Goal: Task Accomplishment & Management: Complete application form

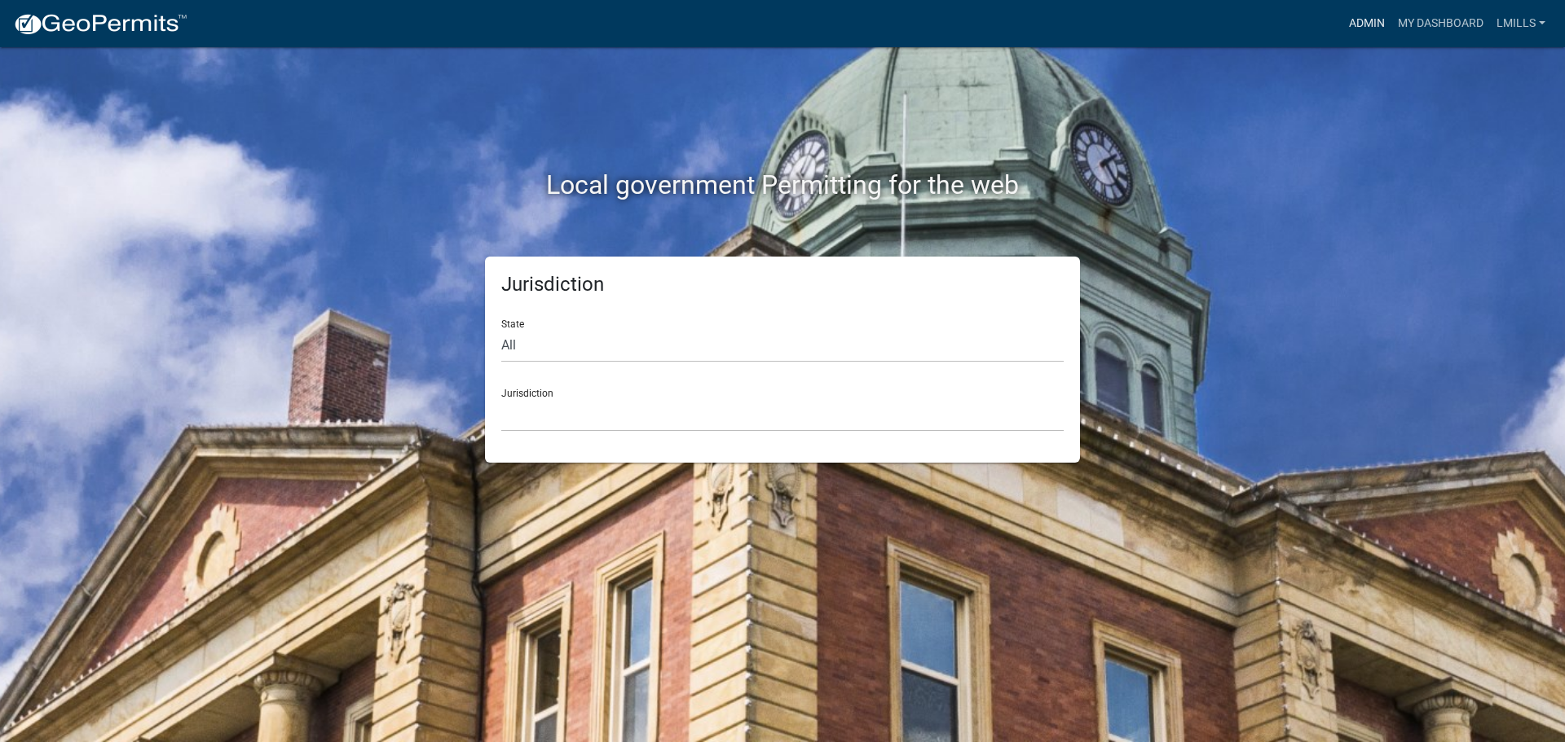
click at [1366, 24] on link "Admin" at bounding box center [1366, 23] width 49 height 31
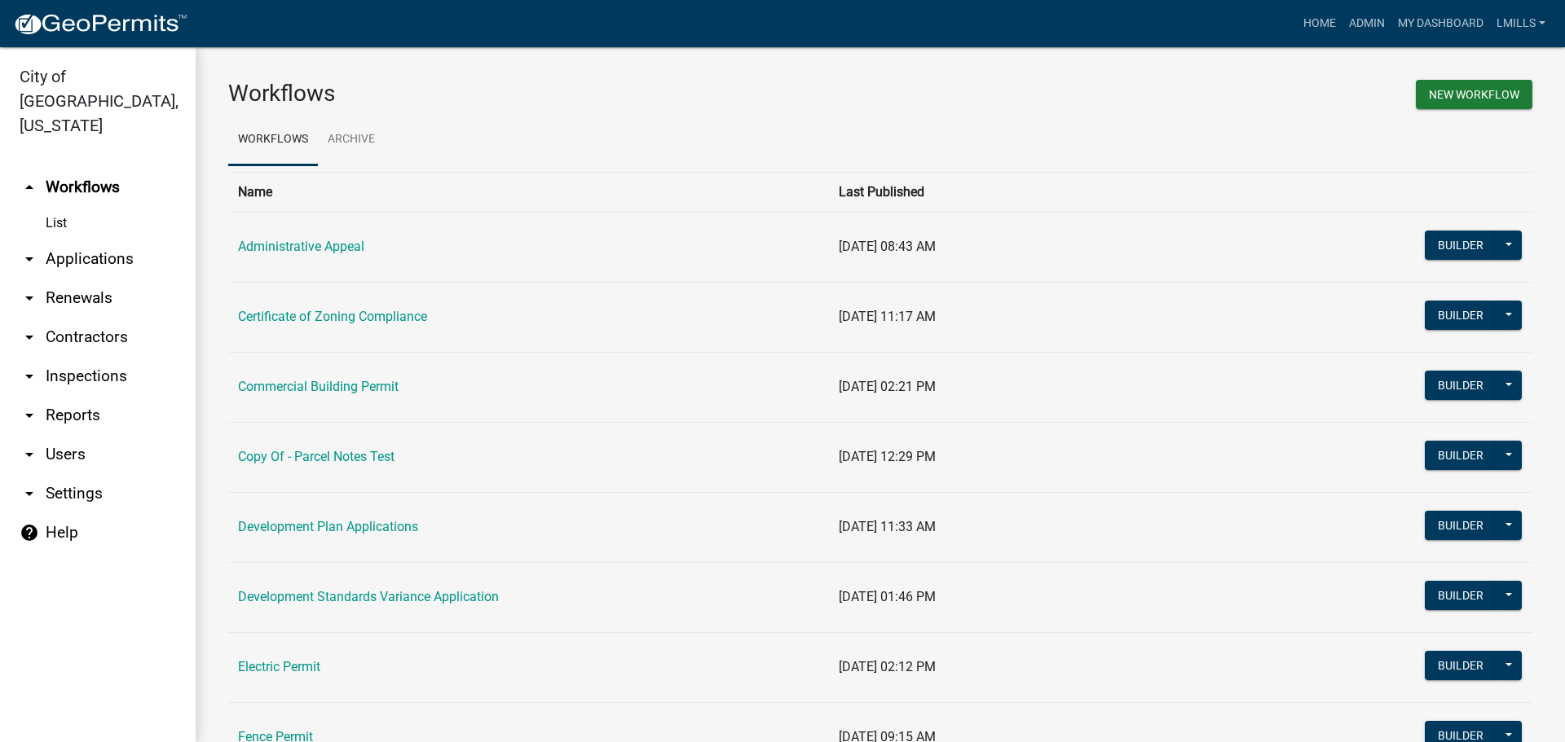
click at [68, 396] on link "arrow_drop_down Reports" at bounding box center [98, 415] width 196 height 39
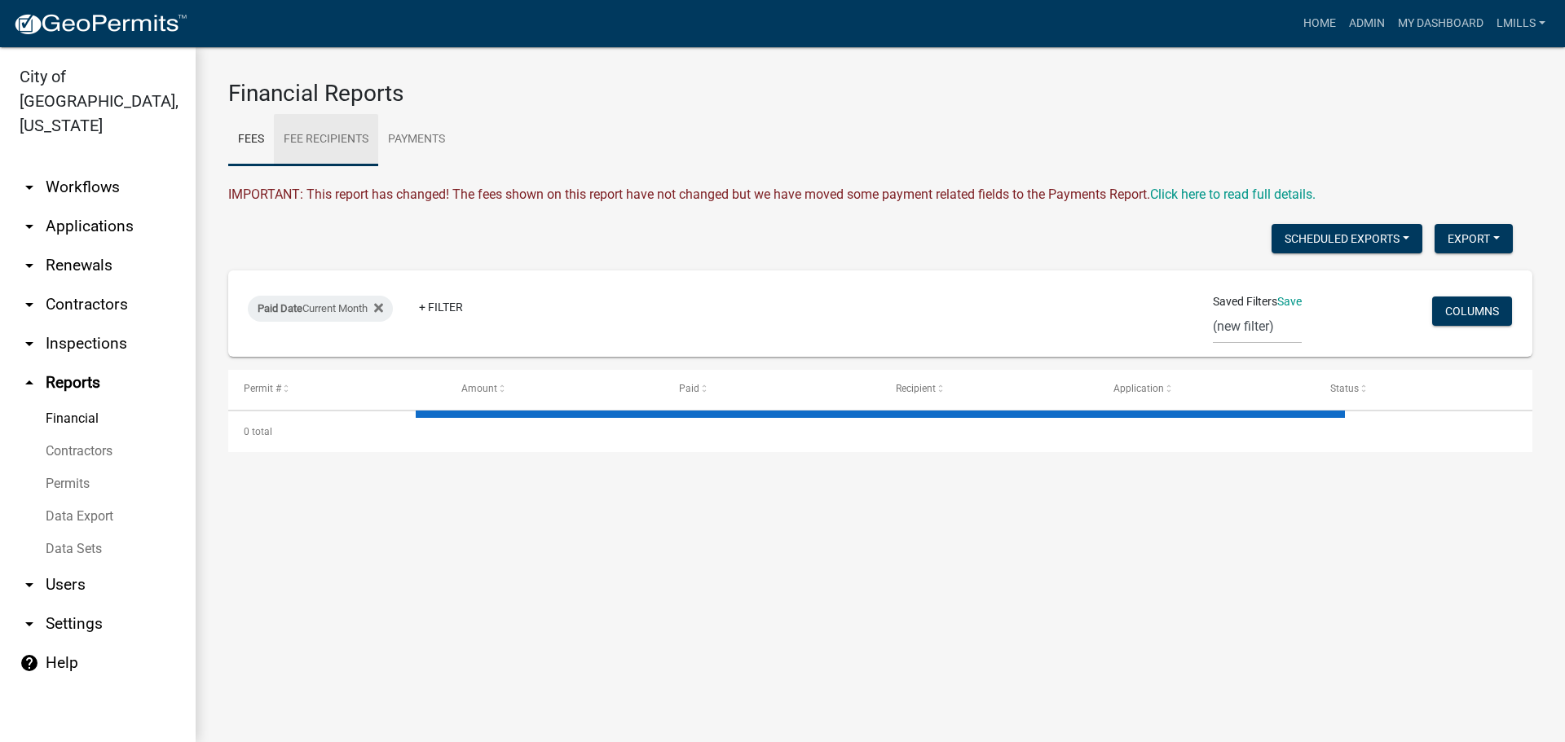
click at [354, 143] on link "Fee Recipients" at bounding box center [326, 140] width 104 height 52
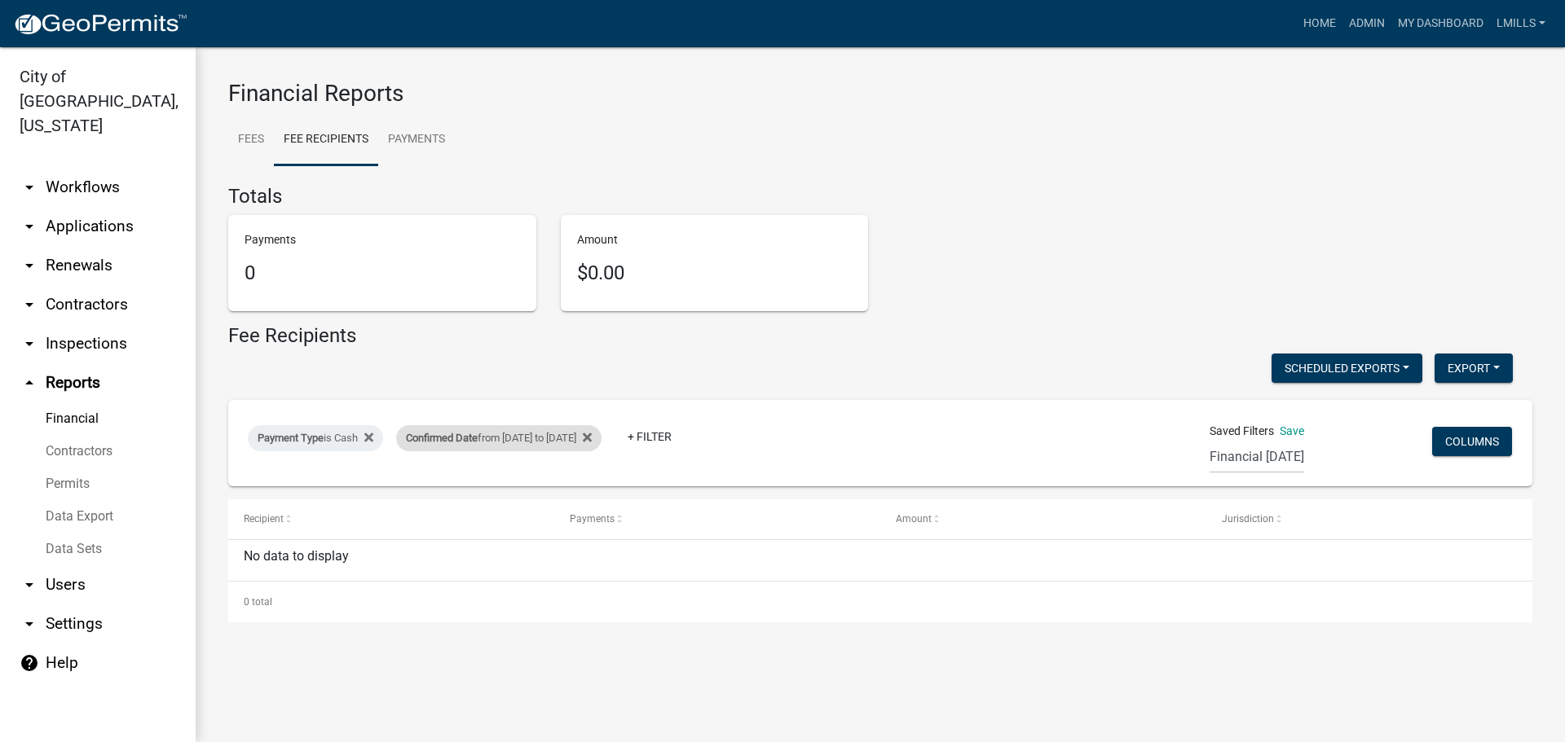
click at [487, 436] on div "Confirmed Date from 09/10/2025 to 09/10/2025" at bounding box center [498, 438] width 205 height 26
select select "custom"
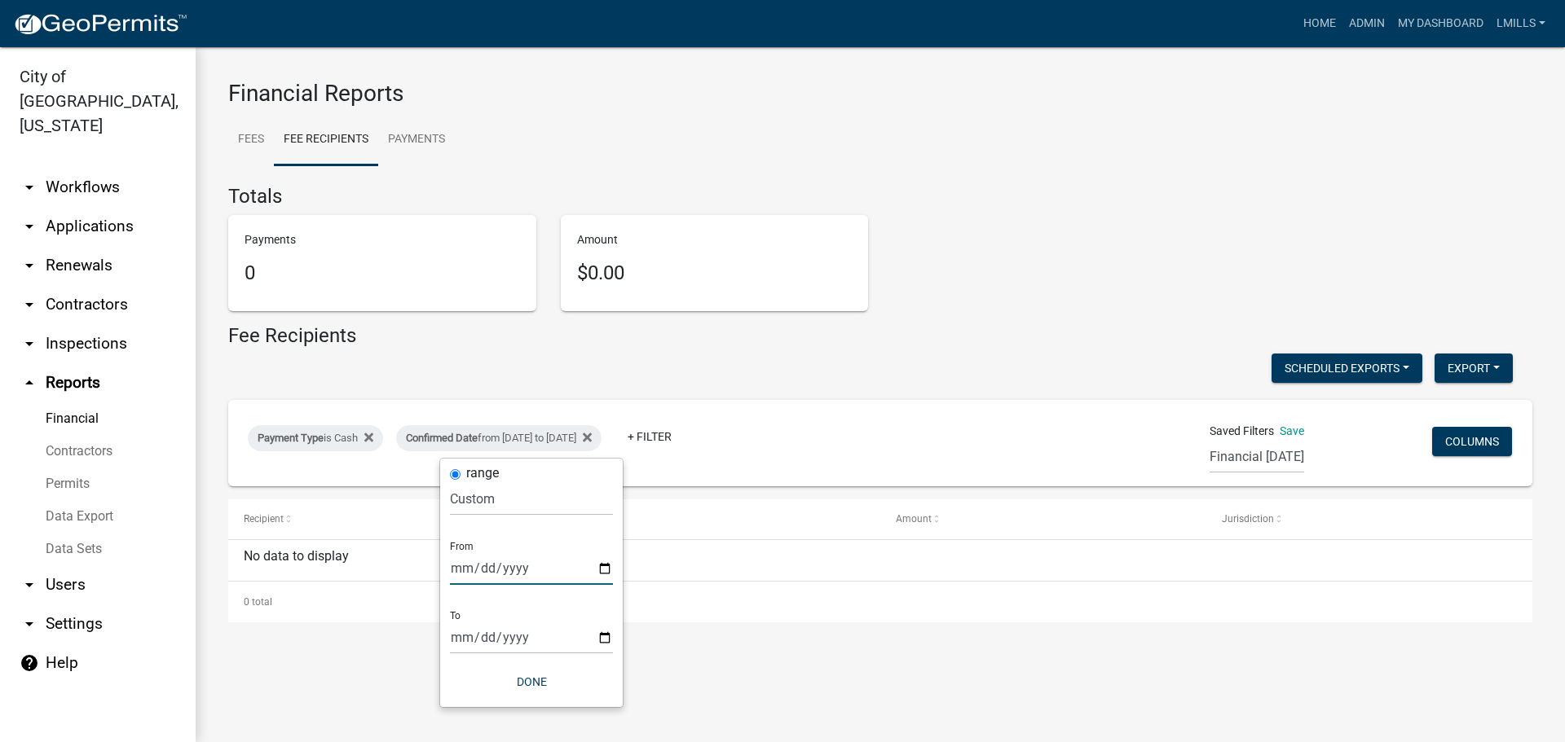
click at [601, 570] on input "2025-09-10" at bounding box center [531, 568] width 163 height 33
type input "2025-09-11"
click at [604, 636] on input "2025-09-10" at bounding box center [531, 637] width 163 height 33
type input "2025-09-11"
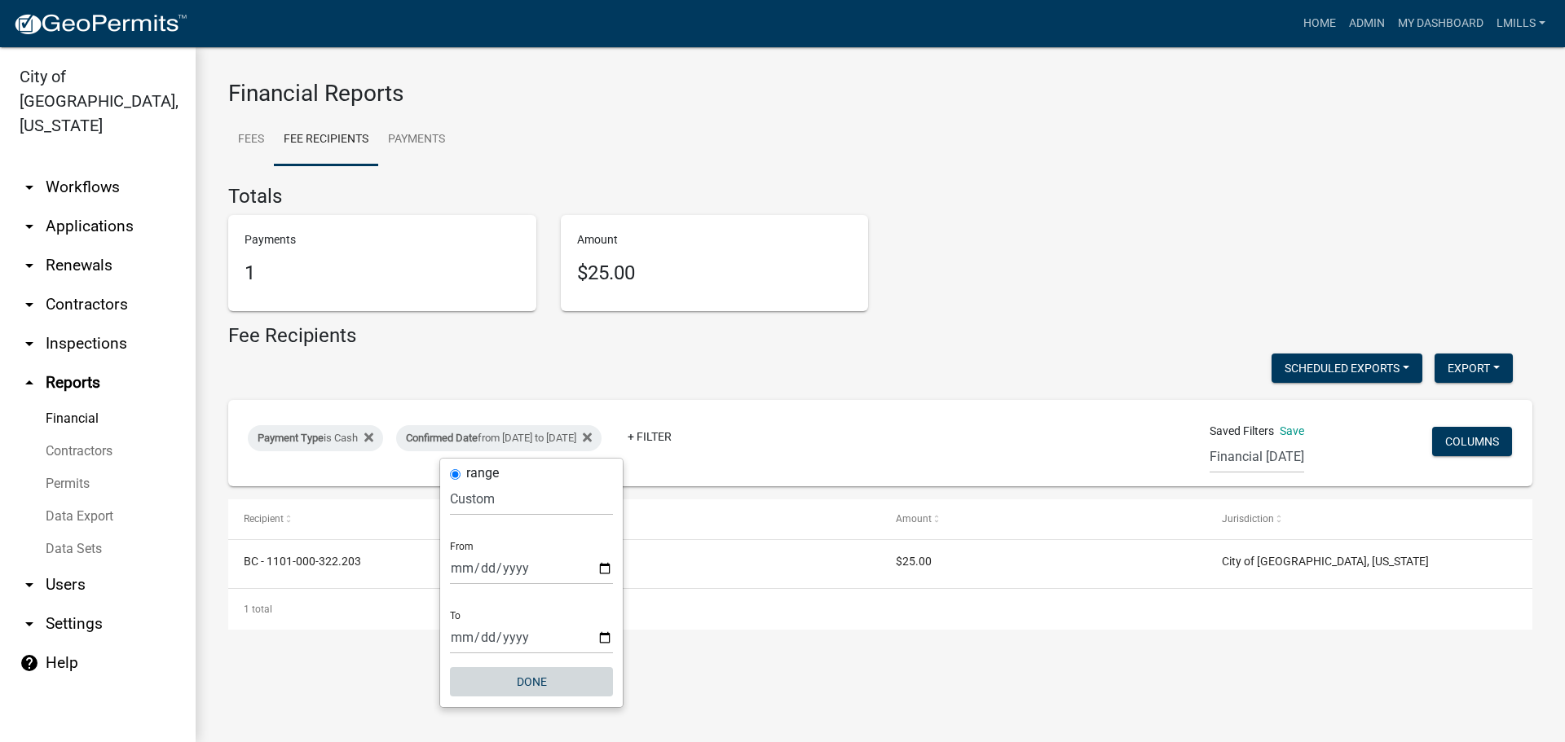
click at [531, 680] on button "Done" at bounding box center [531, 681] width 163 height 29
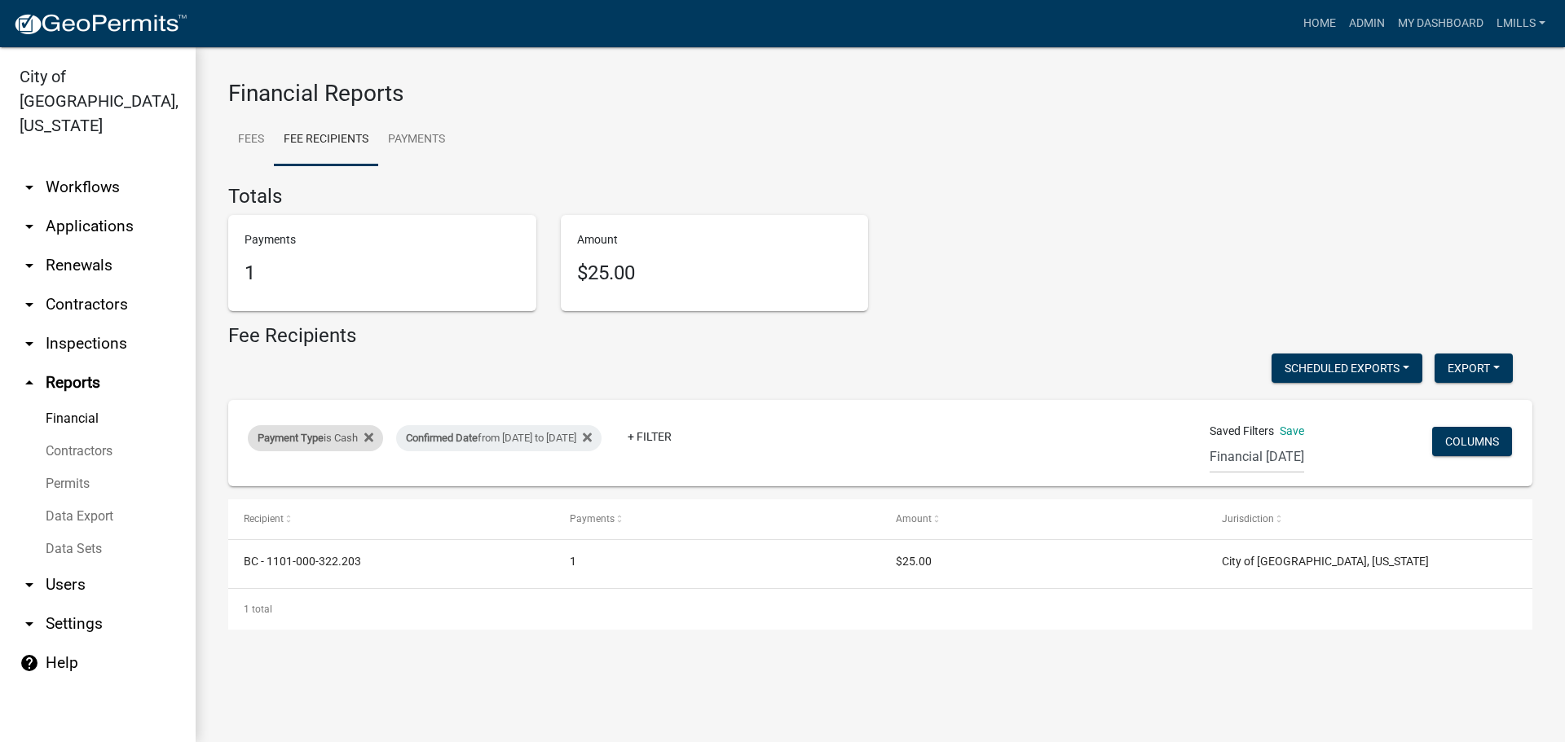
click at [346, 438] on div "Payment Type is Cash" at bounding box center [315, 438] width 135 height 26
click at [335, 496] on select "Select an option Online CreditCardPOS Check Cash" at bounding box center [317, 498] width 163 height 33
select select "Check"
click at [238, 482] on select "Select an option Online CreditCardPOS Check Cash" at bounding box center [317, 498] width 163 height 33
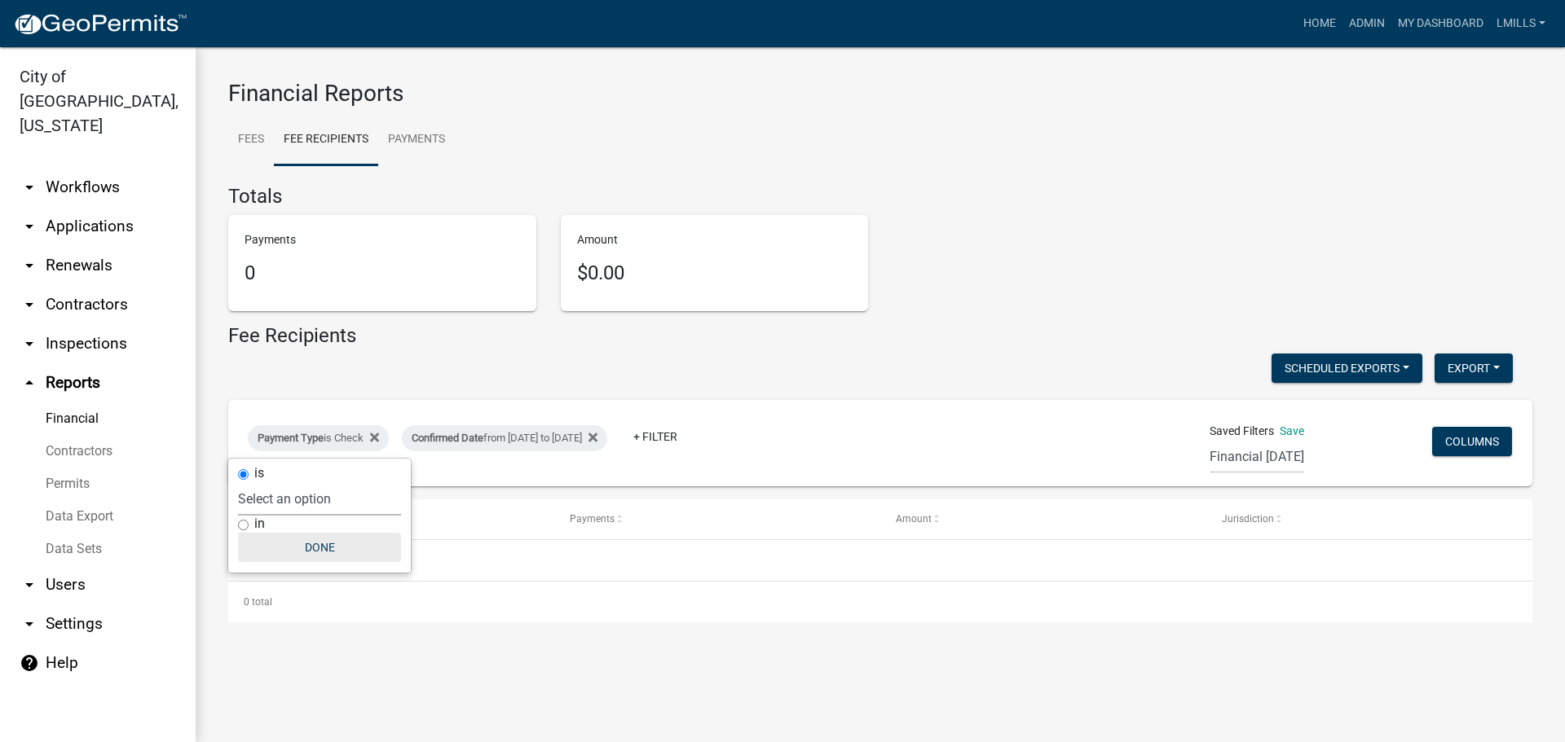
click at [326, 546] on button "Done" at bounding box center [319, 547] width 163 height 29
click at [357, 440] on div "Payment Type is Check" at bounding box center [318, 438] width 141 height 26
click at [341, 509] on select "Select an option Online CreditCardPOS Check Cash" at bounding box center [319, 498] width 163 height 33
select select "Online"
click at [239, 482] on select "Select an option Online CreditCardPOS Check Cash" at bounding box center [319, 498] width 163 height 33
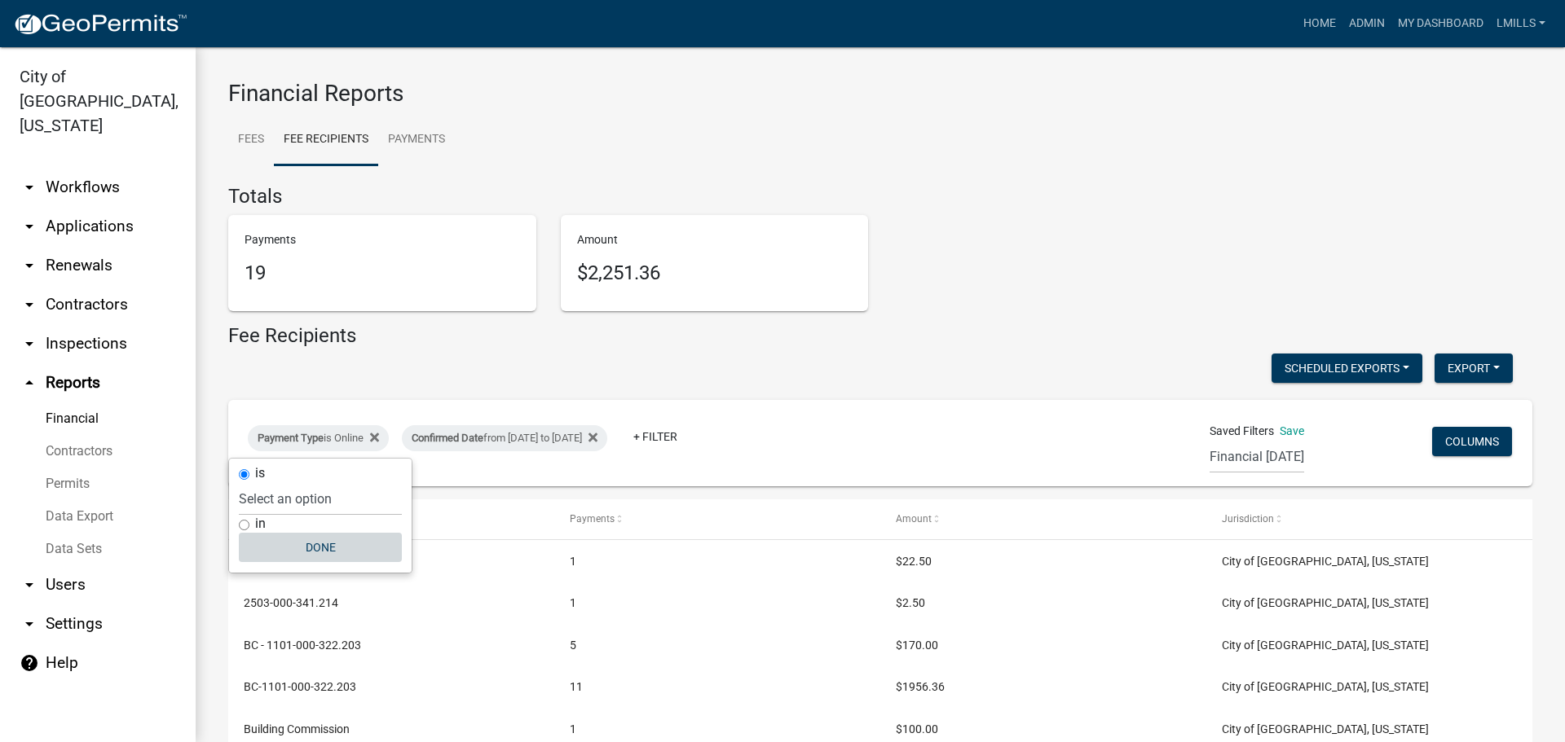
click at [327, 553] on button "Done" at bounding box center [320, 547] width 163 height 29
click at [418, 140] on link "Payments" at bounding box center [416, 140] width 77 height 52
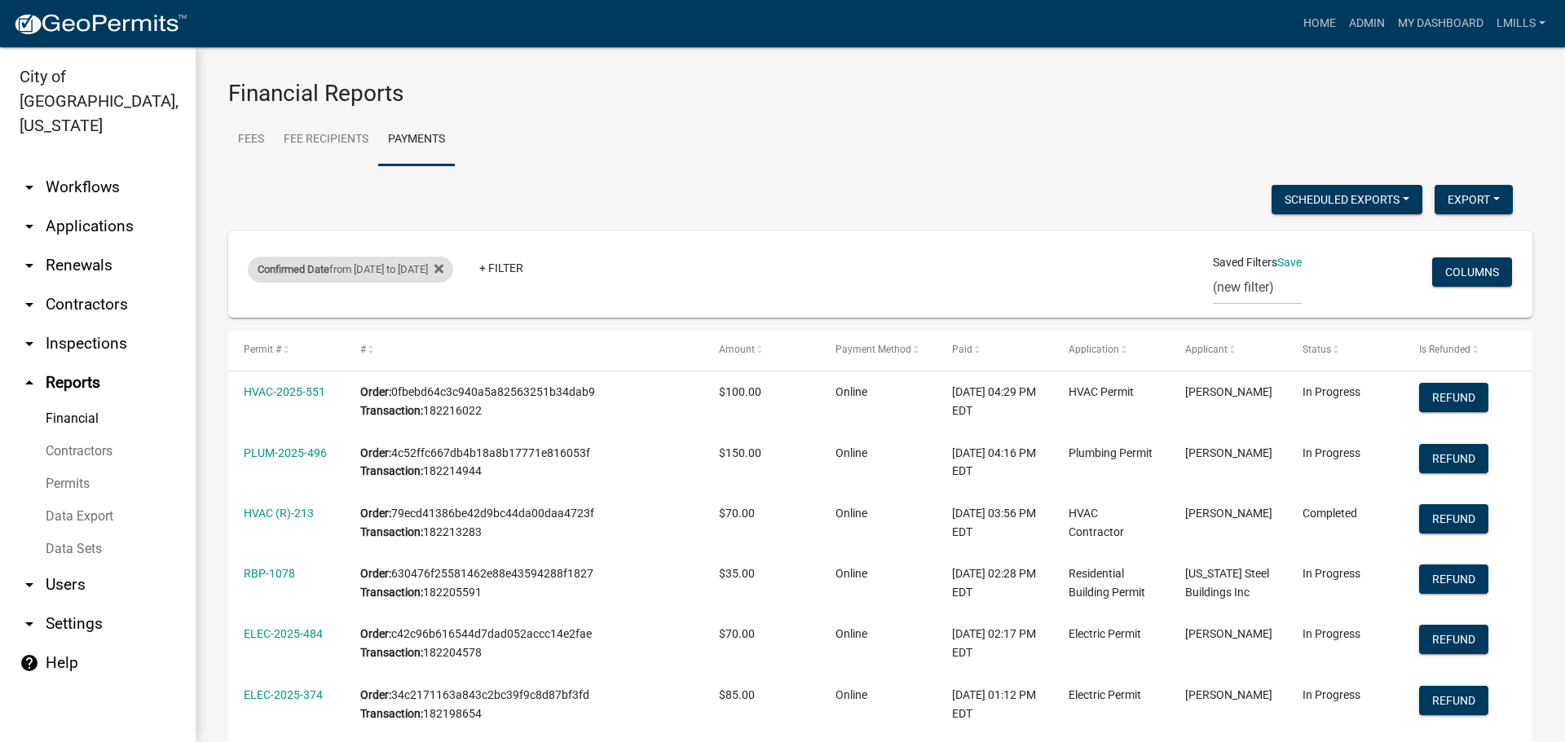
click at [426, 268] on div "Confirmed Date from 09/08/2025 to 09/08/2025" at bounding box center [350, 270] width 205 height 26
select select "custom"
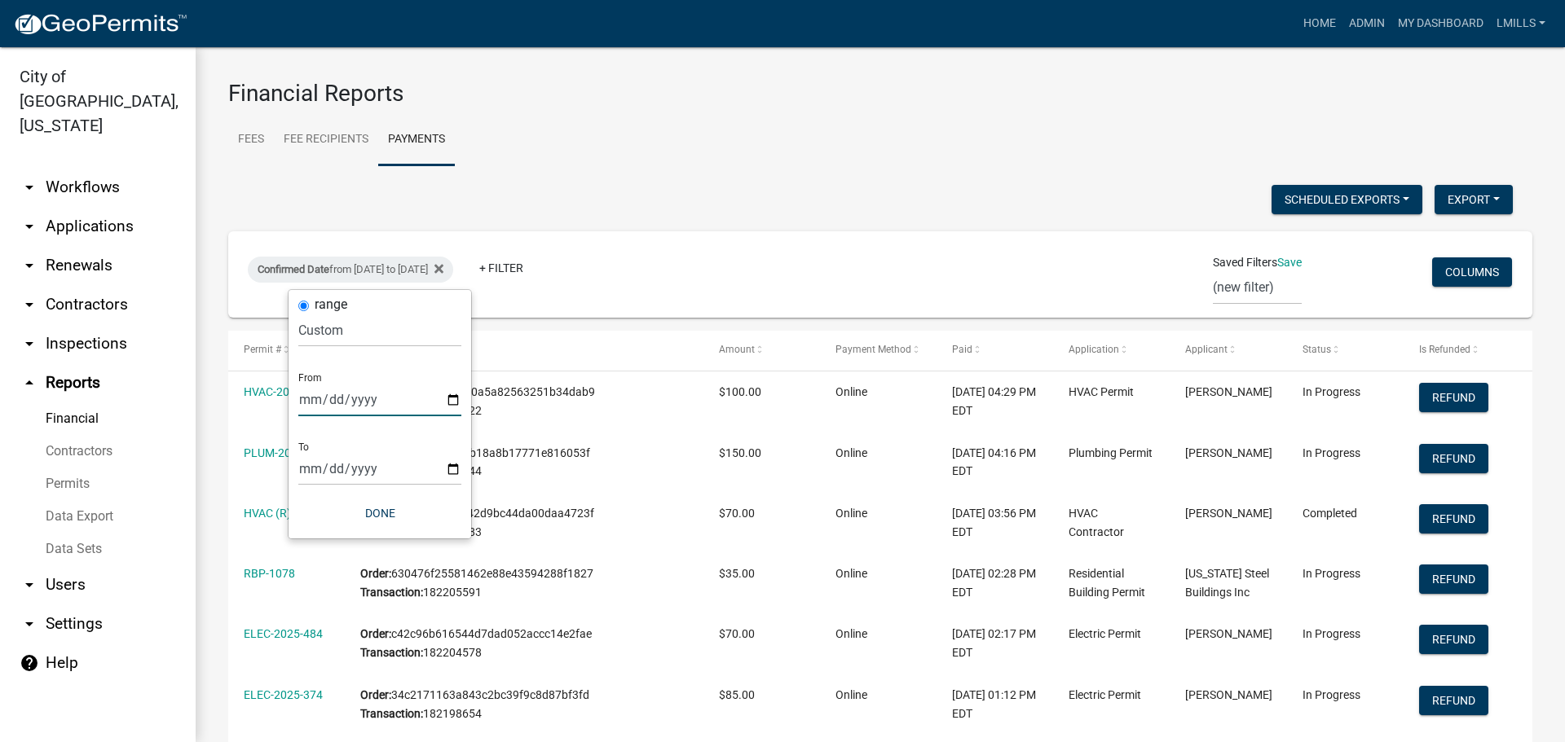
click at [453, 398] on input "2025-09-08" at bounding box center [379, 399] width 163 height 33
type input "2025-09-11"
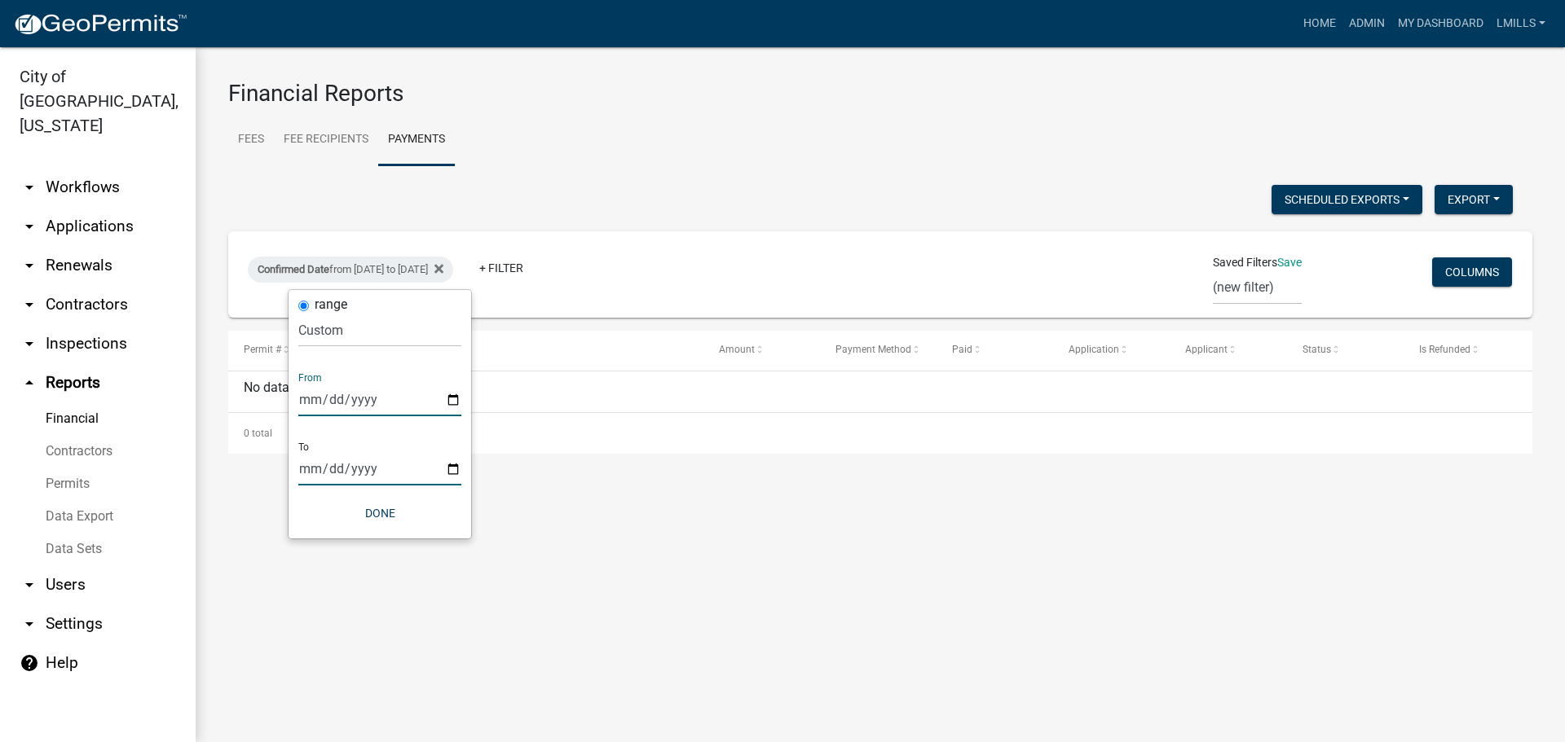
click at [458, 470] on input "2025-09-08" at bounding box center [379, 468] width 163 height 33
type input "2025-09-11"
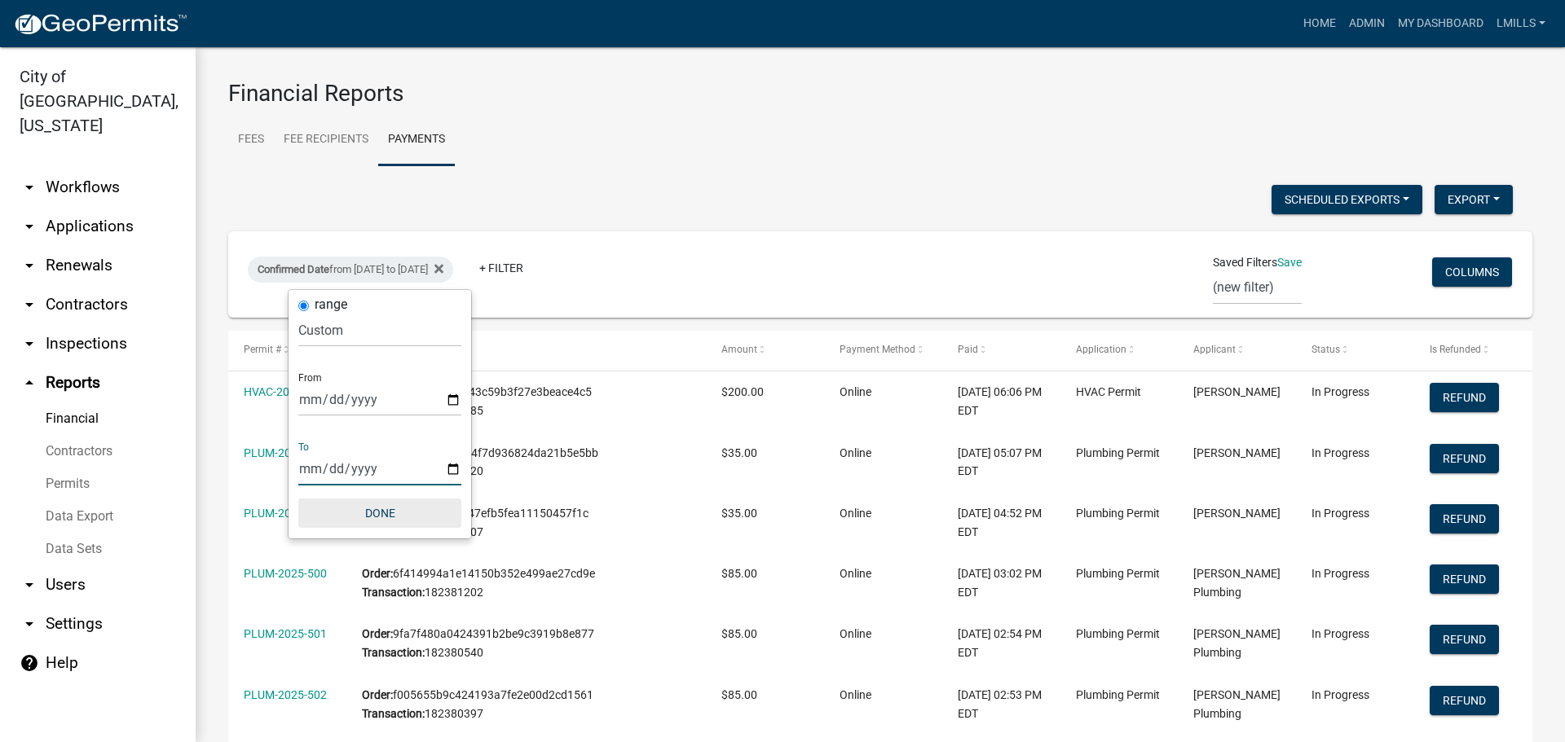
click at [369, 512] on button "Done" at bounding box center [379, 513] width 163 height 29
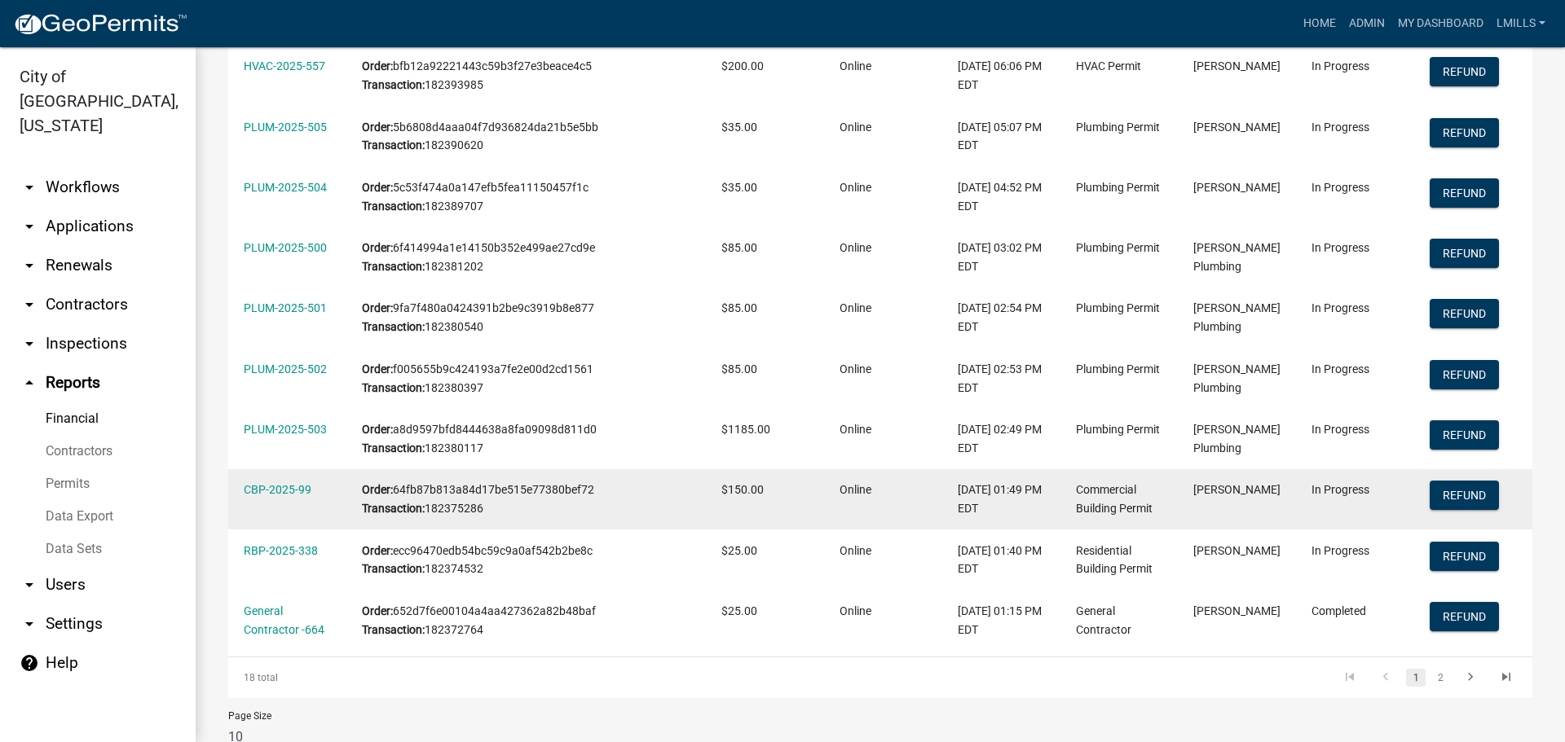
scroll to position [383, 0]
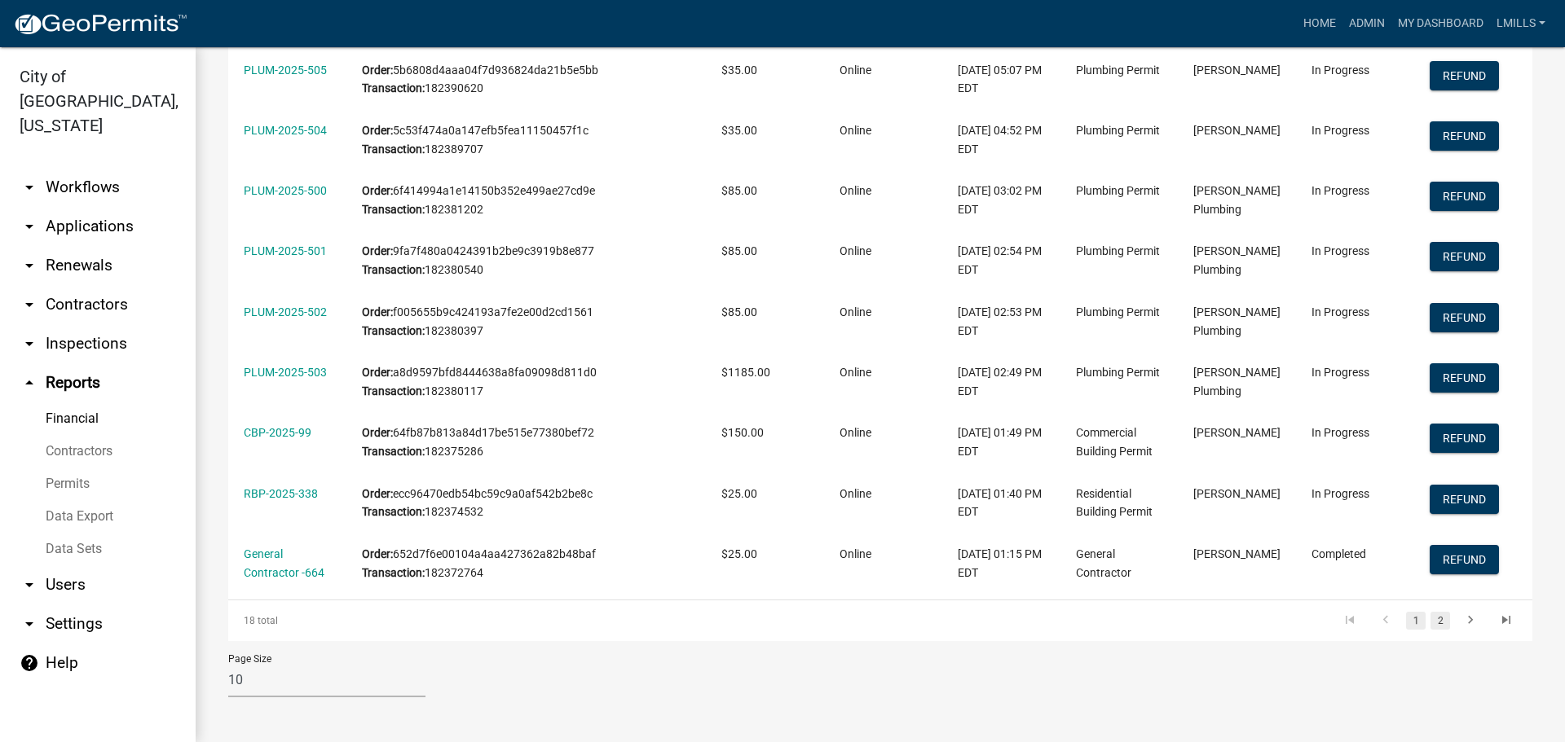
click at [1430, 624] on link "2" at bounding box center [1440, 621] width 20 height 18
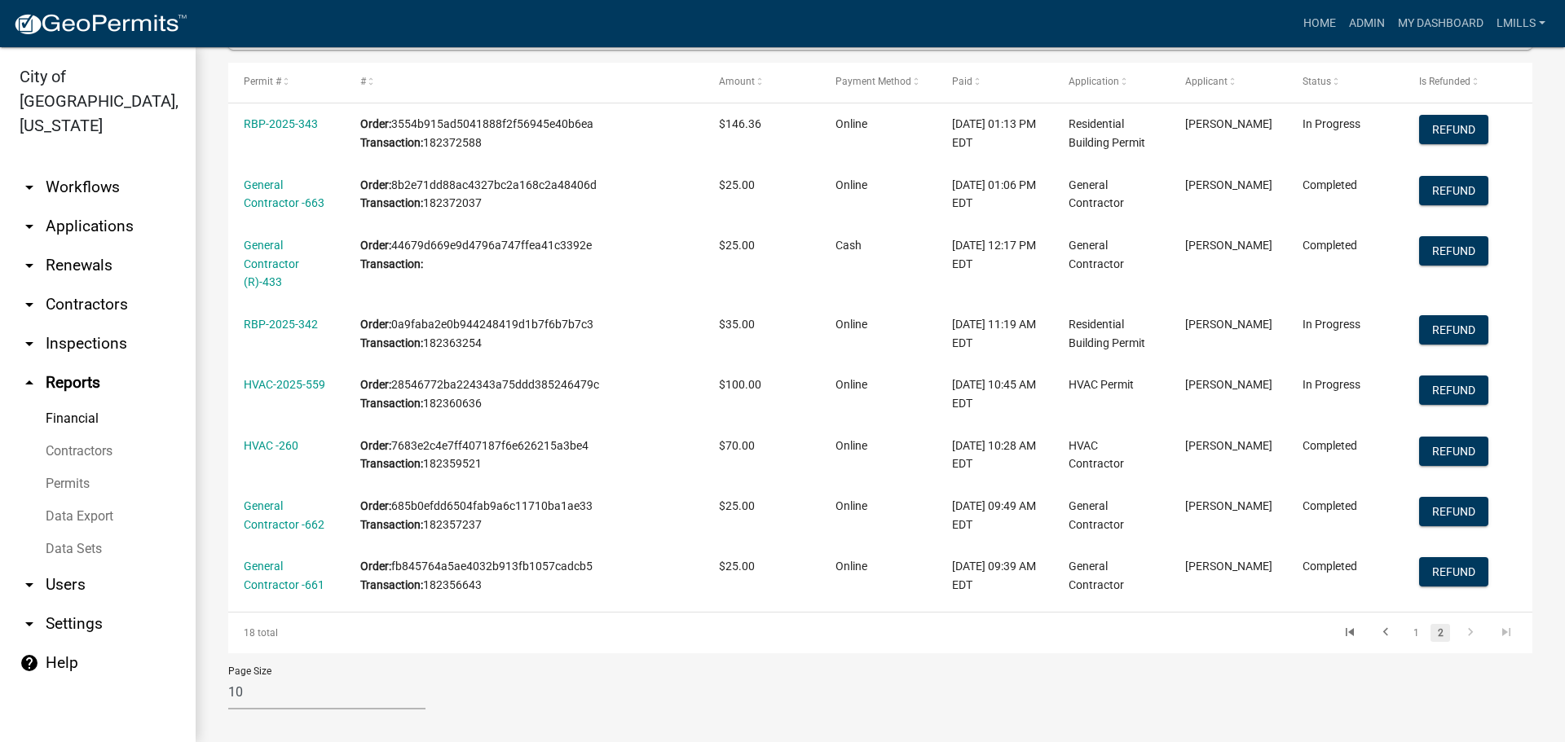
scroll to position [281, 0]
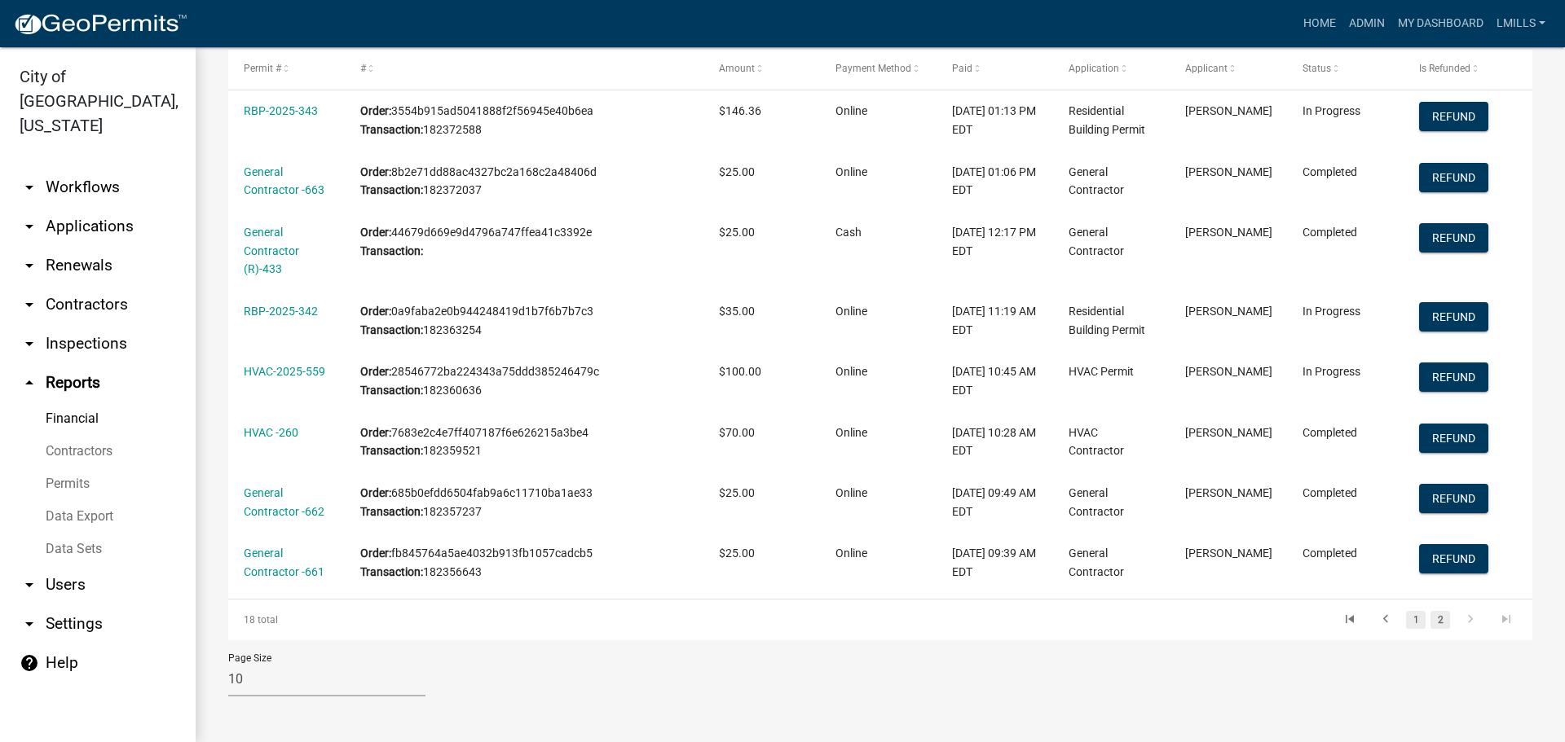
click at [1406, 623] on link "1" at bounding box center [1416, 620] width 20 height 18
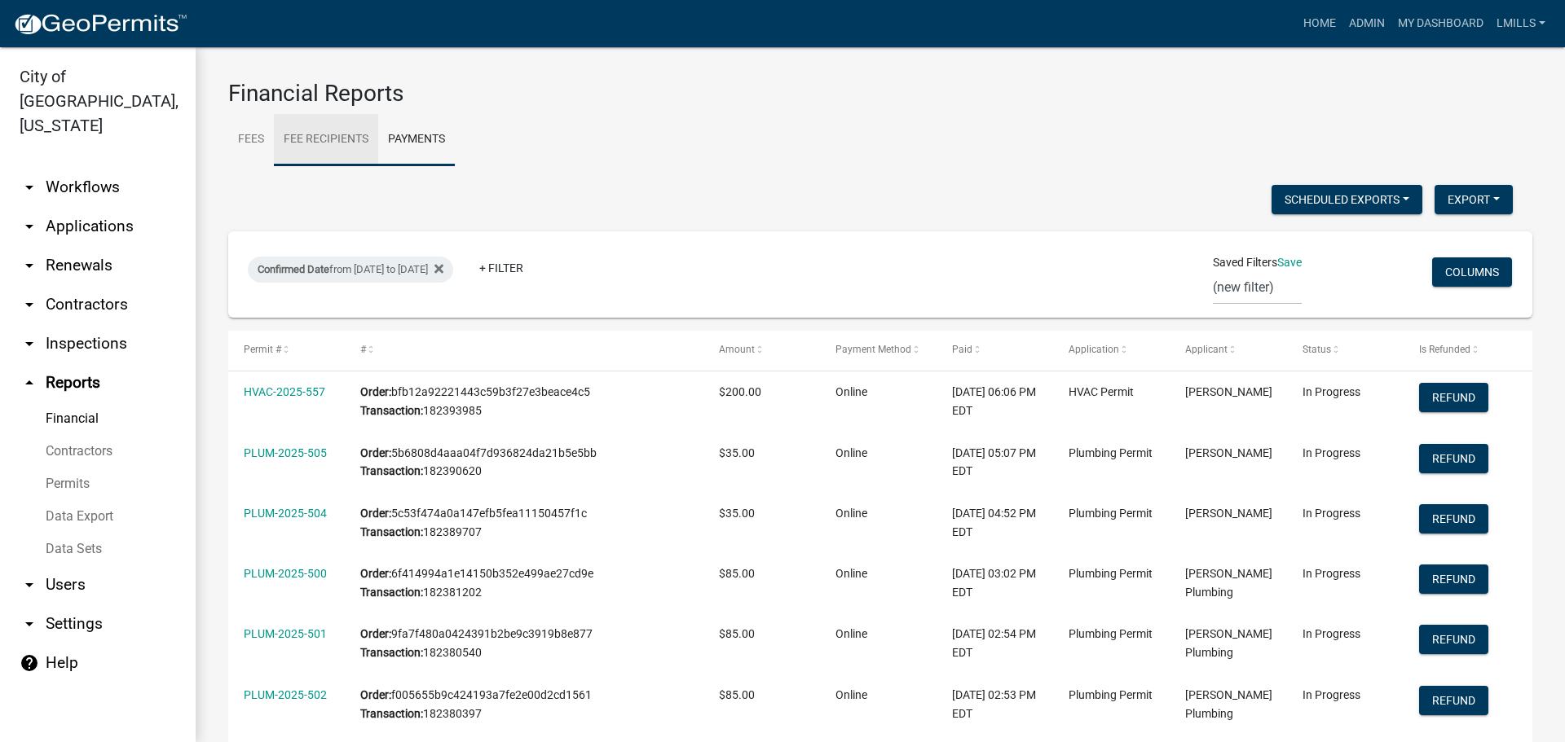
click at [315, 135] on link "Fee Recipients" at bounding box center [326, 140] width 104 height 52
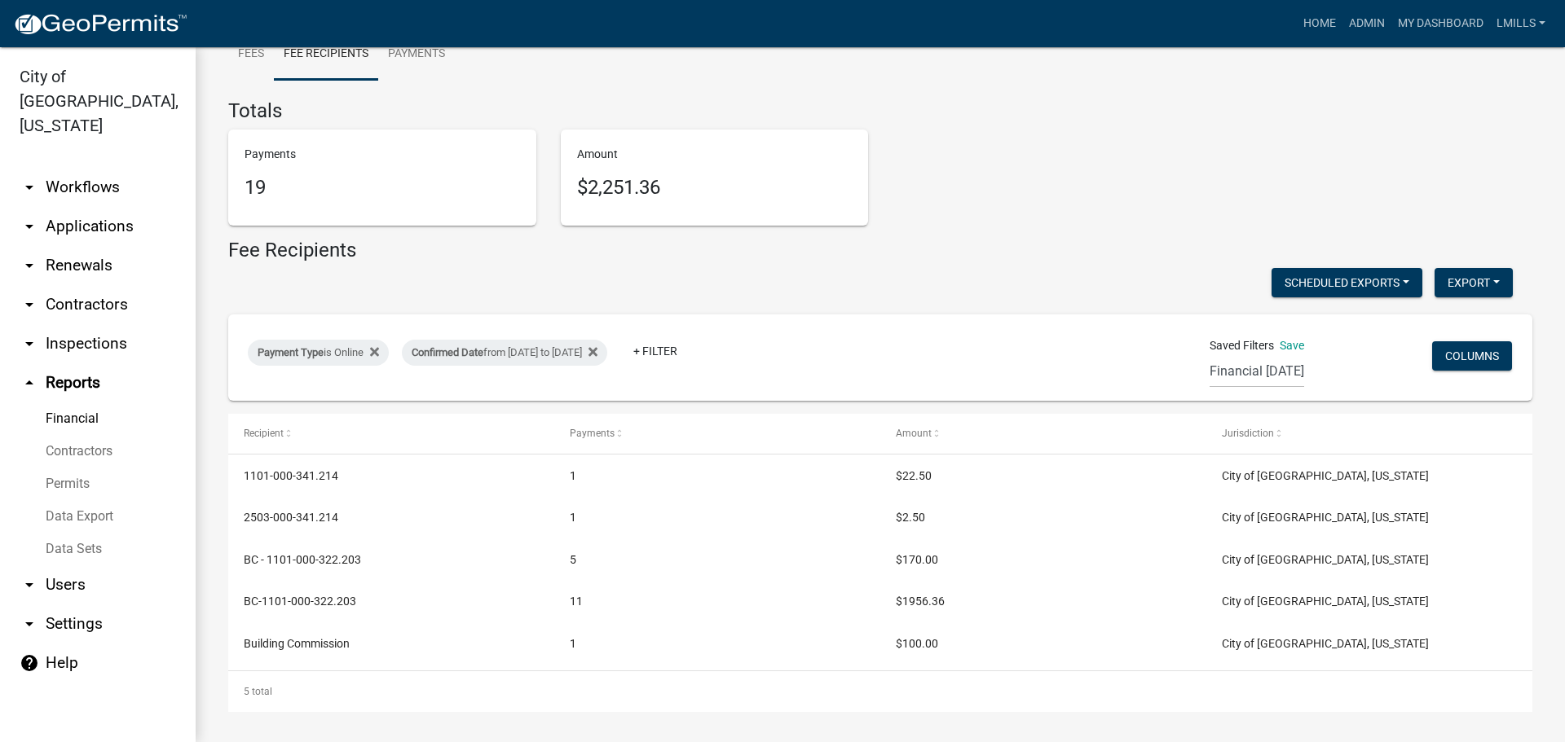
scroll to position [88, 0]
click at [412, 49] on link "Payments" at bounding box center [416, 52] width 77 height 52
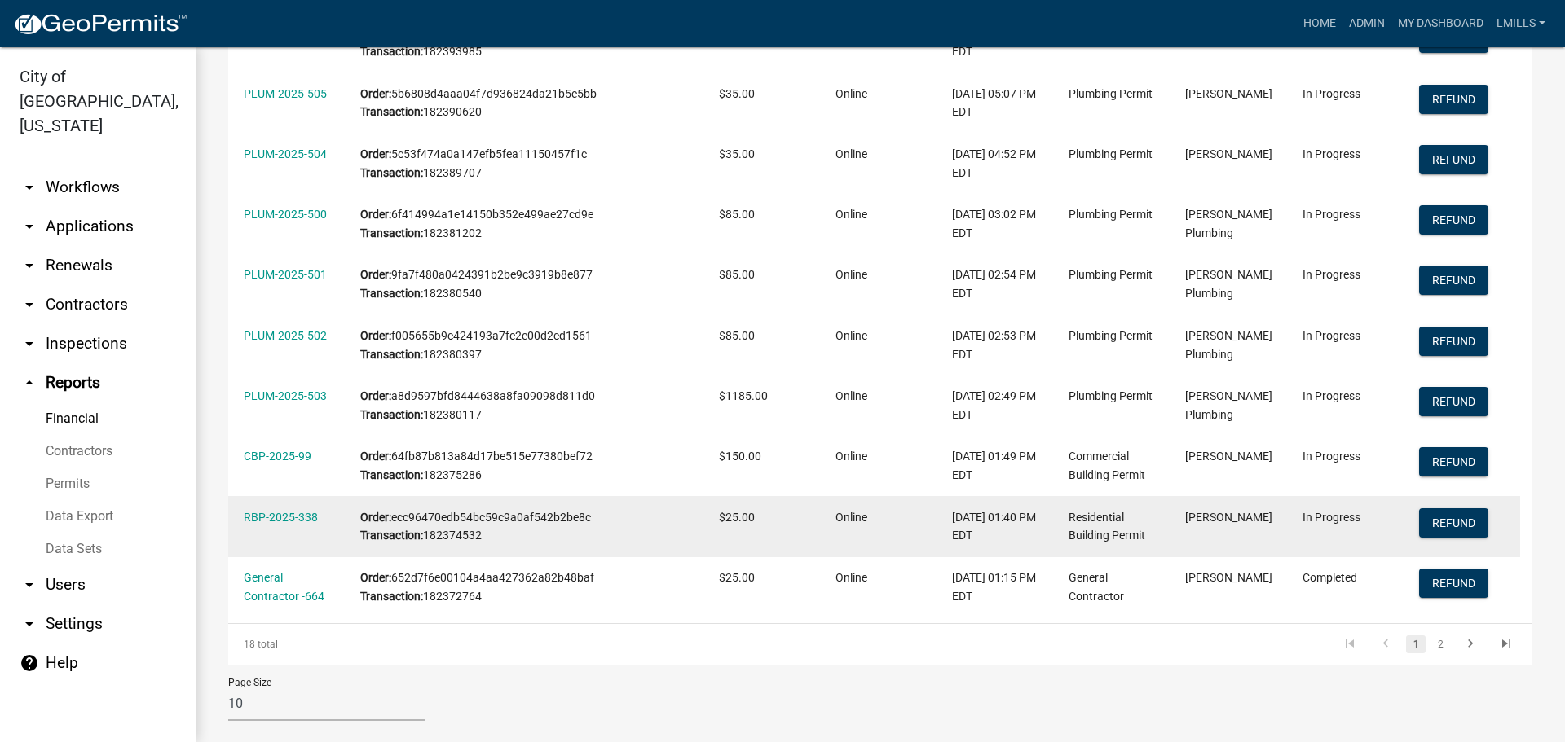
scroll to position [383, 0]
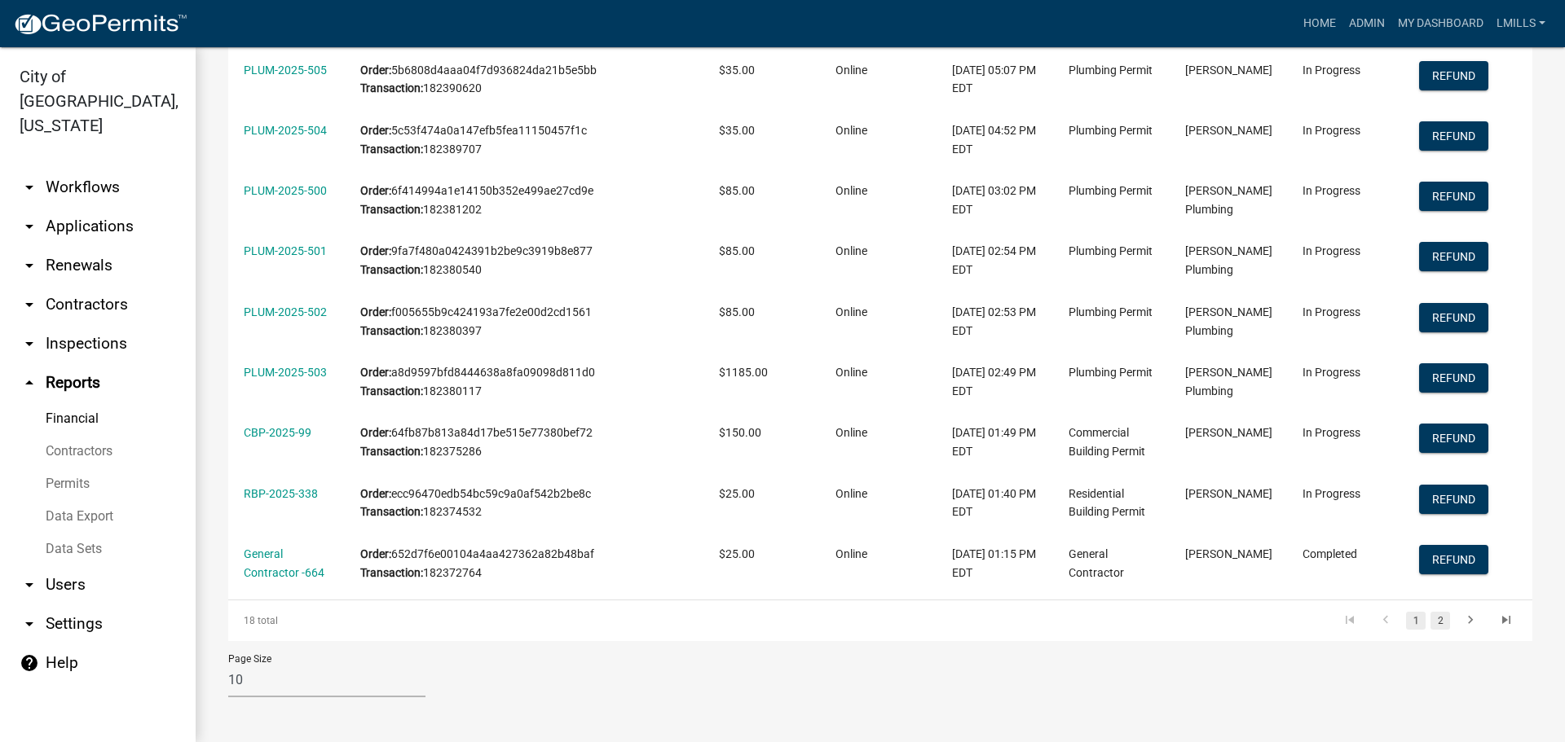
click at [1430, 619] on link "2" at bounding box center [1440, 621] width 20 height 18
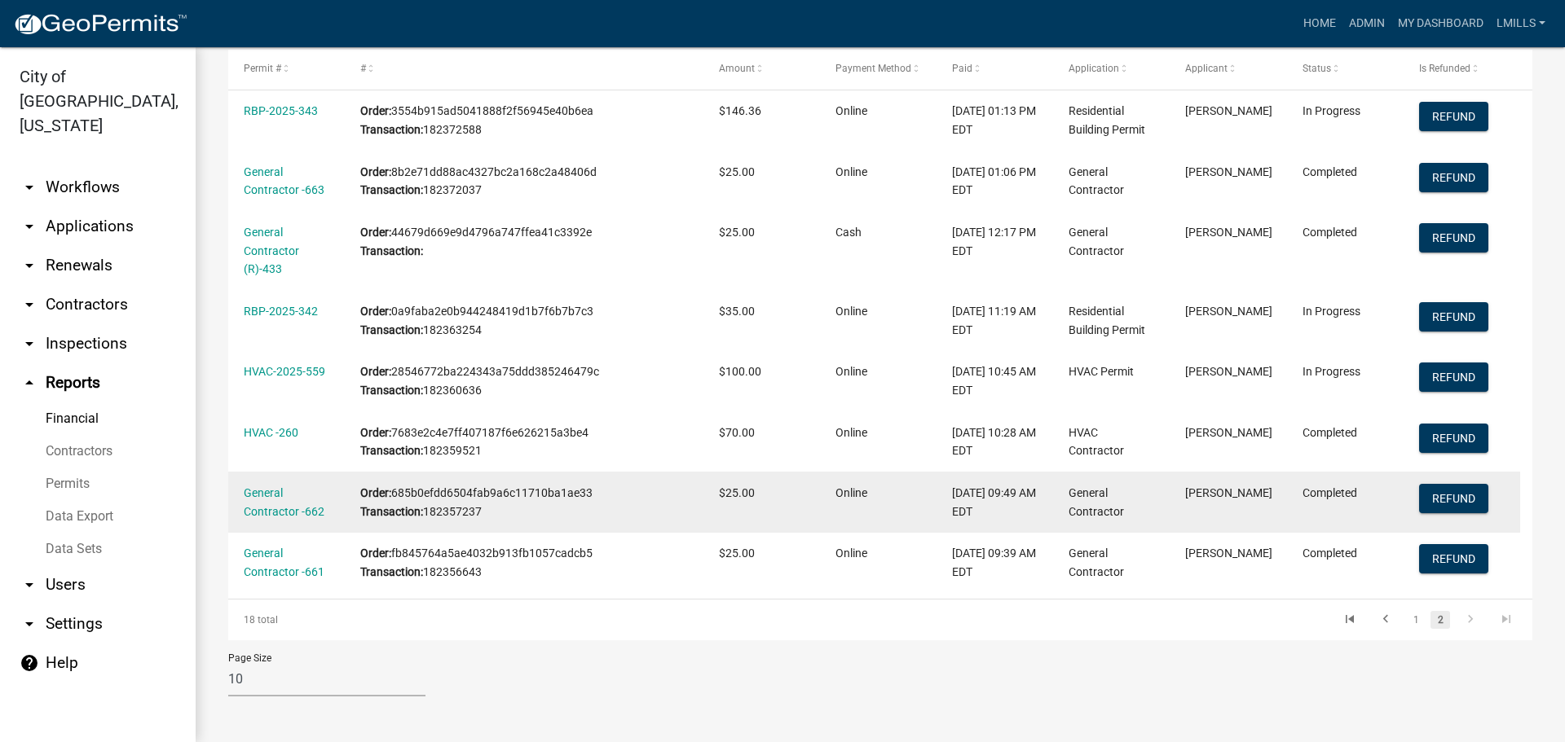
scroll to position [281, 0]
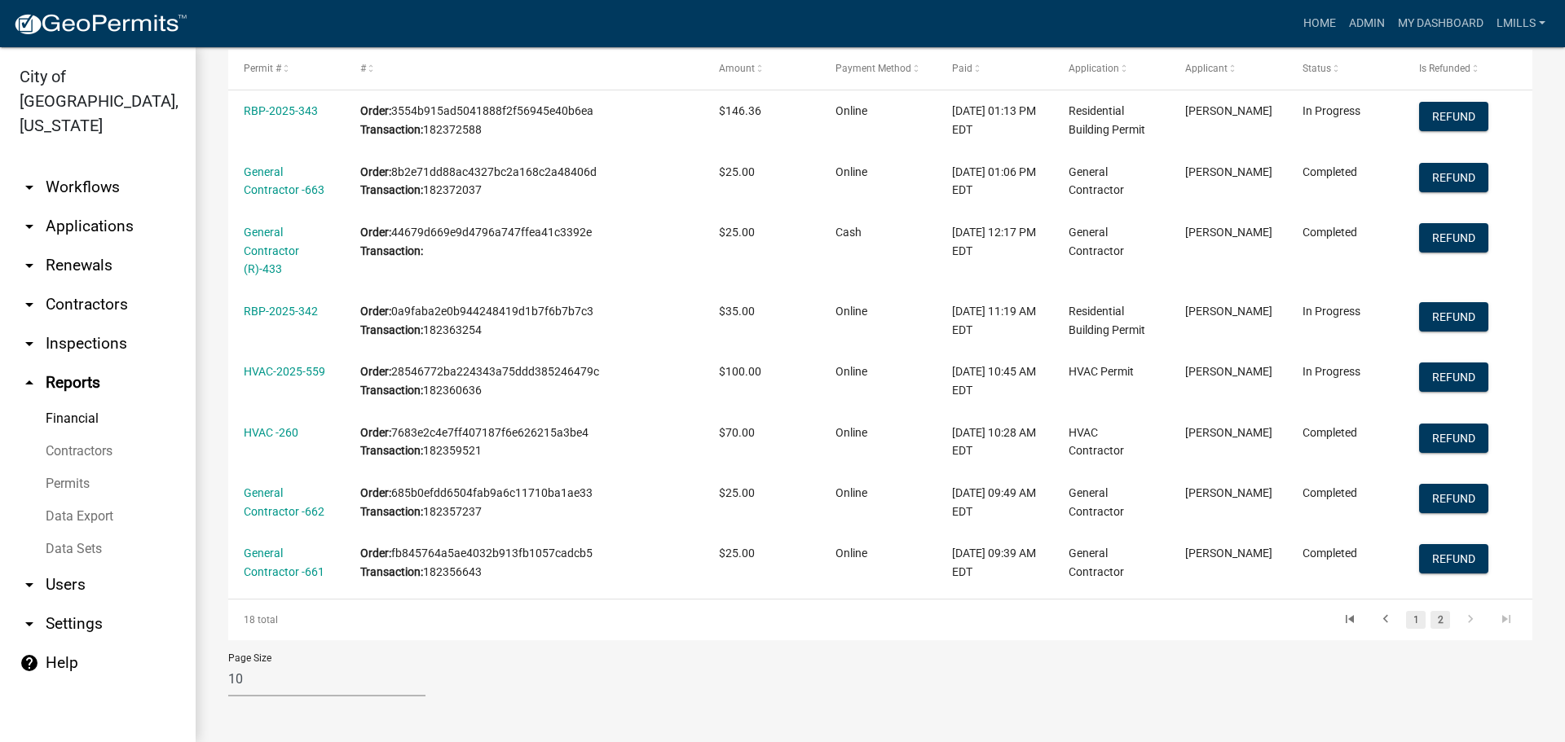
click at [1406, 621] on link "1" at bounding box center [1416, 620] width 20 height 18
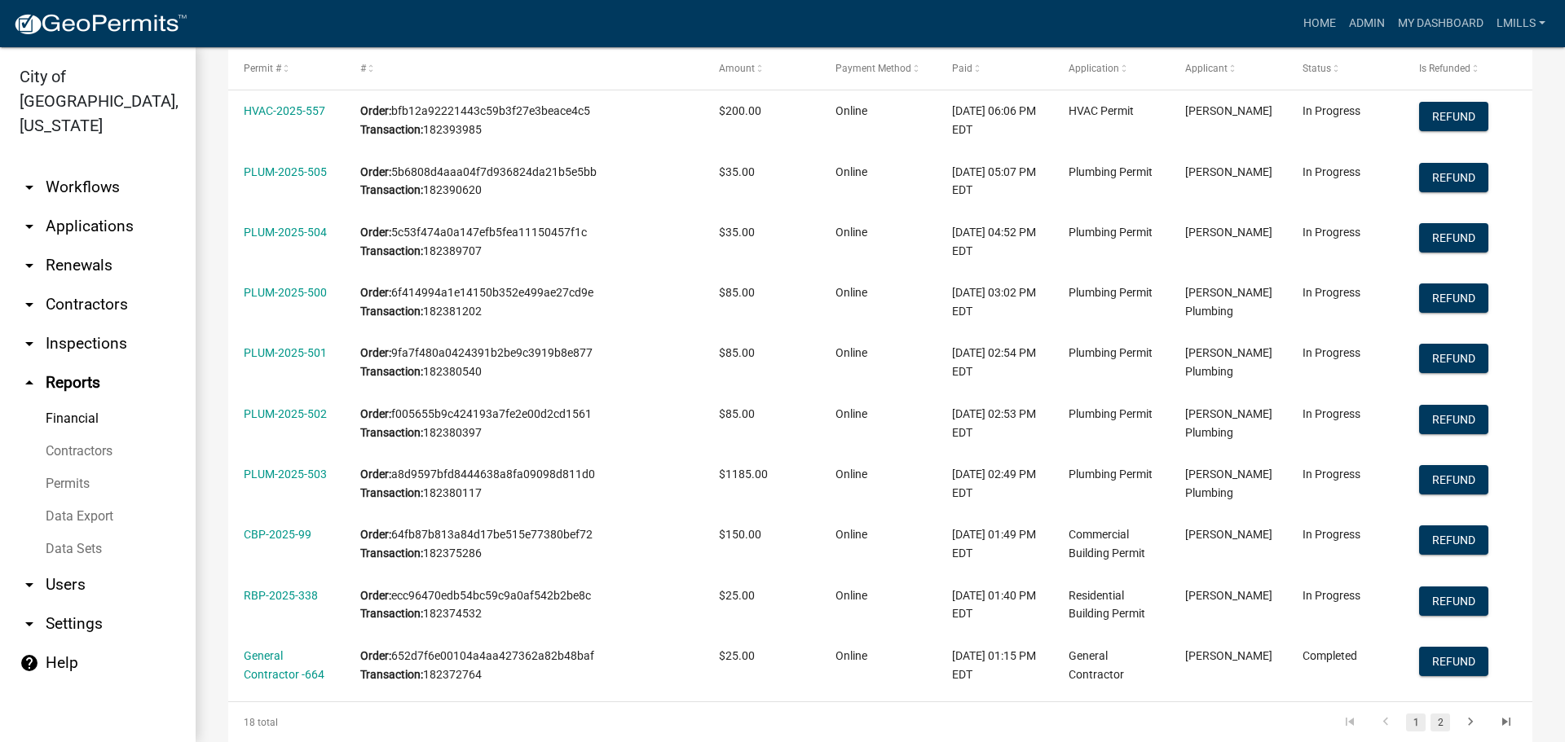
click at [1430, 724] on link "2" at bounding box center [1440, 723] width 20 height 18
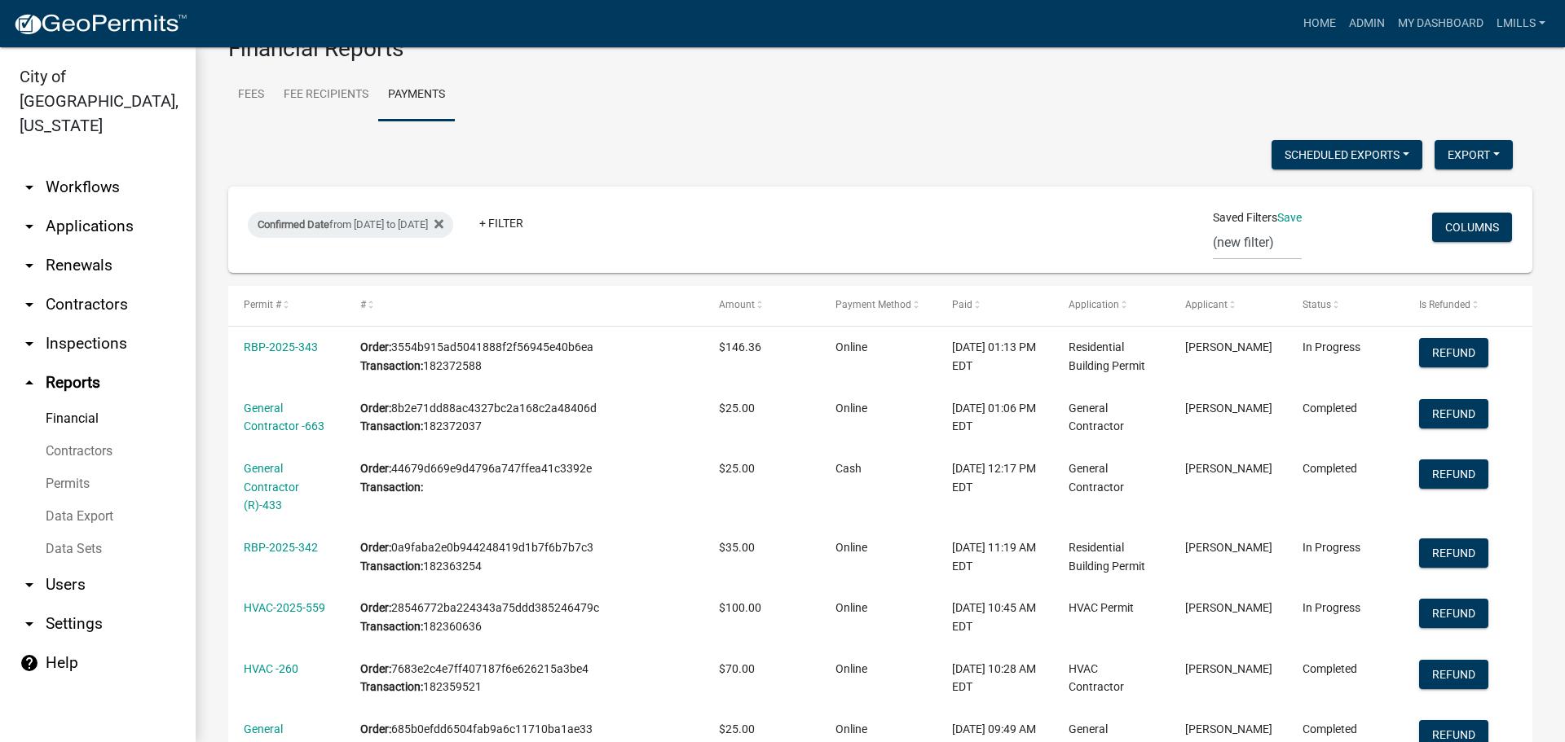
scroll to position [37, 0]
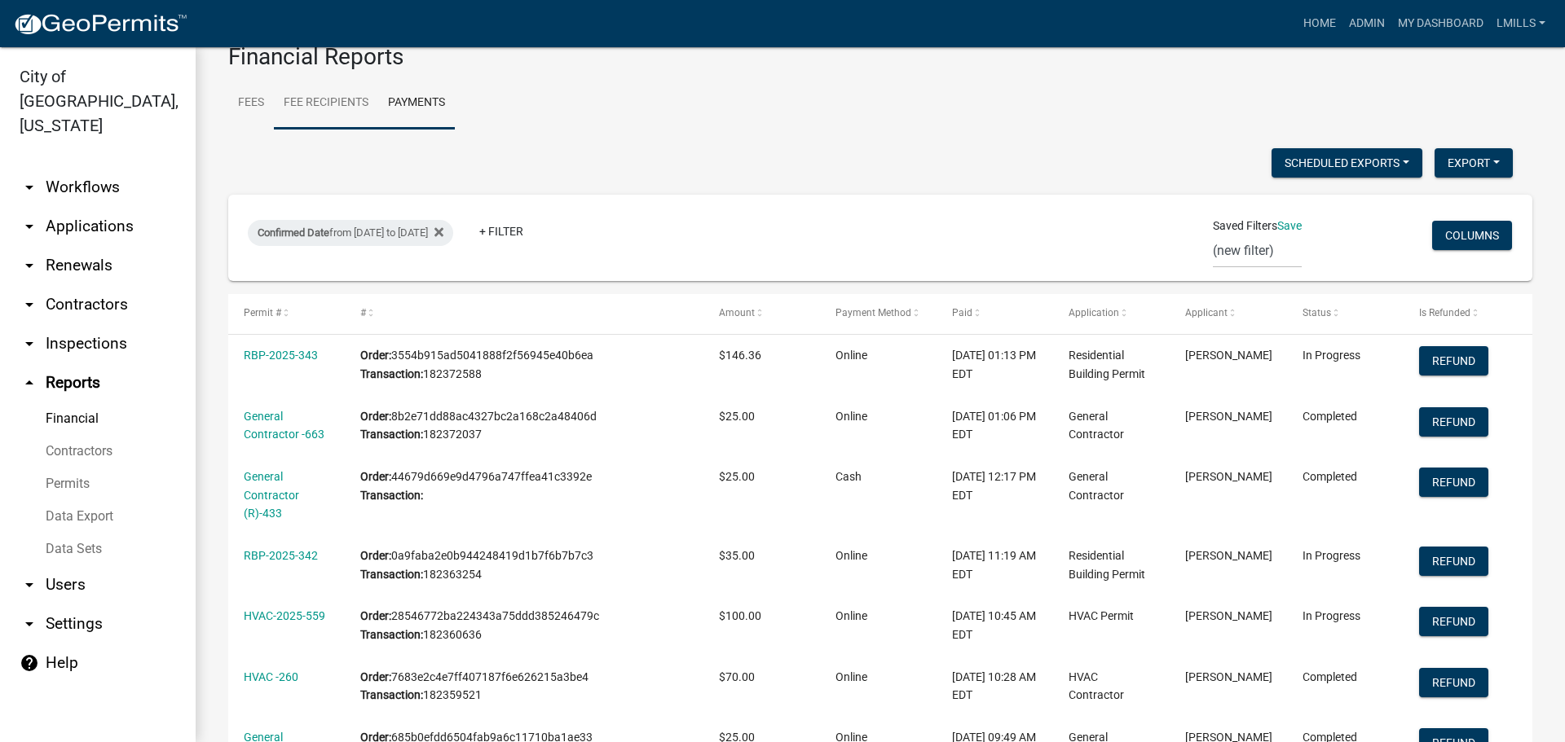
click at [323, 100] on link "Fee Recipients" at bounding box center [326, 103] width 104 height 52
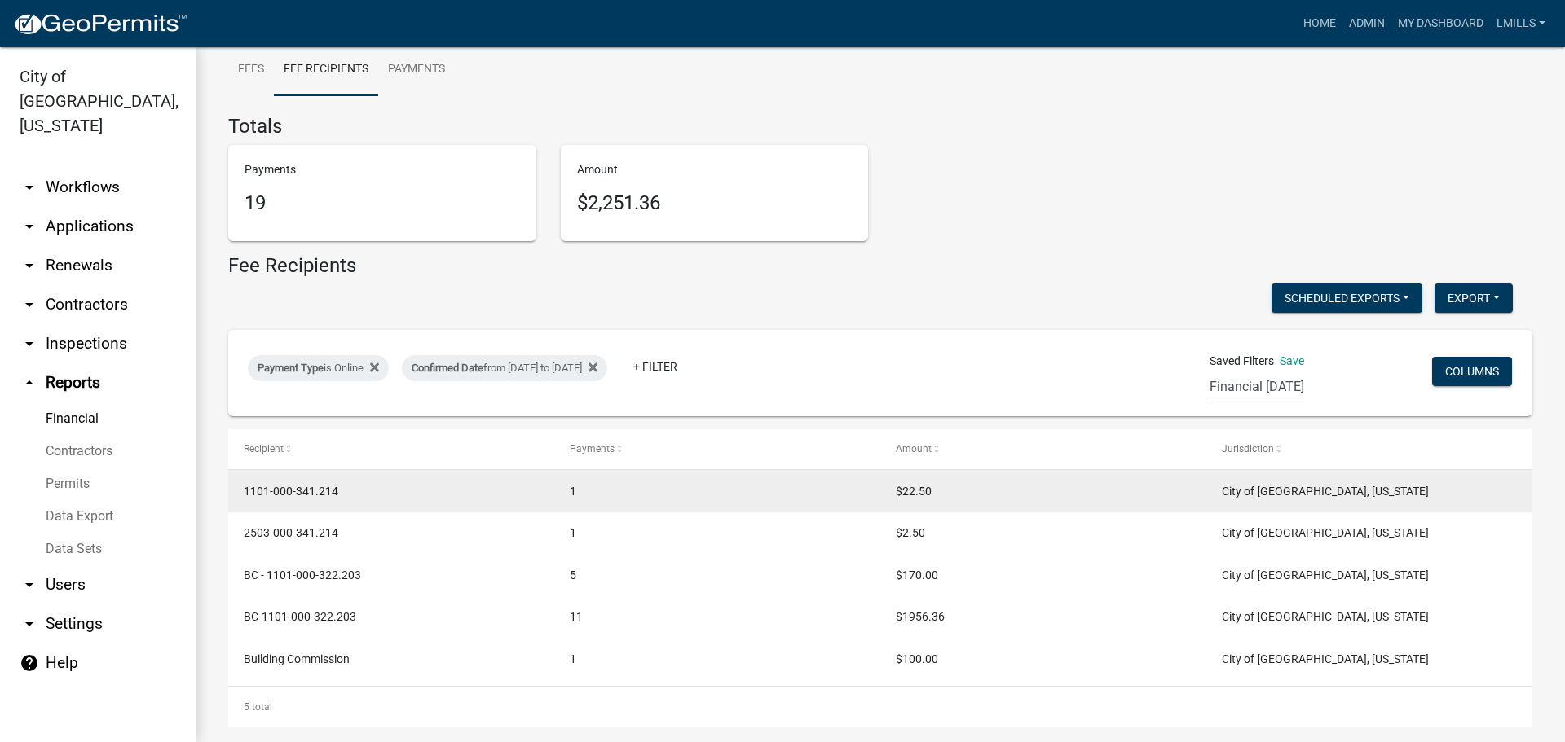
scroll to position [88, 0]
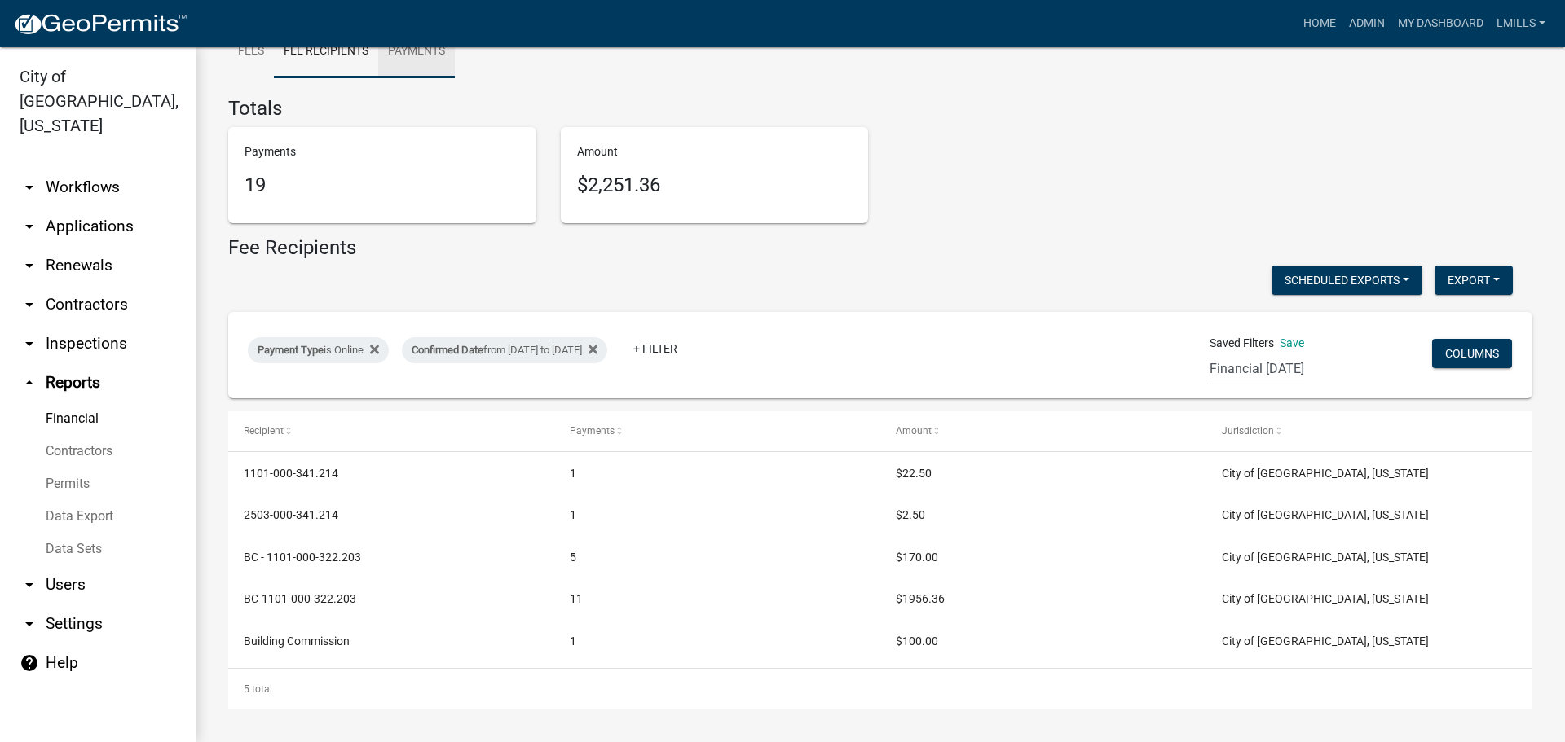
click at [420, 57] on link "Payments" at bounding box center [416, 52] width 77 height 52
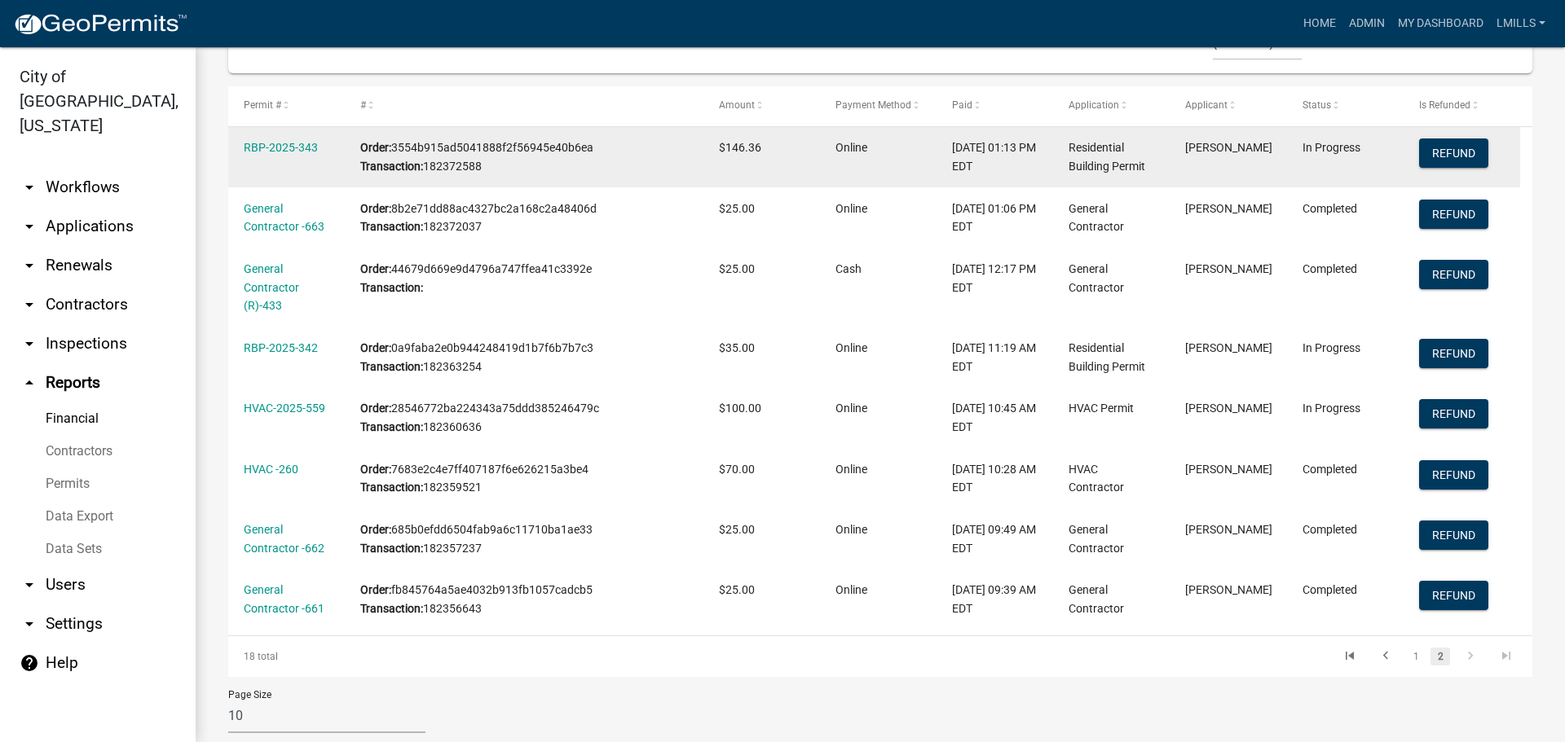
scroll to position [251, 0]
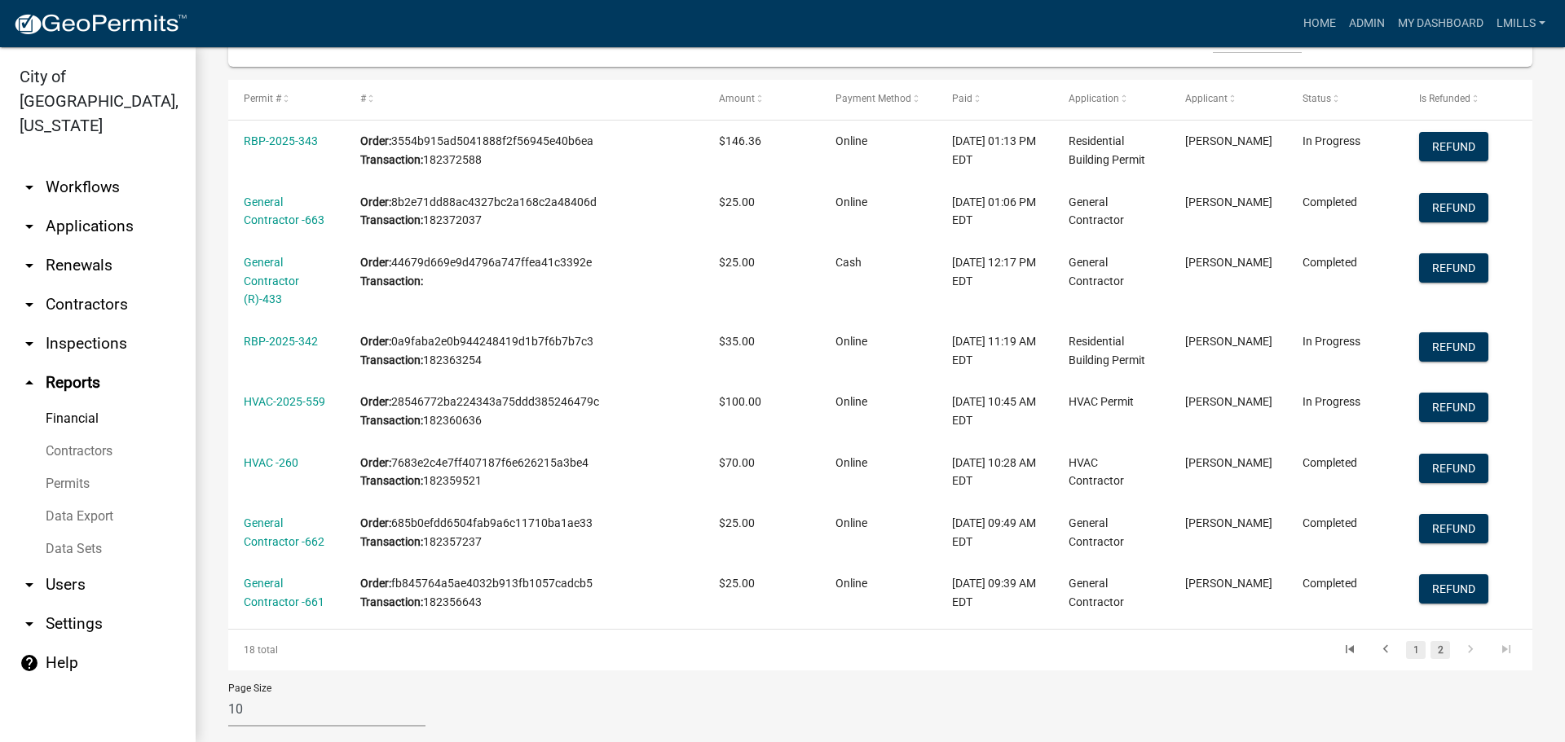
click at [1406, 656] on link "1" at bounding box center [1416, 650] width 20 height 18
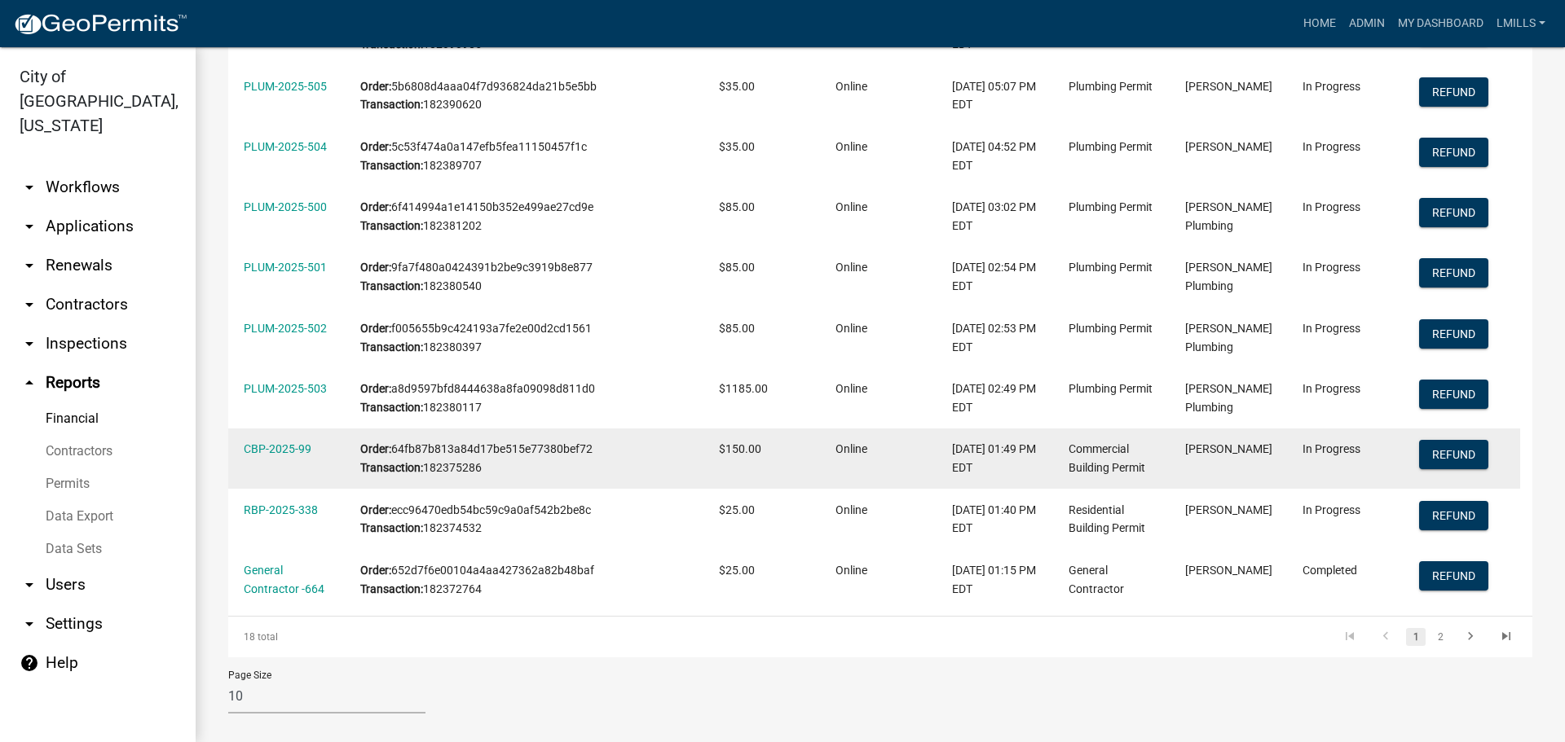
scroll to position [383, 0]
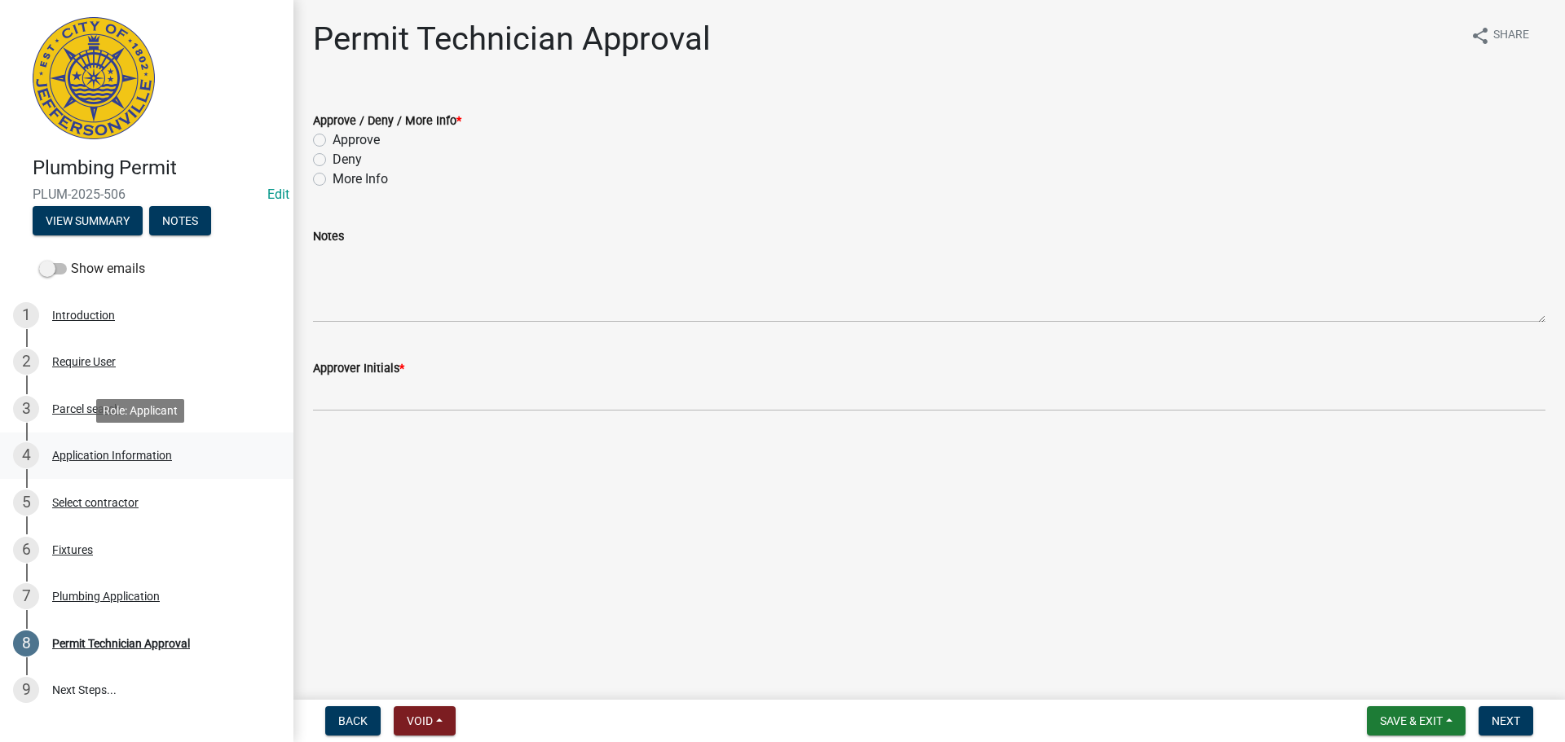
click at [146, 455] on div "Application Information" at bounding box center [112, 455] width 120 height 11
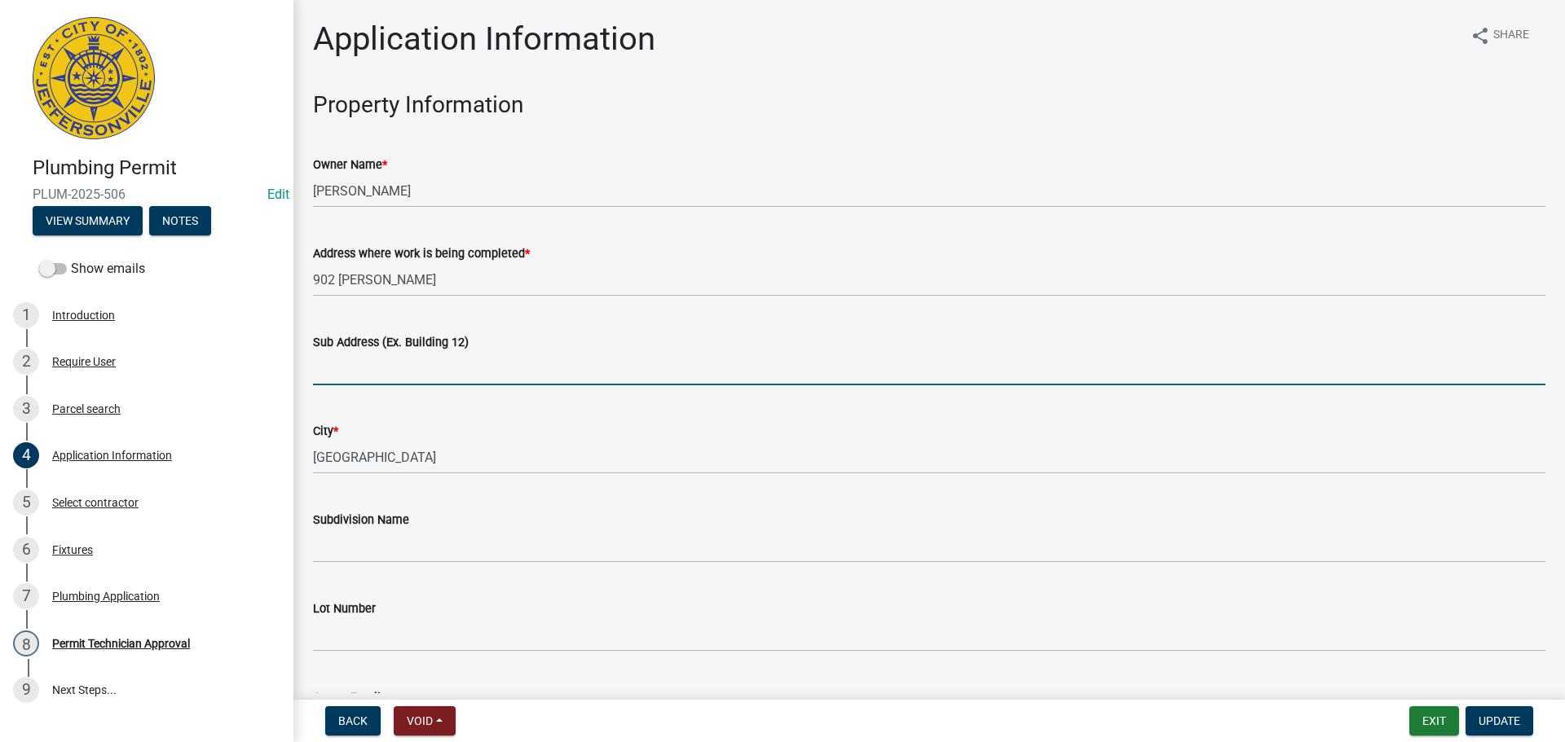
click at [401, 370] on input "Sub Address (Ex. Building 12)" at bounding box center [929, 368] width 1232 height 33
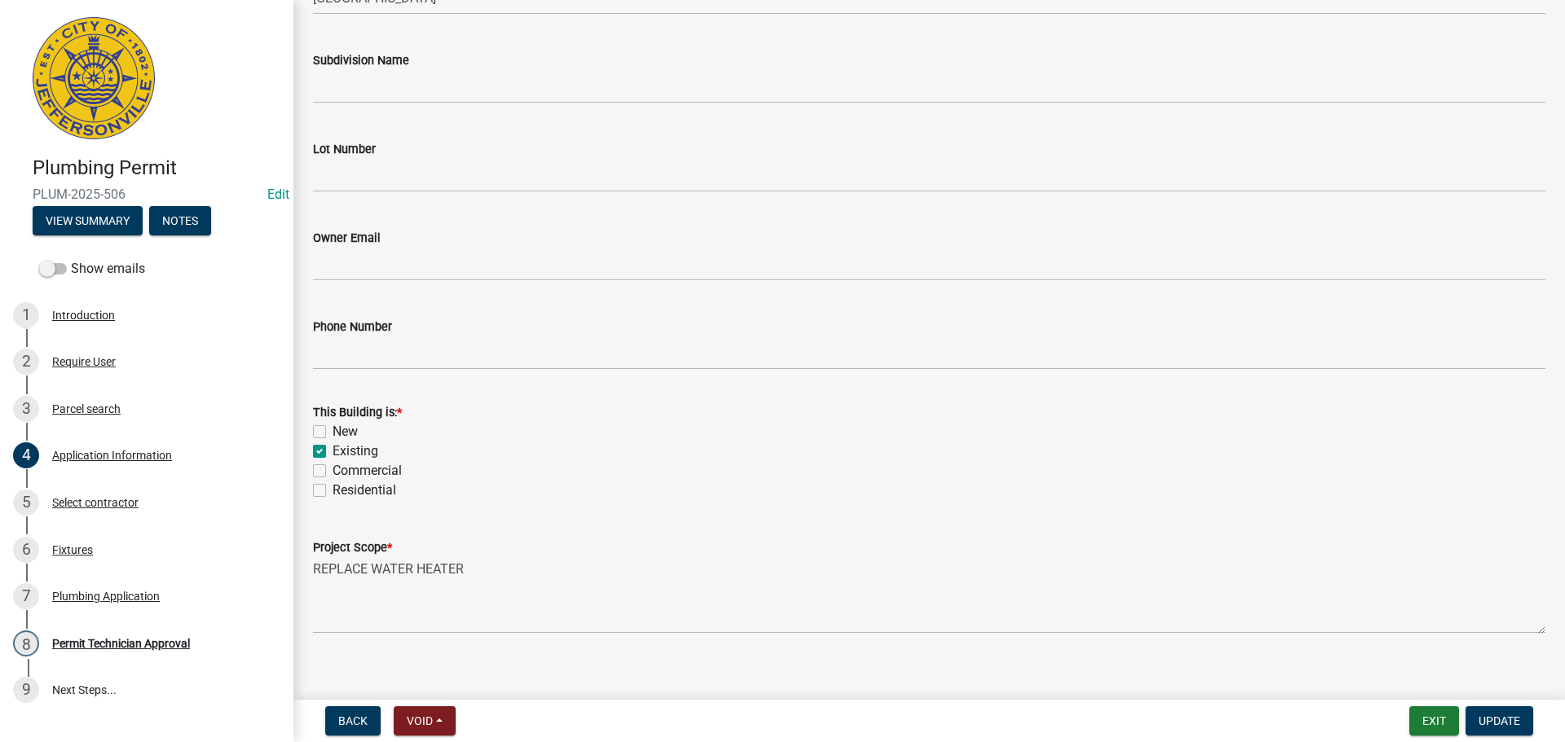
scroll to position [477, 0]
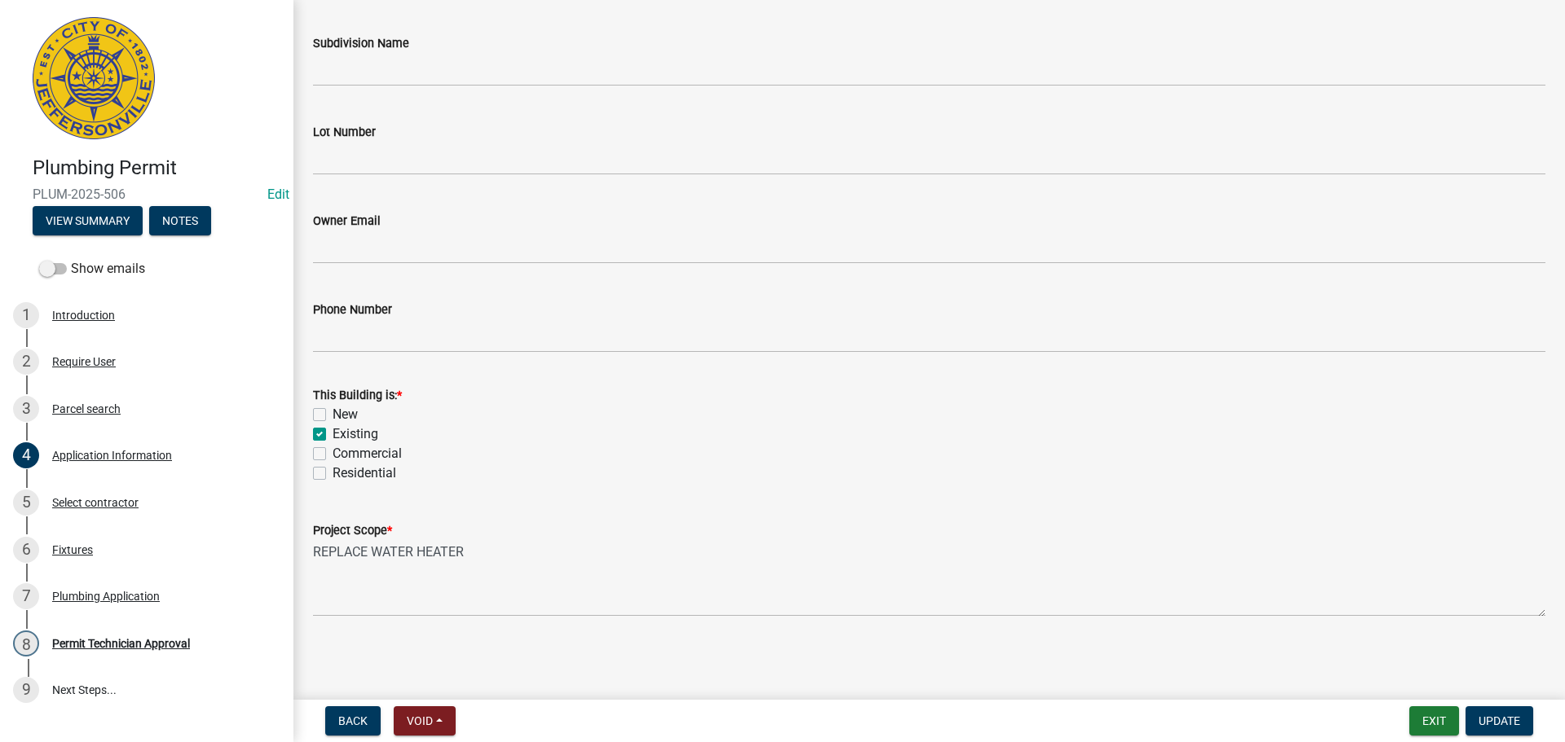
type input "902 Pratt St"
click at [388, 473] on label "Residential" at bounding box center [364, 474] width 64 height 20
click at [343, 473] on input "Residential" at bounding box center [337, 469] width 11 height 11
checkbox input "true"
checkbox input "false"
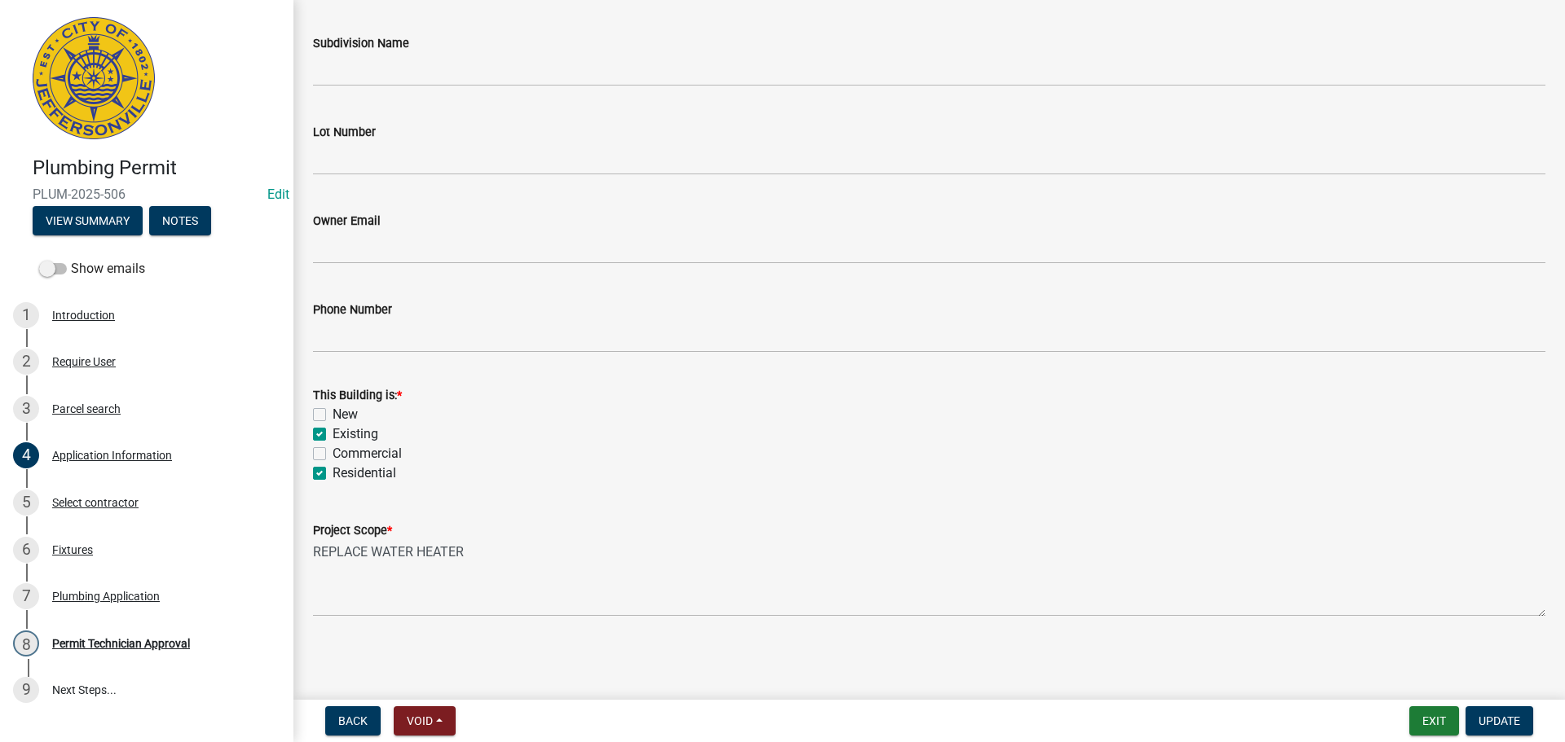
checkbox input "true"
checkbox input "false"
checkbox input "true"
click at [1486, 718] on span "Update" at bounding box center [1499, 721] width 42 height 13
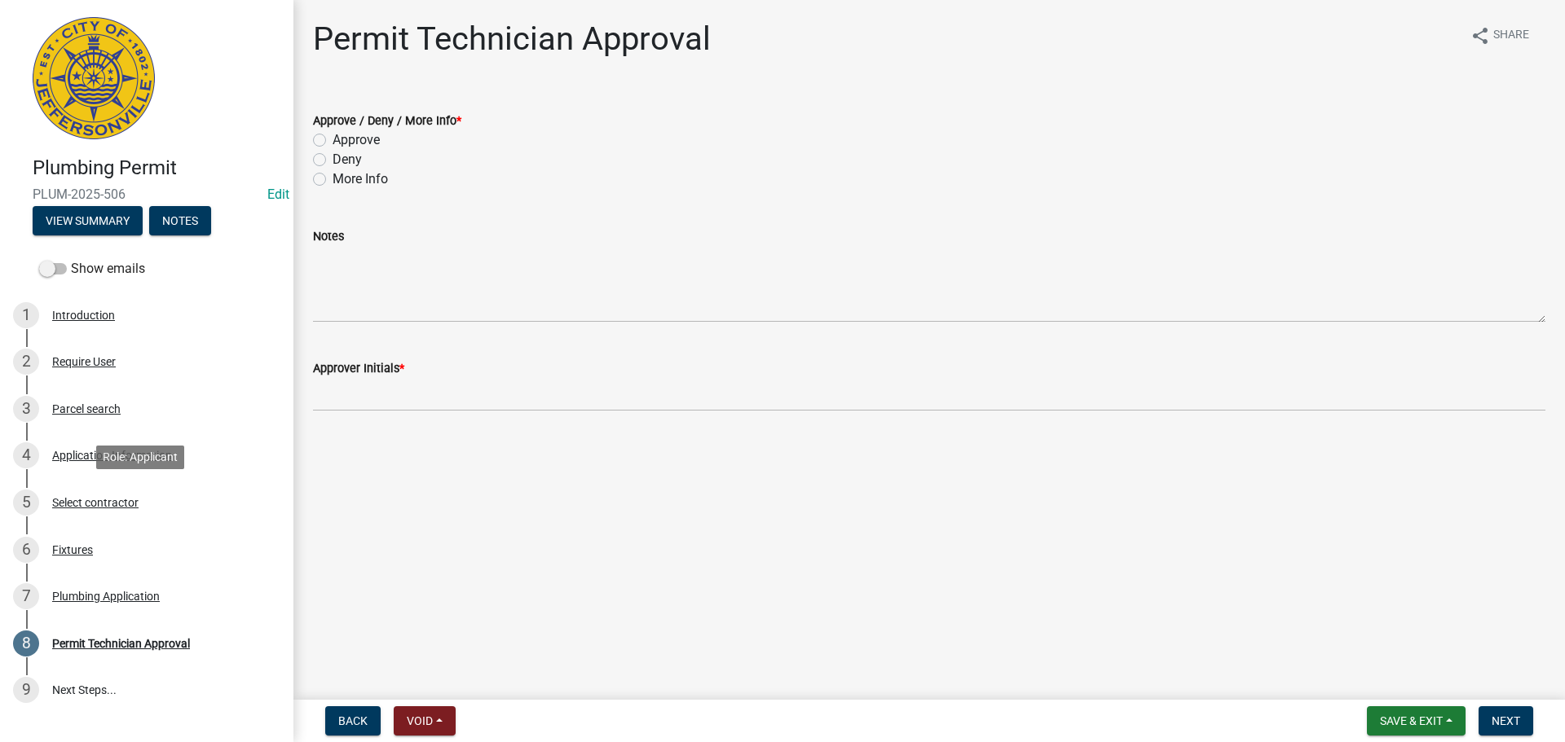
click at [86, 500] on div "Select contractor" at bounding box center [95, 502] width 86 height 11
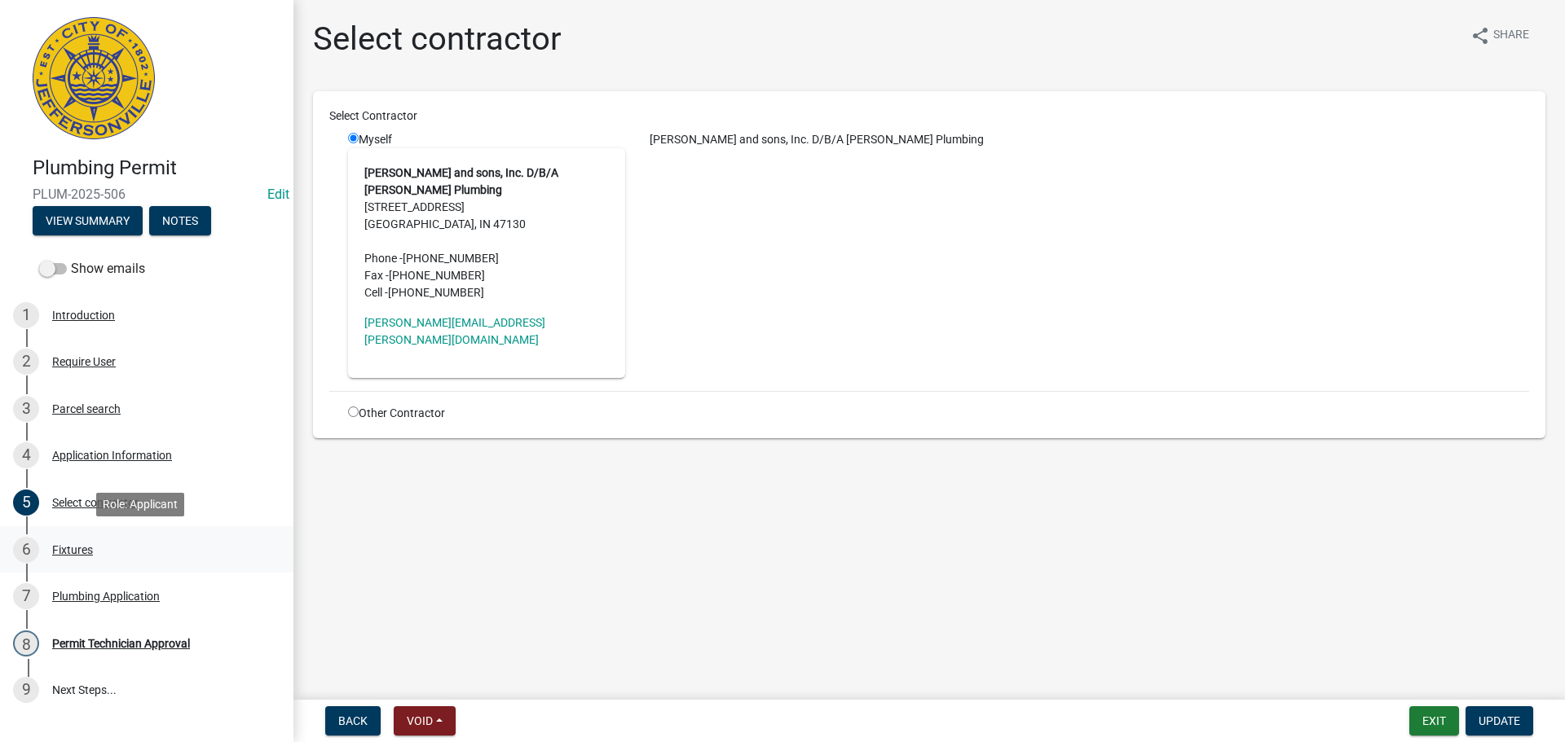
click at [64, 549] on div "Fixtures" at bounding box center [72, 549] width 41 height 11
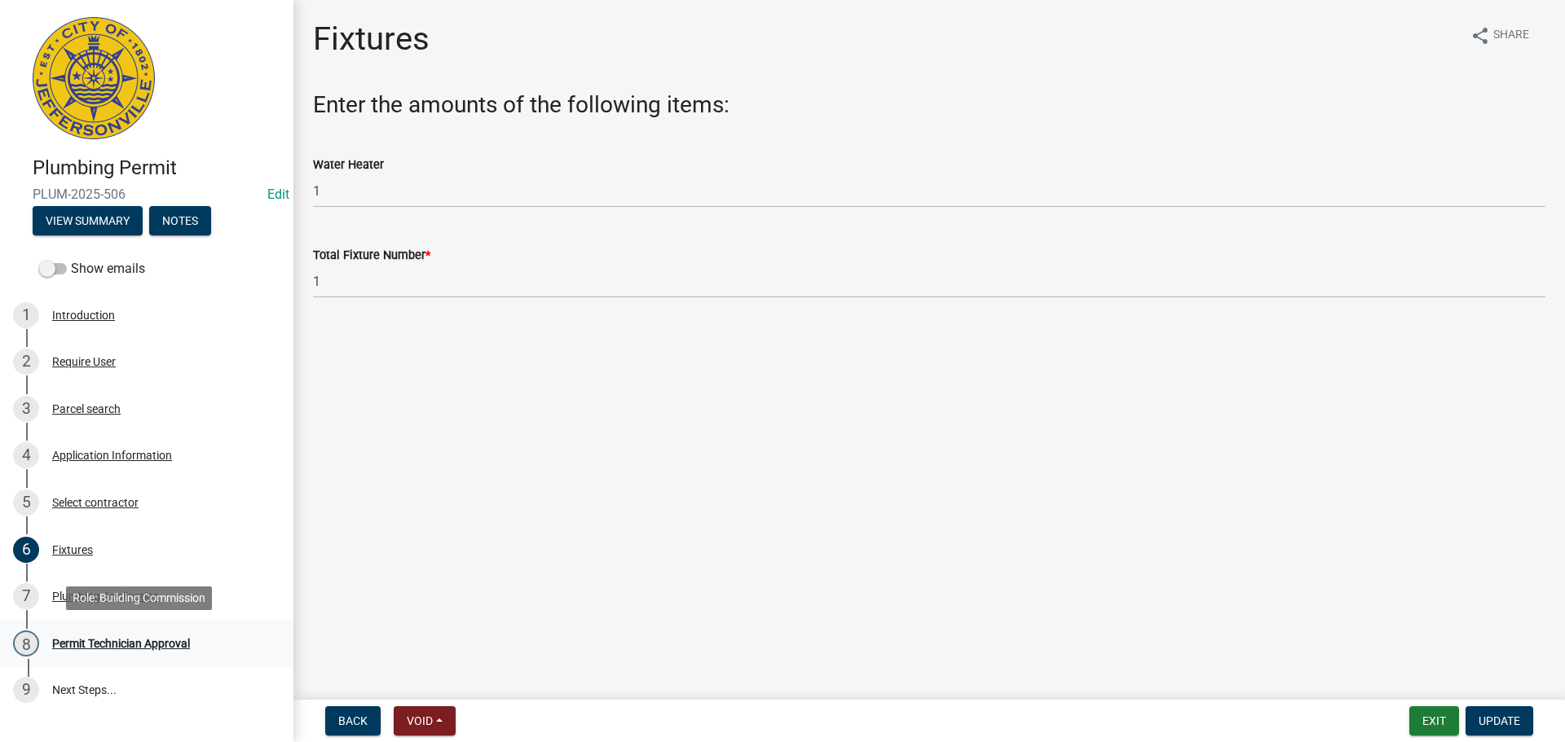
click at [92, 644] on div "Permit Technician Approval" at bounding box center [121, 643] width 138 height 11
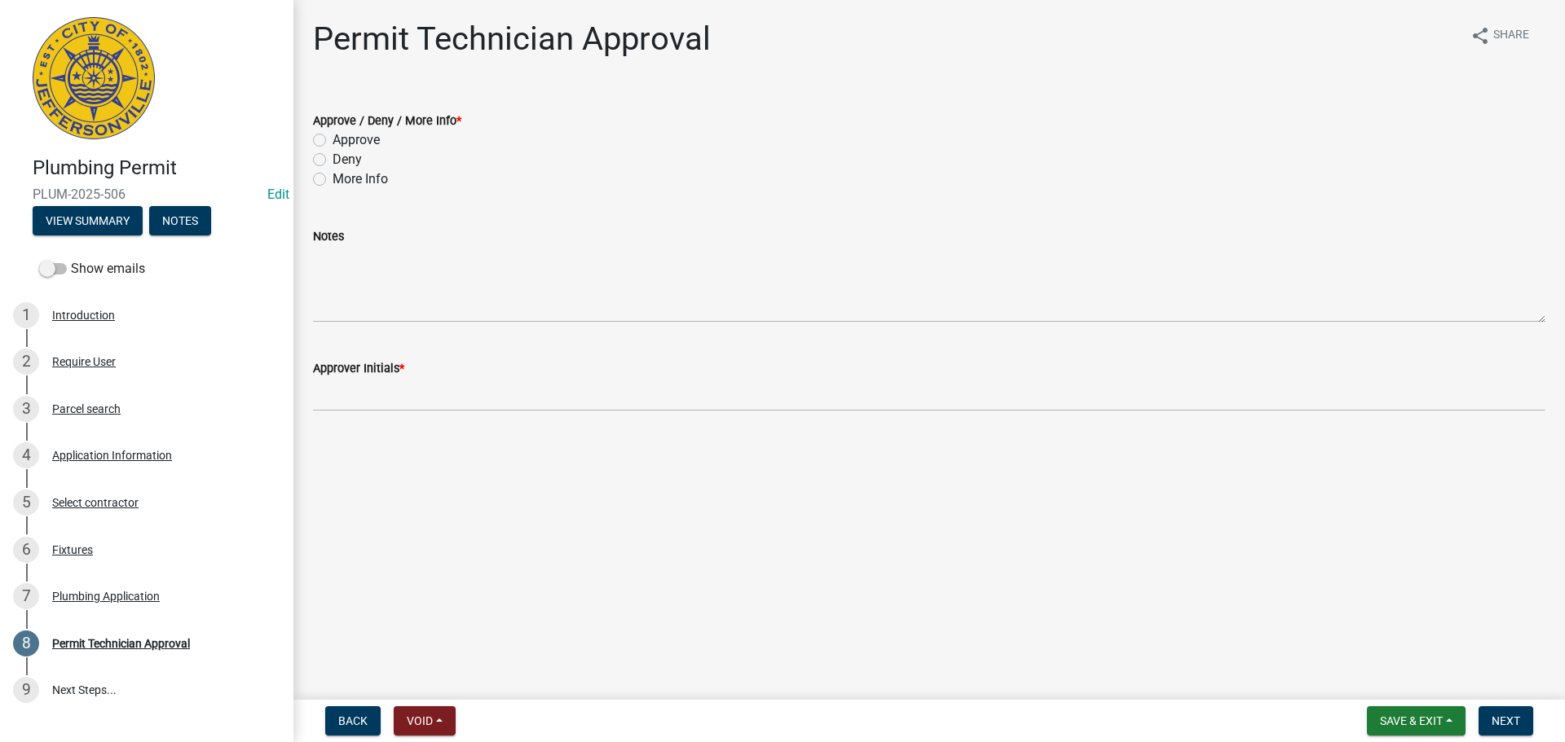
click at [372, 143] on label "Approve" at bounding box center [355, 140] width 47 height 20
click at [343, 141] on input "Approve" at bounding box center [337, 135] width 11 height 11
radio input "true"
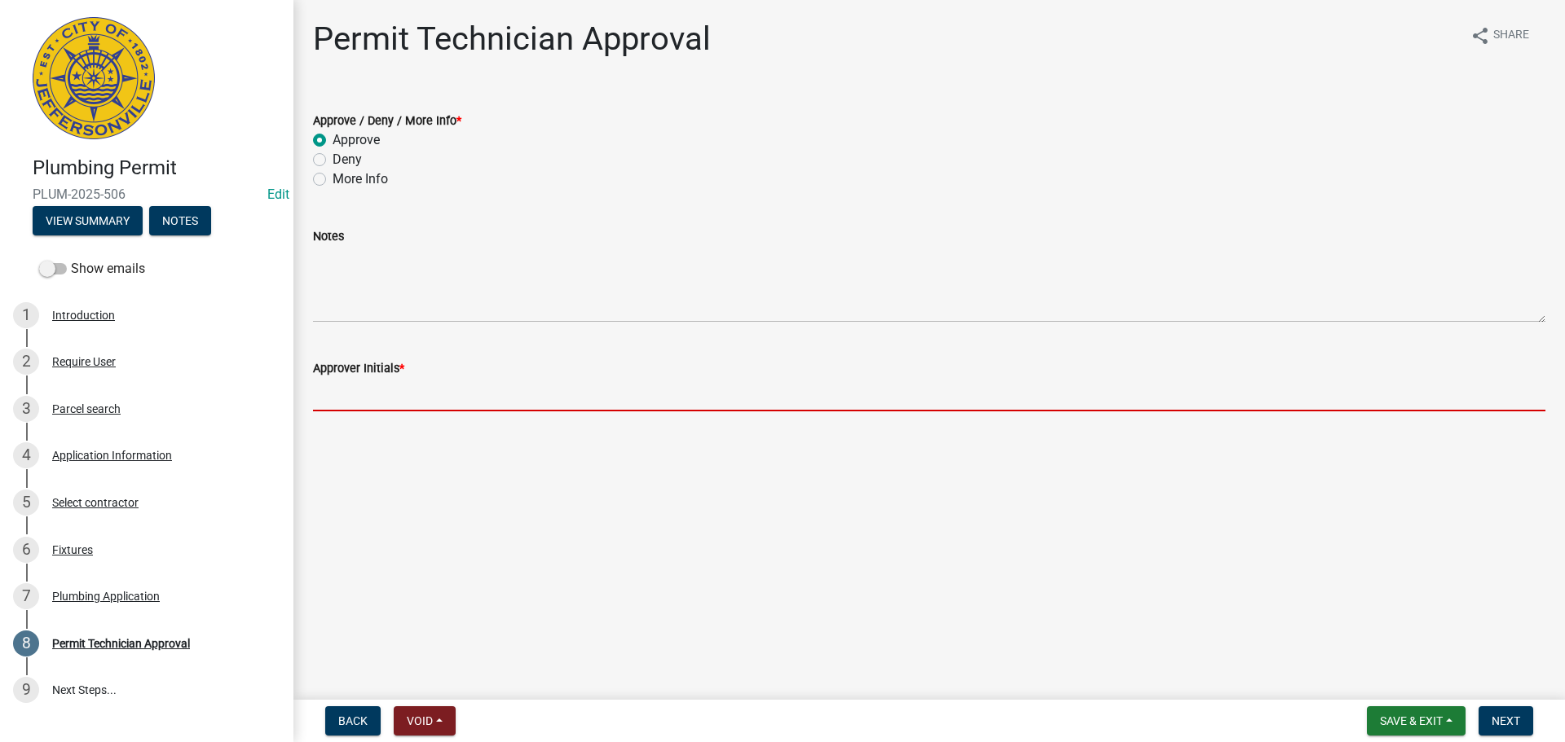
click at [362, 398] on input "Approver Initials *" at bounding box center [929, 394] width 1232 height 33
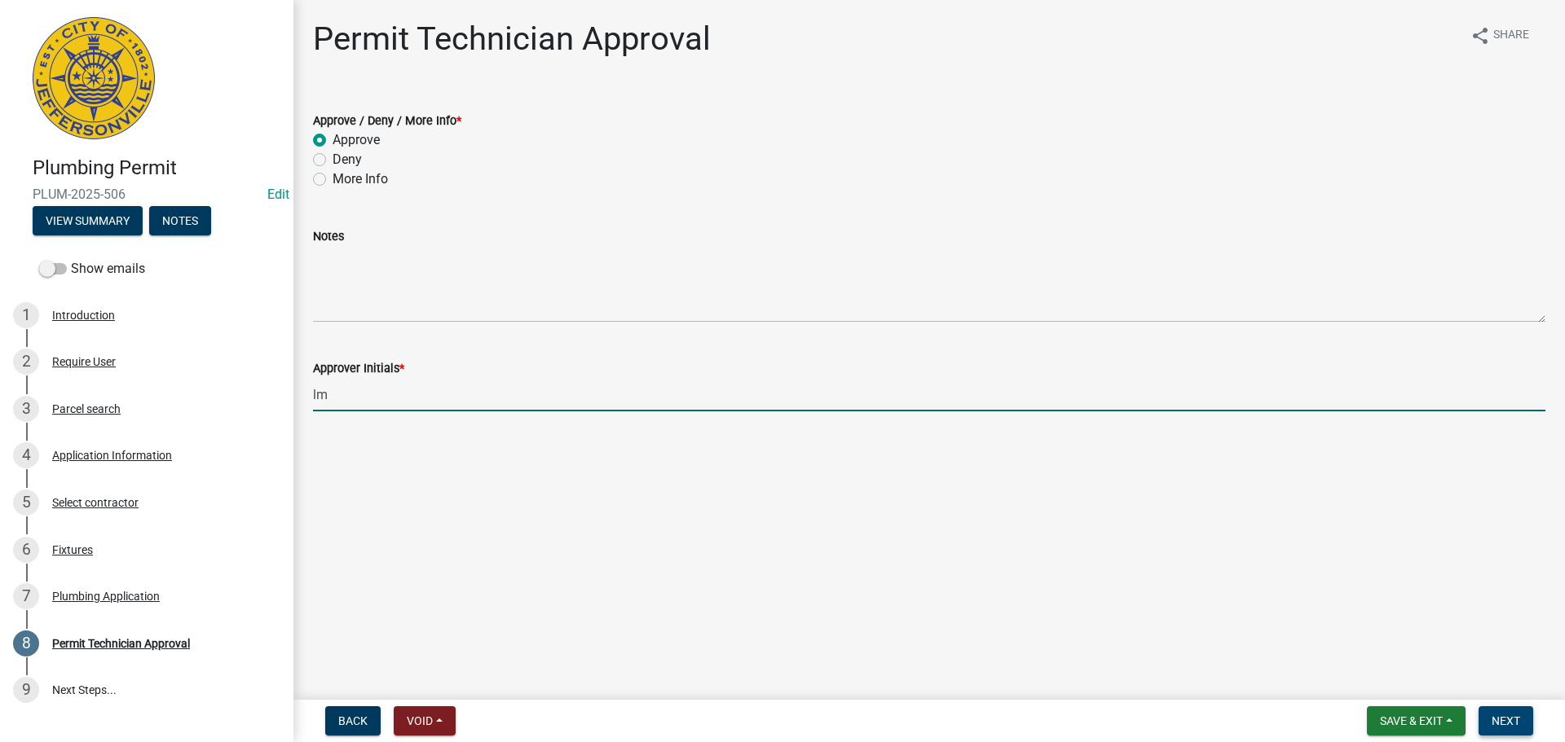
type input "lm"
click at [1505, 724] on span "Next" at bounding box center [1505, 721] width 29 height 13
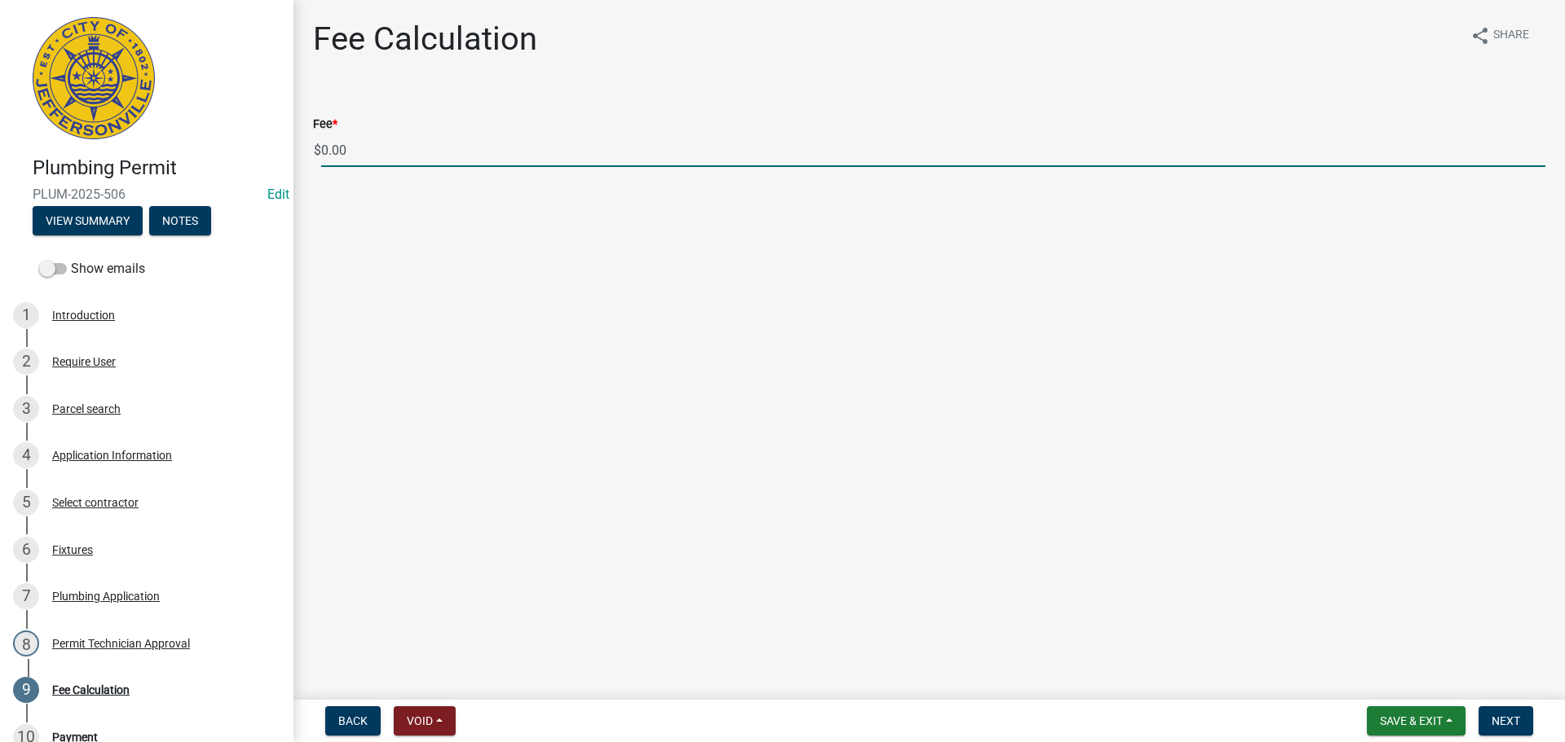
drag, startPoint x: 345, startPoint y: 149, endPoint x: 282, endPoint y: 145, distance: 62.9
click at [282, 145] on div "Plumbing Permit PLUM-2025-506 Edit View Summary Notes Show emails 1 Introductio…" at bounding box center [782, 371] width 1565 height 742
type input "35.00"
click at [1525, 720] on button "Next" at bounding box center [1505, 721] width 55 height 29
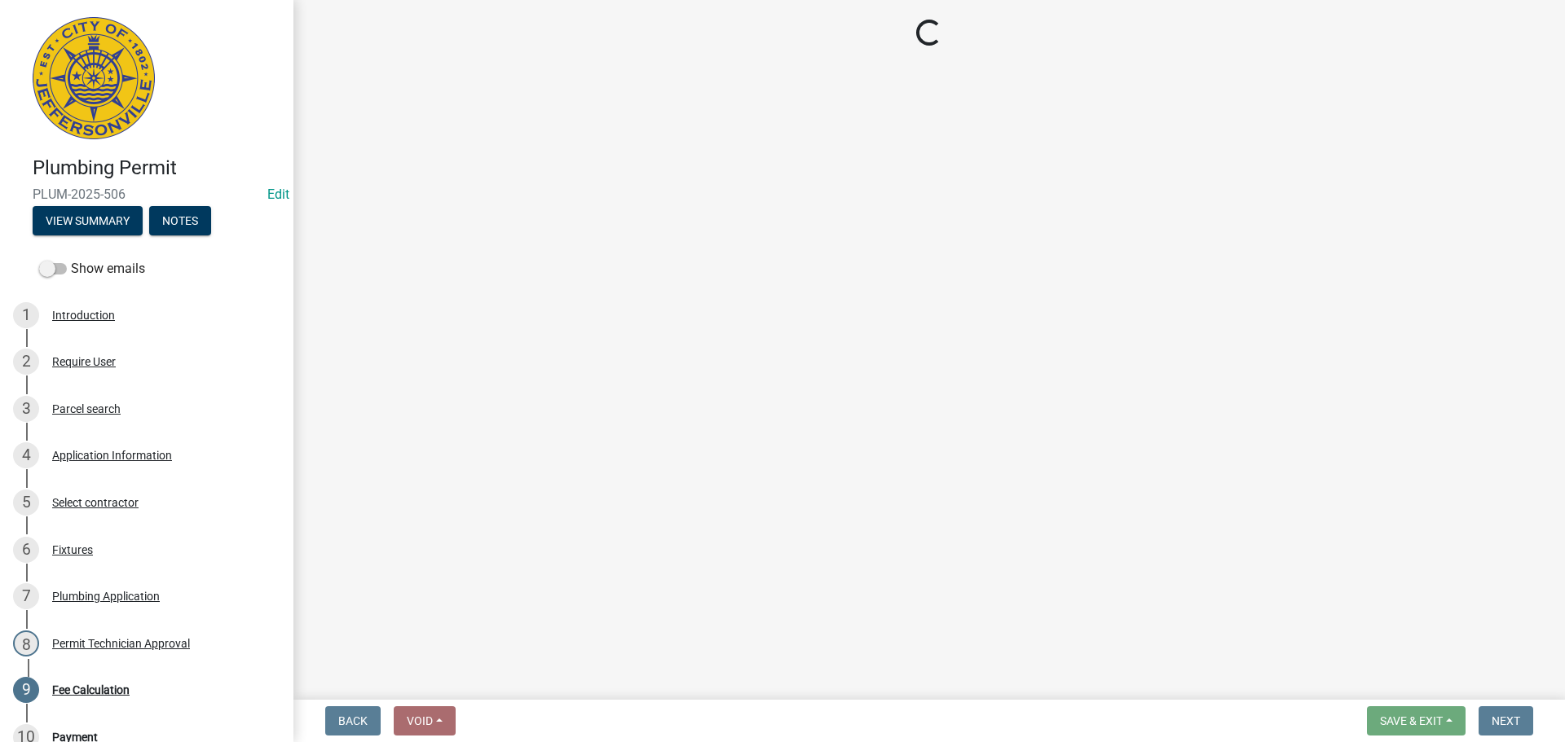
select select "3: 3"
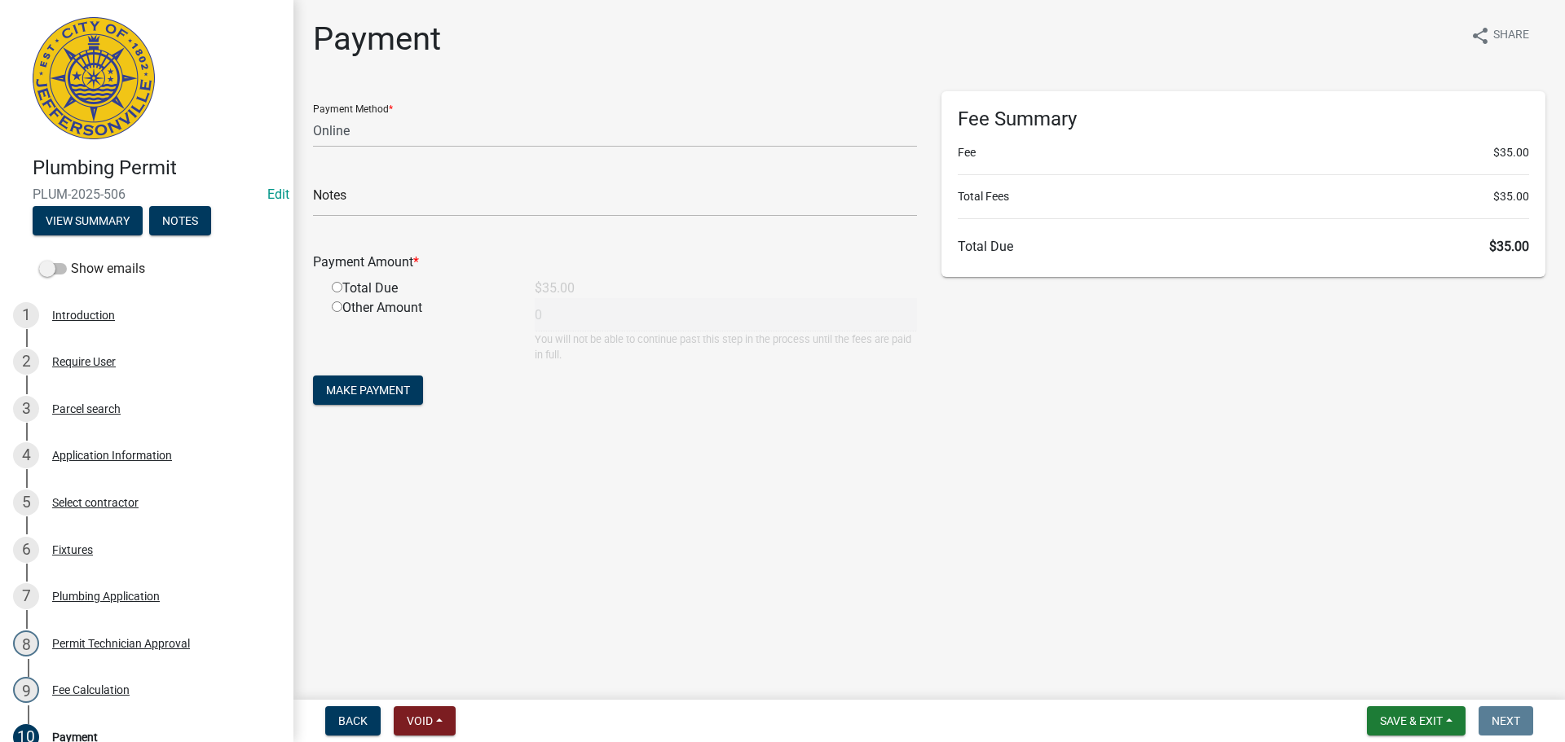
click at [1351, 704] on nav "Back Void Withdraw Lock Expire Void Save & Exit Save Save & Exit Next" at bounding box center [928, 721] width 1271 height 42
click at [1406, 708] on button "Save & Exit" at bounding box center [1416, 721] width 99 height 29
click at [1407, 680] on button "Save & Exit" at bounding box center [1400, 678] width 130 height 39
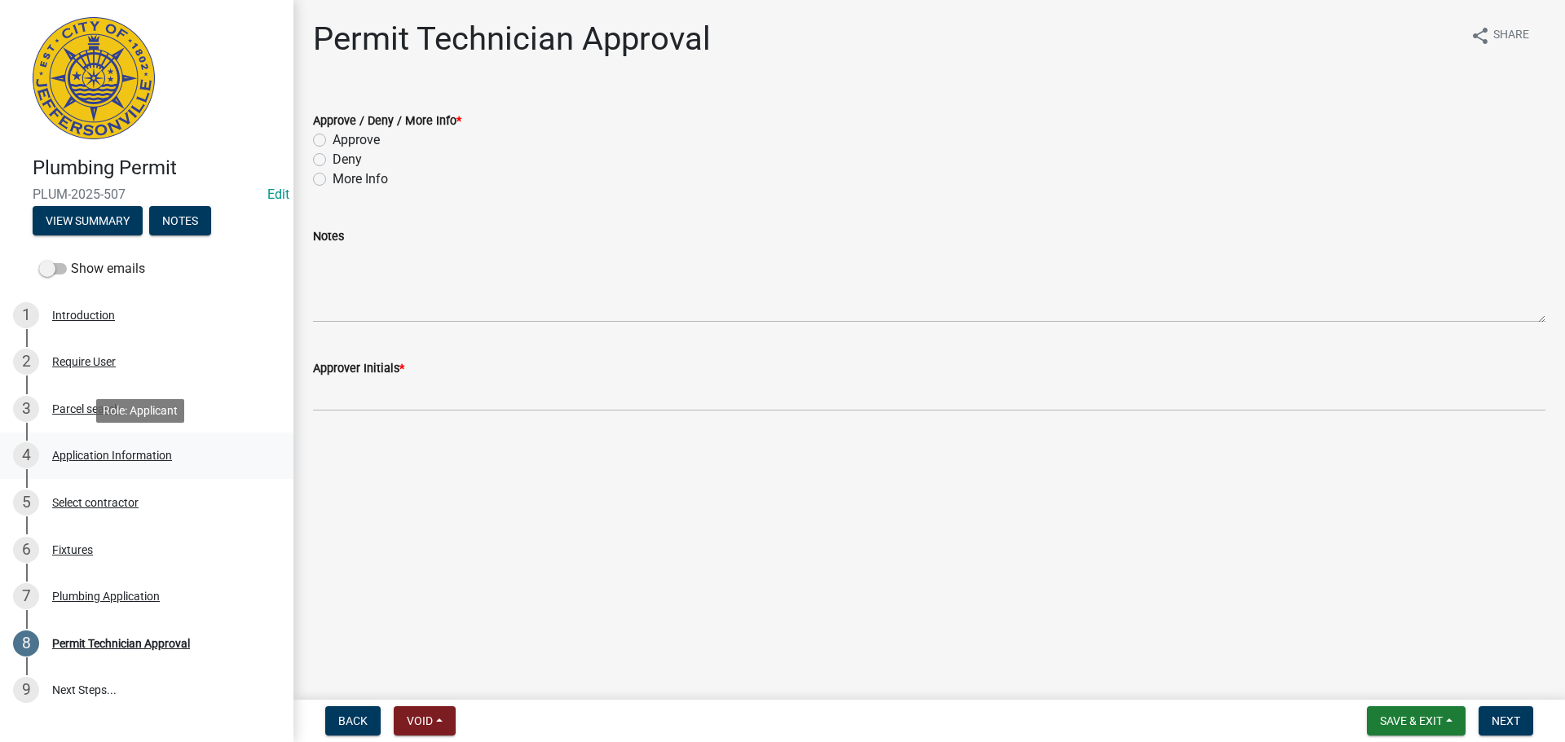
click at [96, 460] on div "Application Information" at bounding box center [112, 455] width 120 height 11
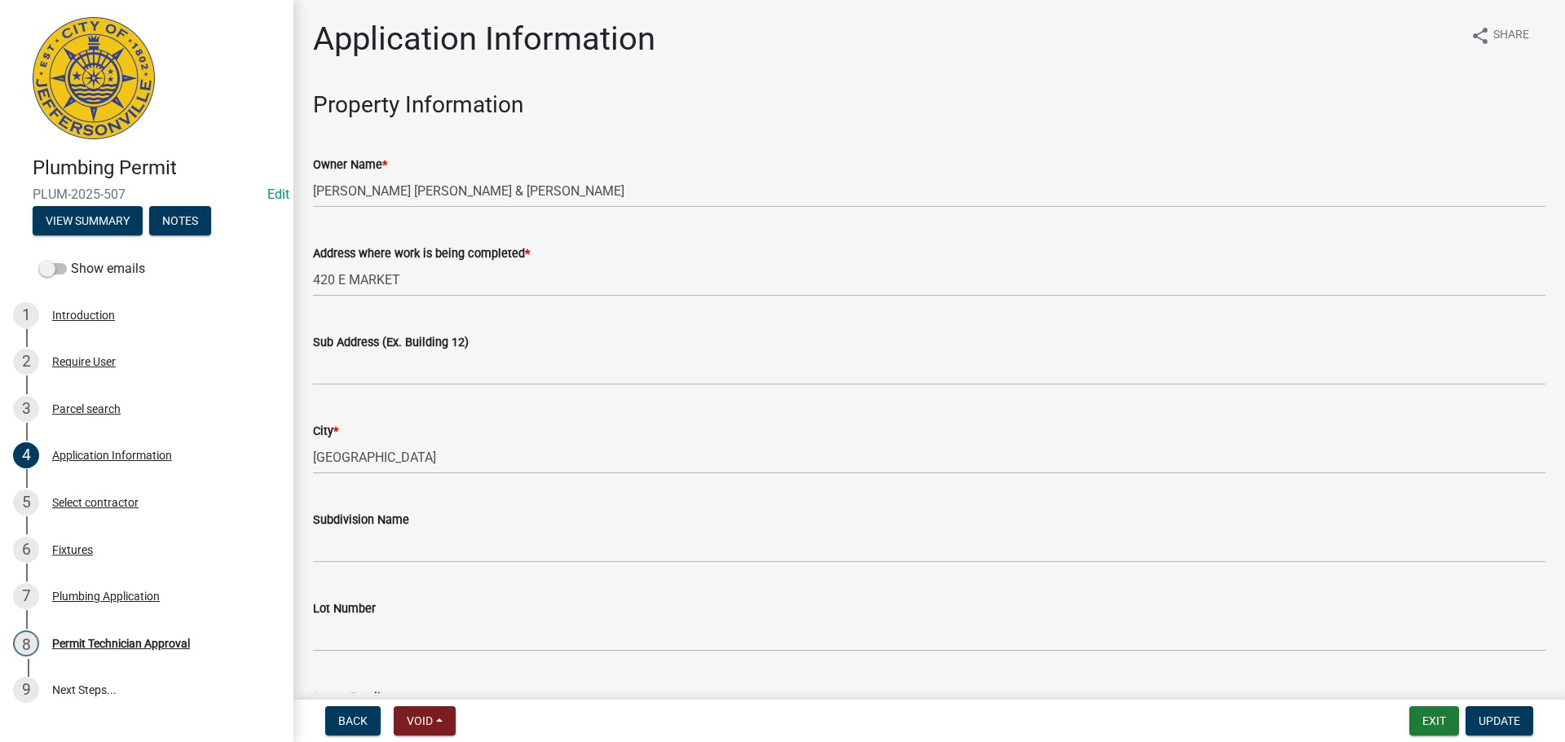
click at [484, 349] on div "Sub Address (Ex. Building 12)" at bounding box center [929, 342] width 1232 height 20
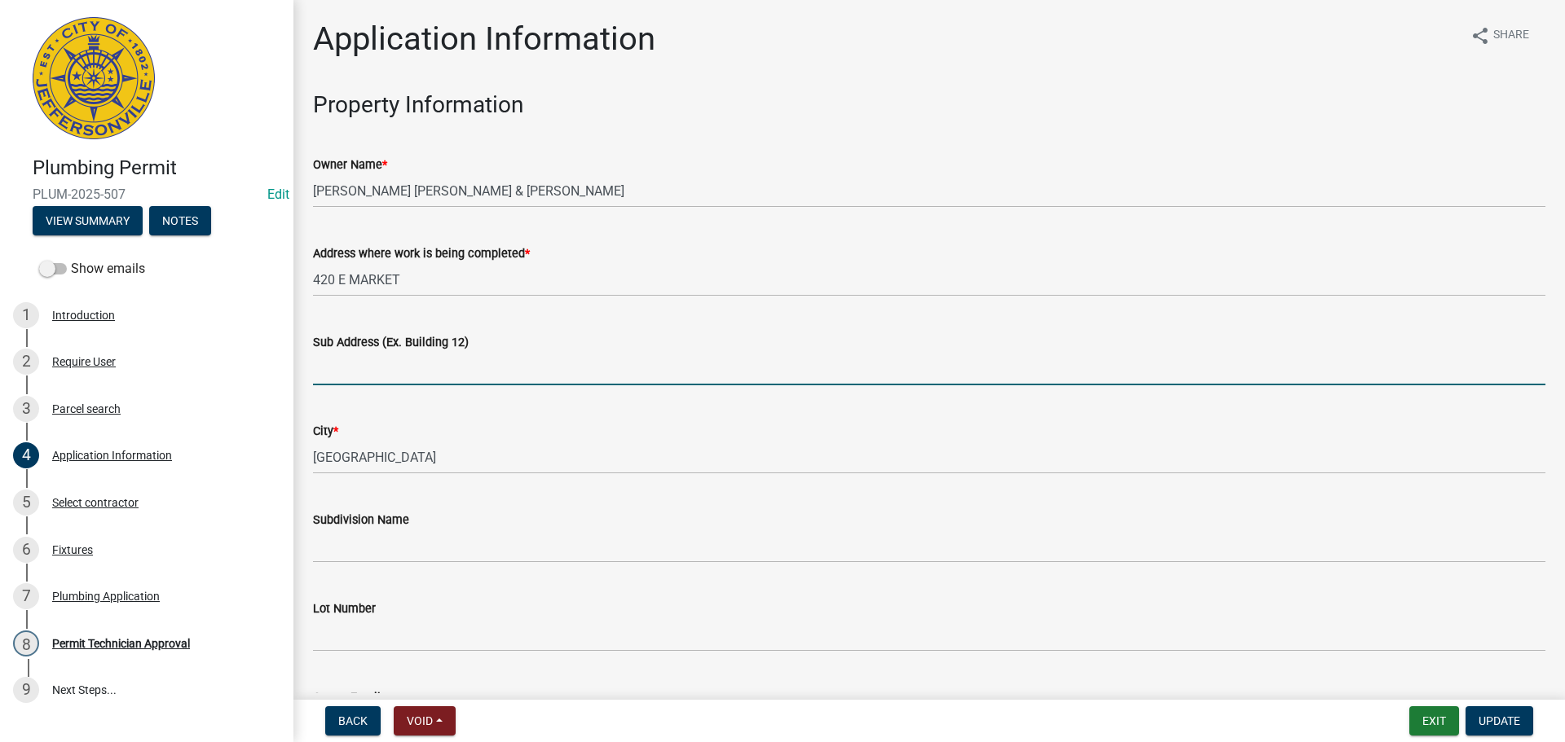
click at [471, 362] on input "Sub Address (Ex. Building 12)" at bounding box center [929, 368] width 1232 height 33
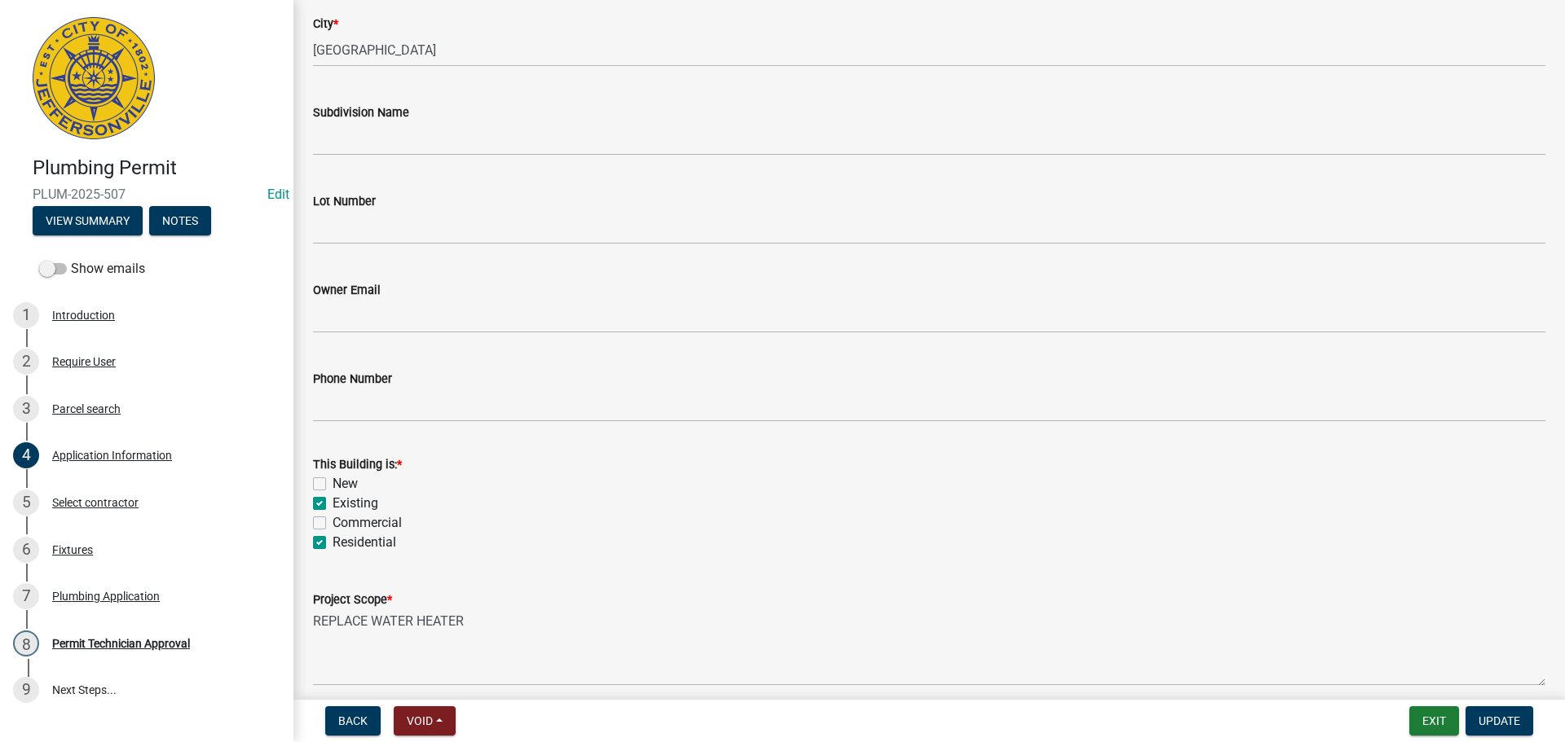
scroll to position [477, 0]
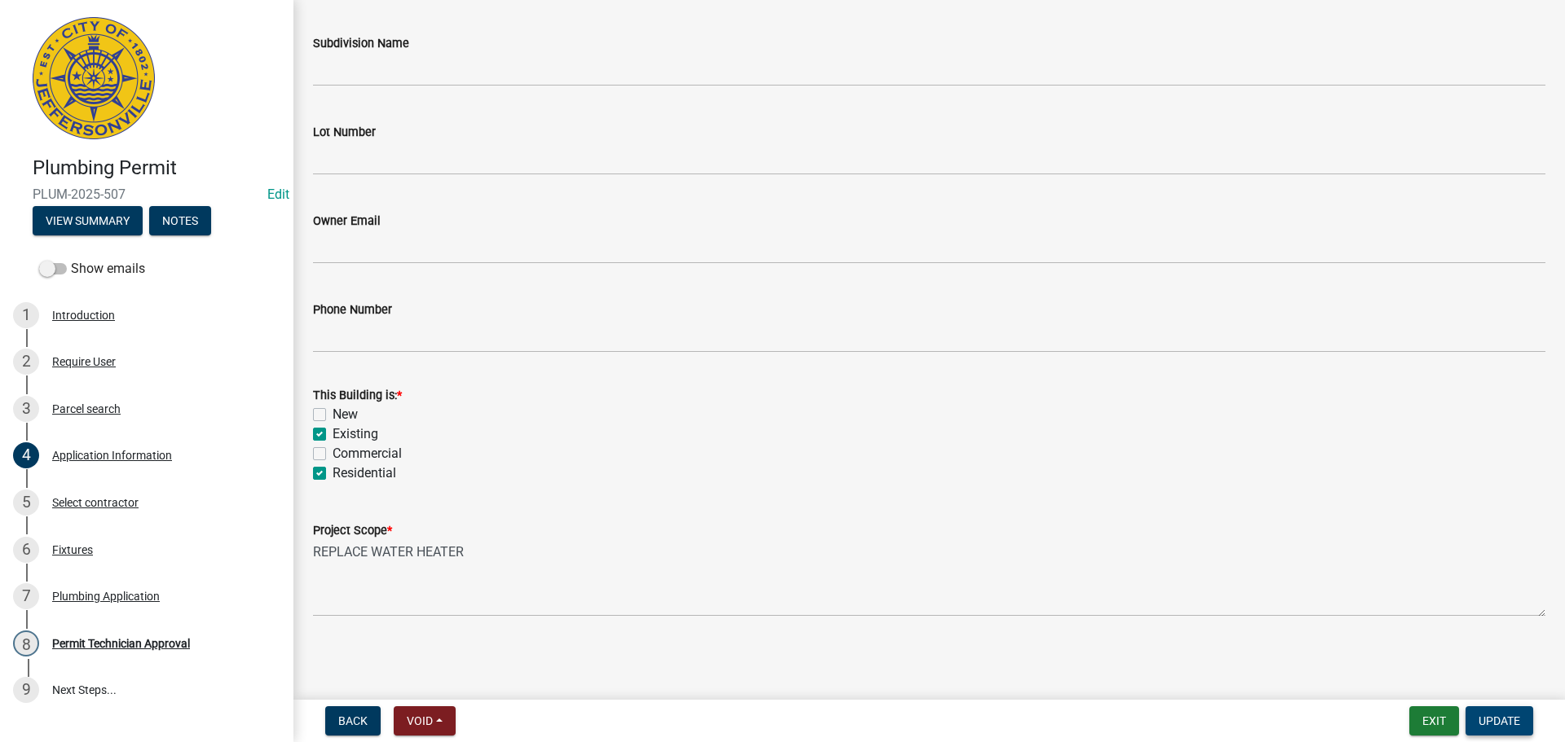
type input "420 E Market St"
click at [1507, 723] on span "Update" at bounding box center [1499, 721] width 42 height 13
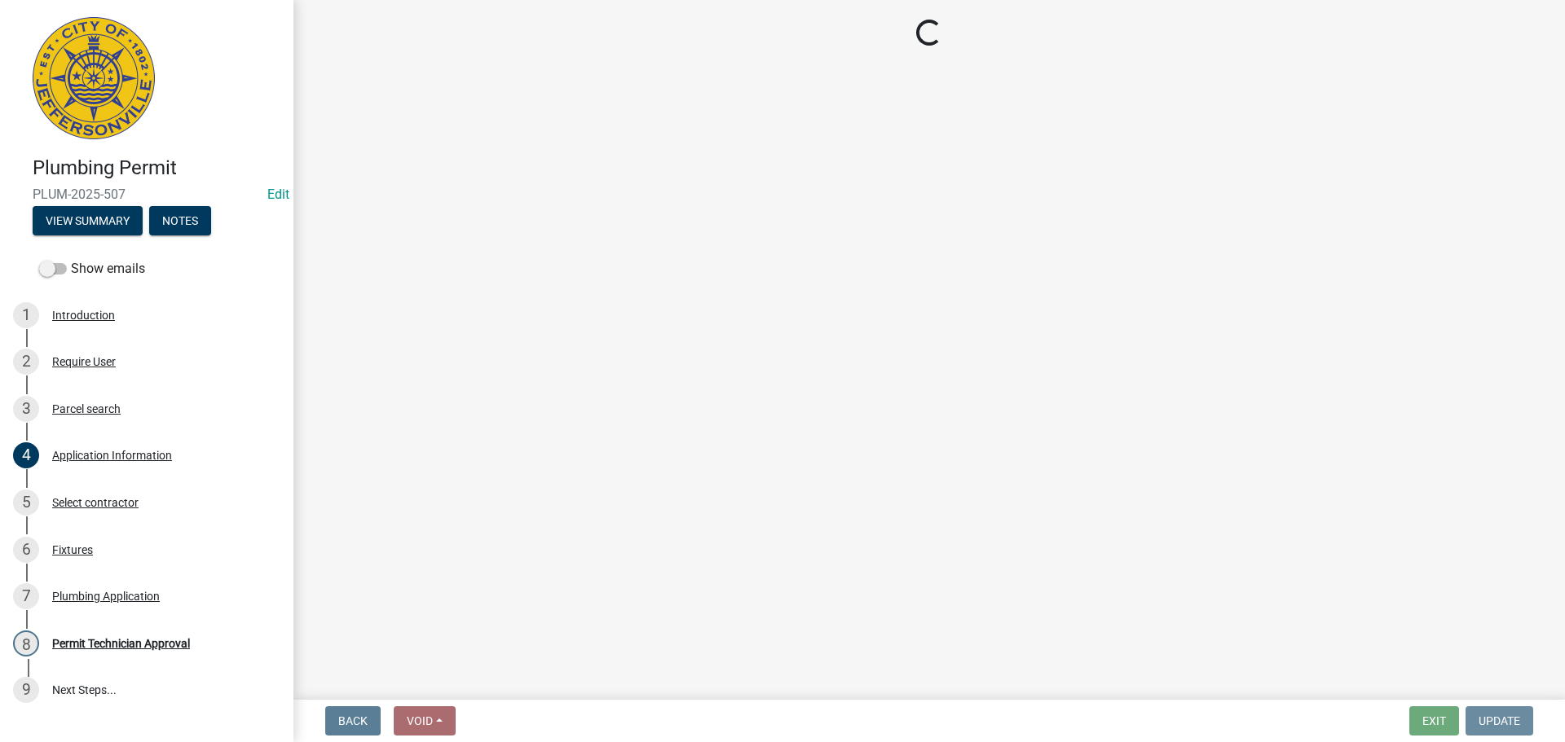
scroll to position [0, 0]
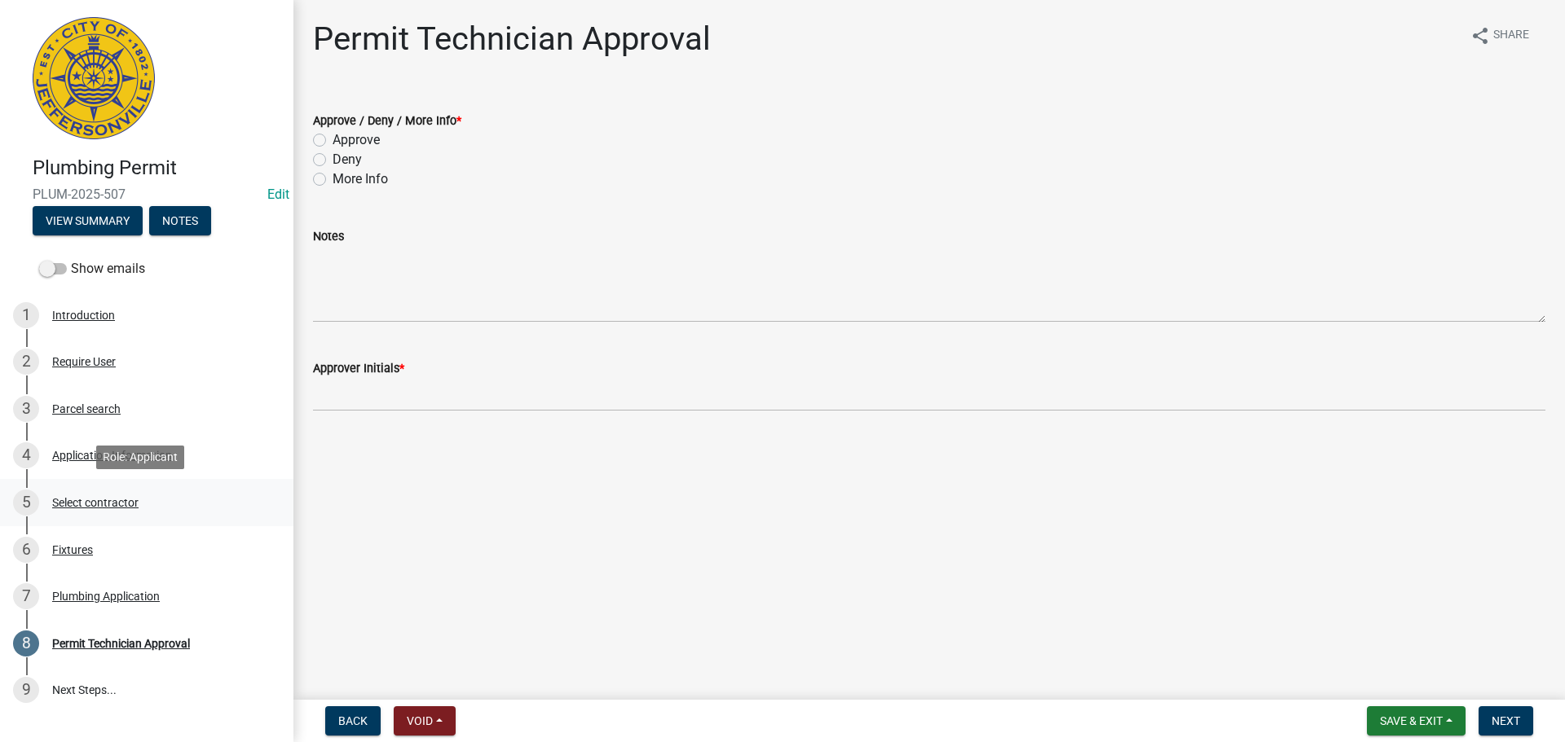
click at [92, 499] on div "Select contractor" at bounding box center [95, 502] width 86 height 11
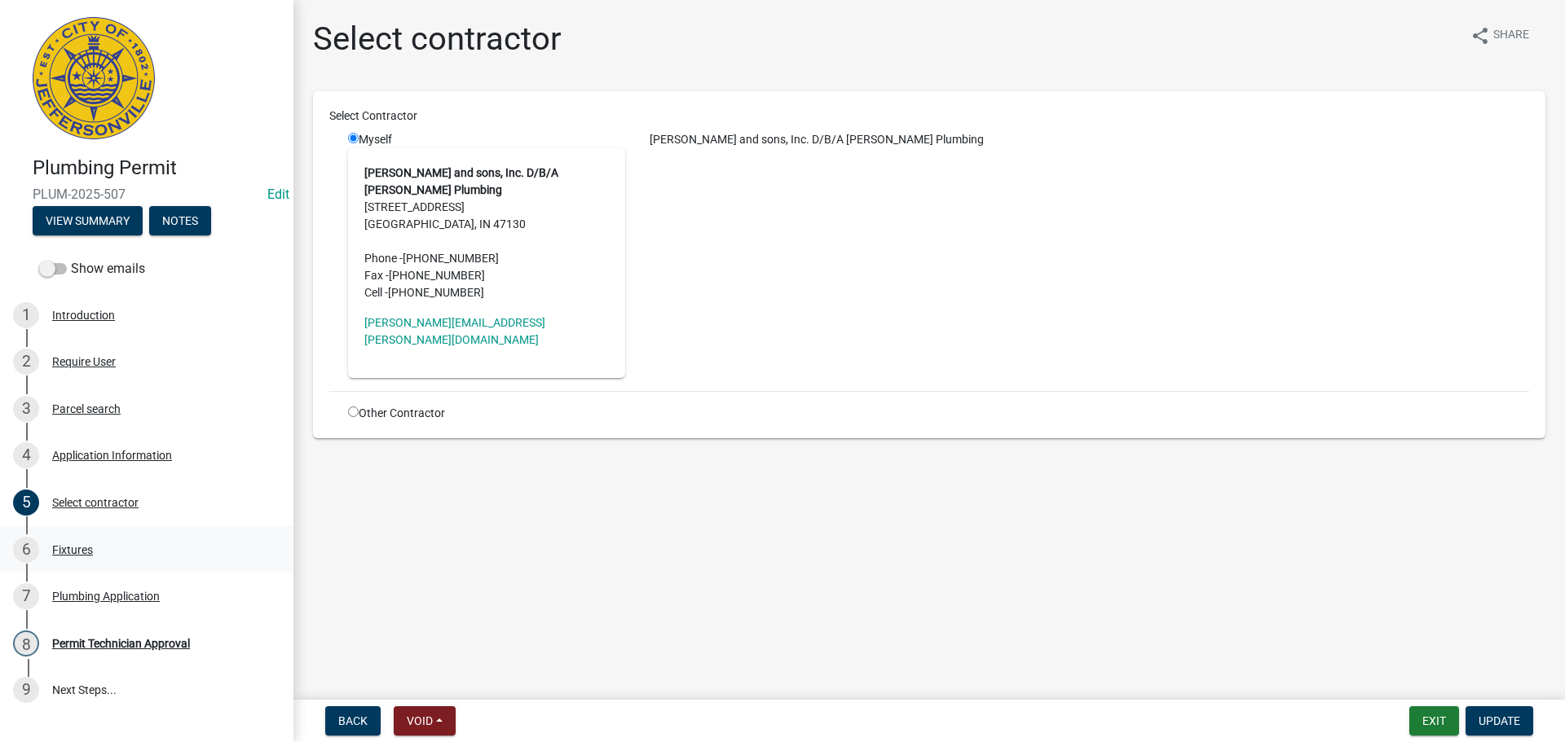
click at [71, 548] on div "Fixtures" at bounding box center [72, 549] width 41 height 11
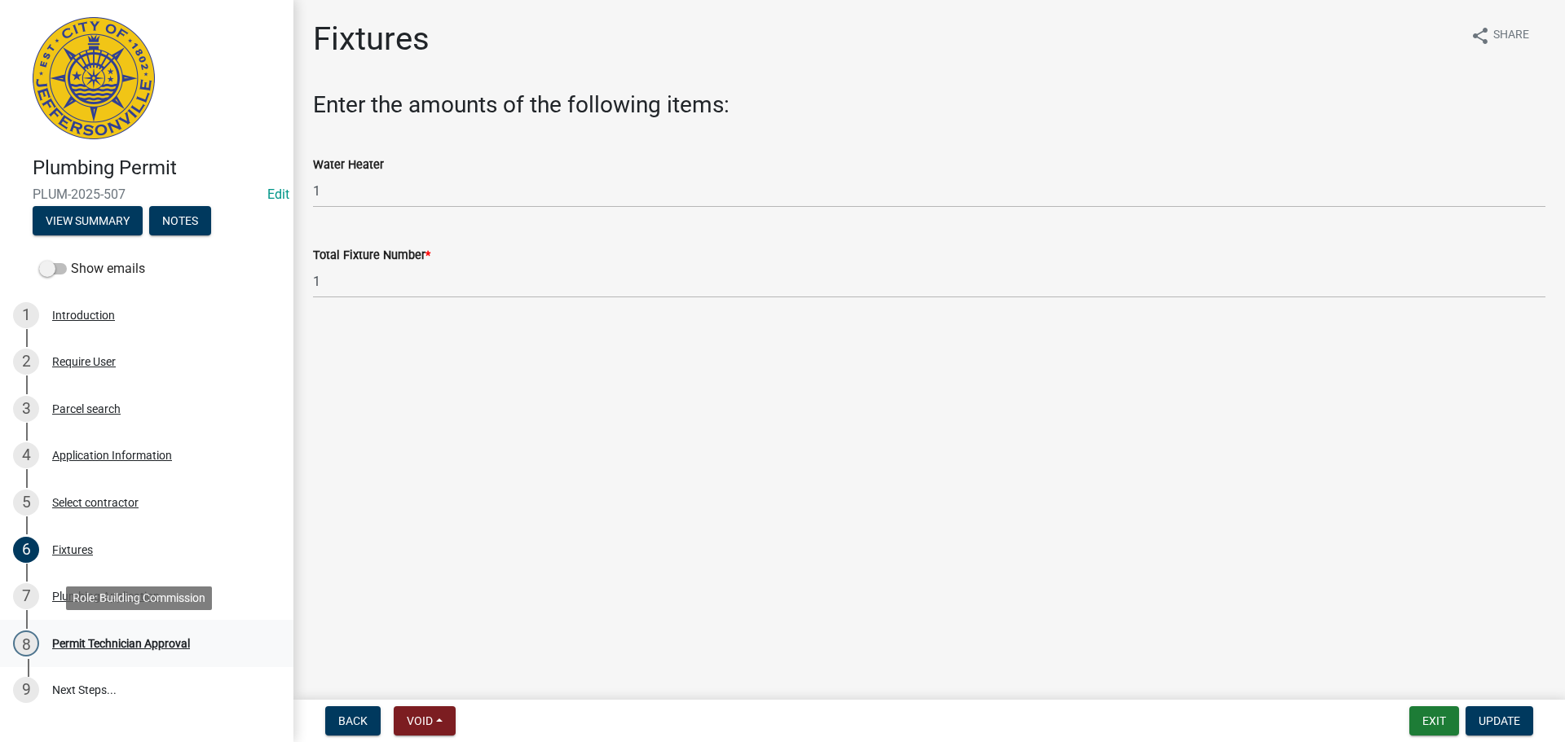
click at [132, 640] on div "Permit Technician Approval" at bounding box center [121, 643] width 138 height 11
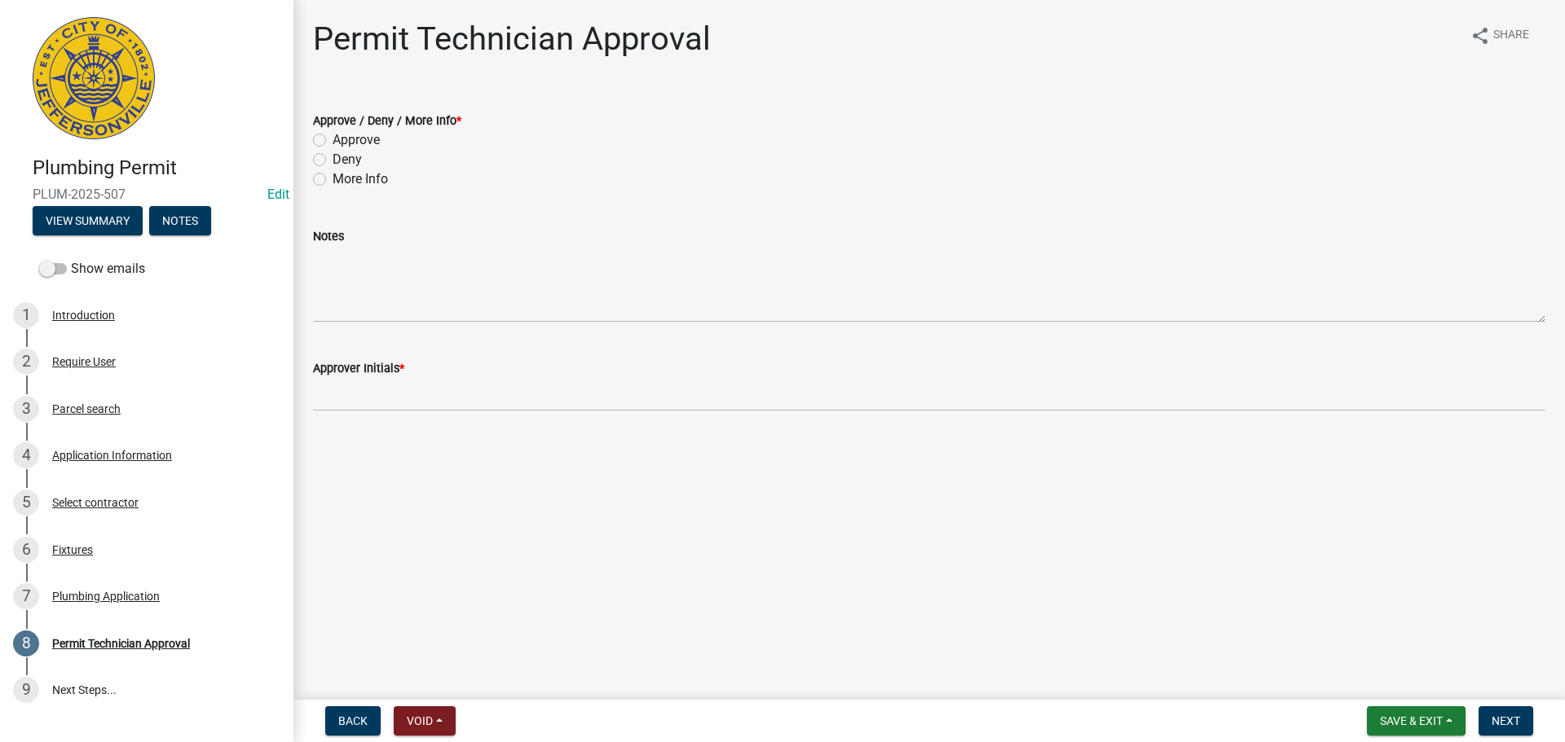
click at [364, 145] on label "Approve" at bounding box center [355, 140] width 47 height 20
click at [343, 141] on input "Approve" at bounding box center [337, 135] width 11 height 11
radio input "true"
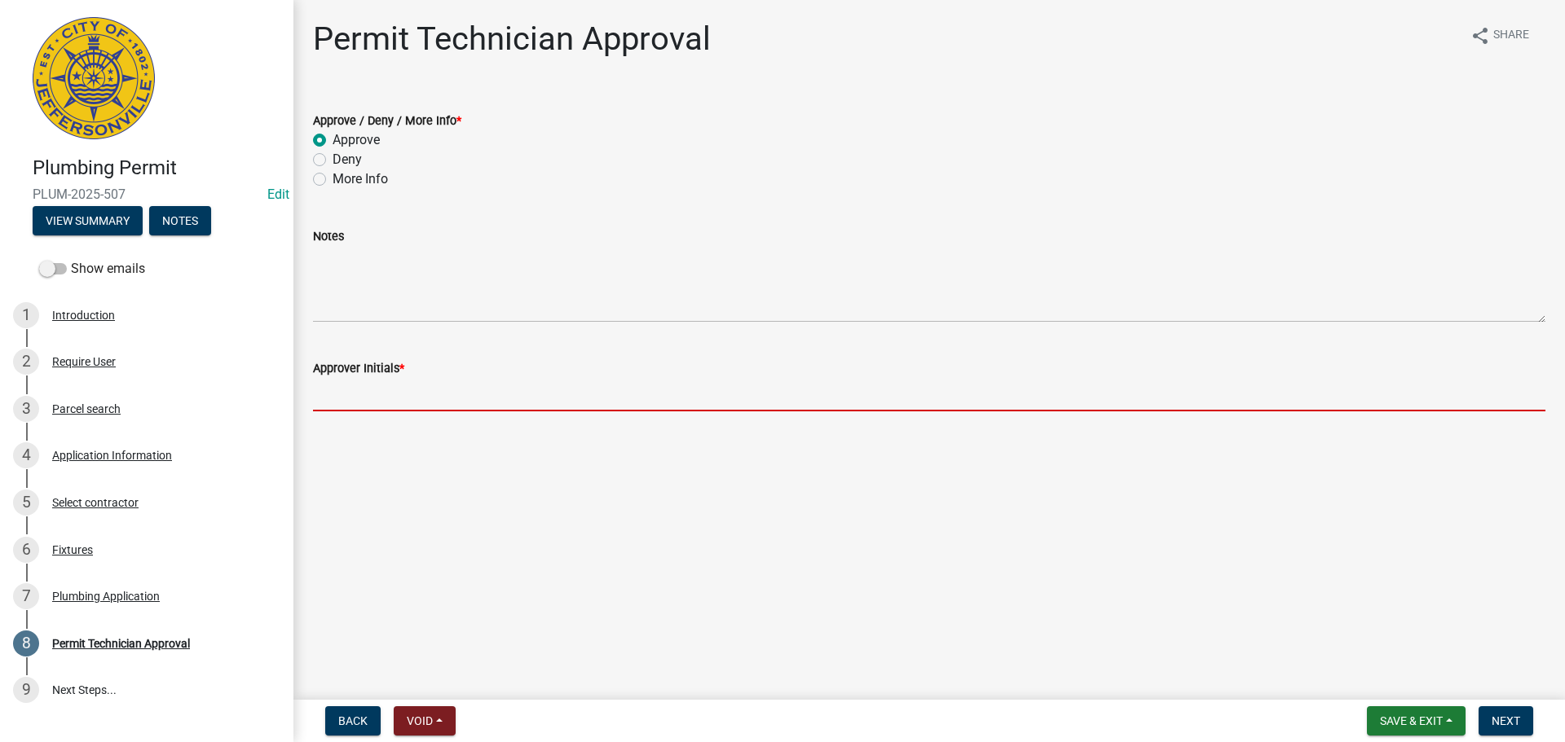
click at [398, 394] on input "Approver Initials *" at bounding box center [929, 394] width 1232 height 33
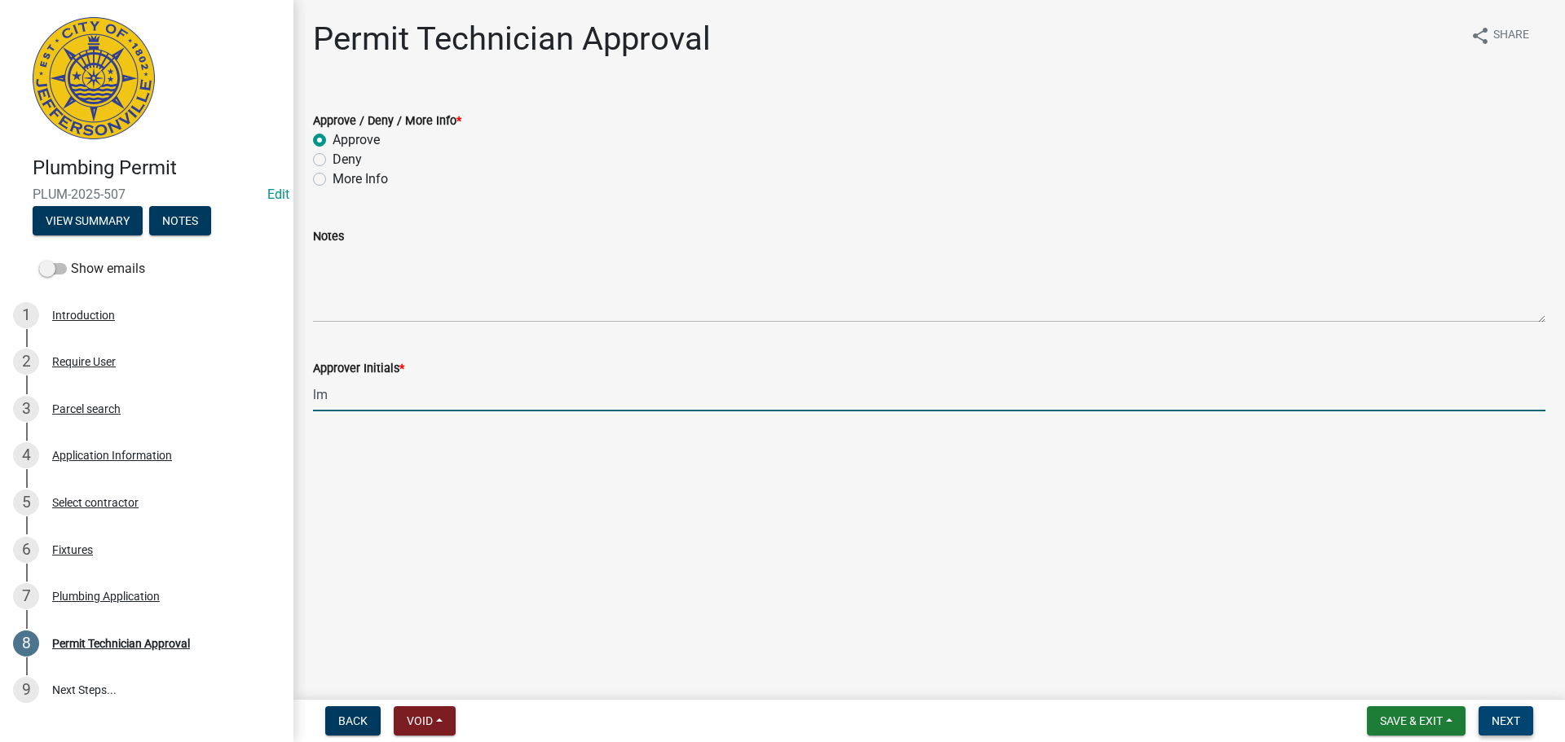
type input "lm"
click at [1505, 725] on span "Next" at bounding box center [1505, 721] width 29 height 13
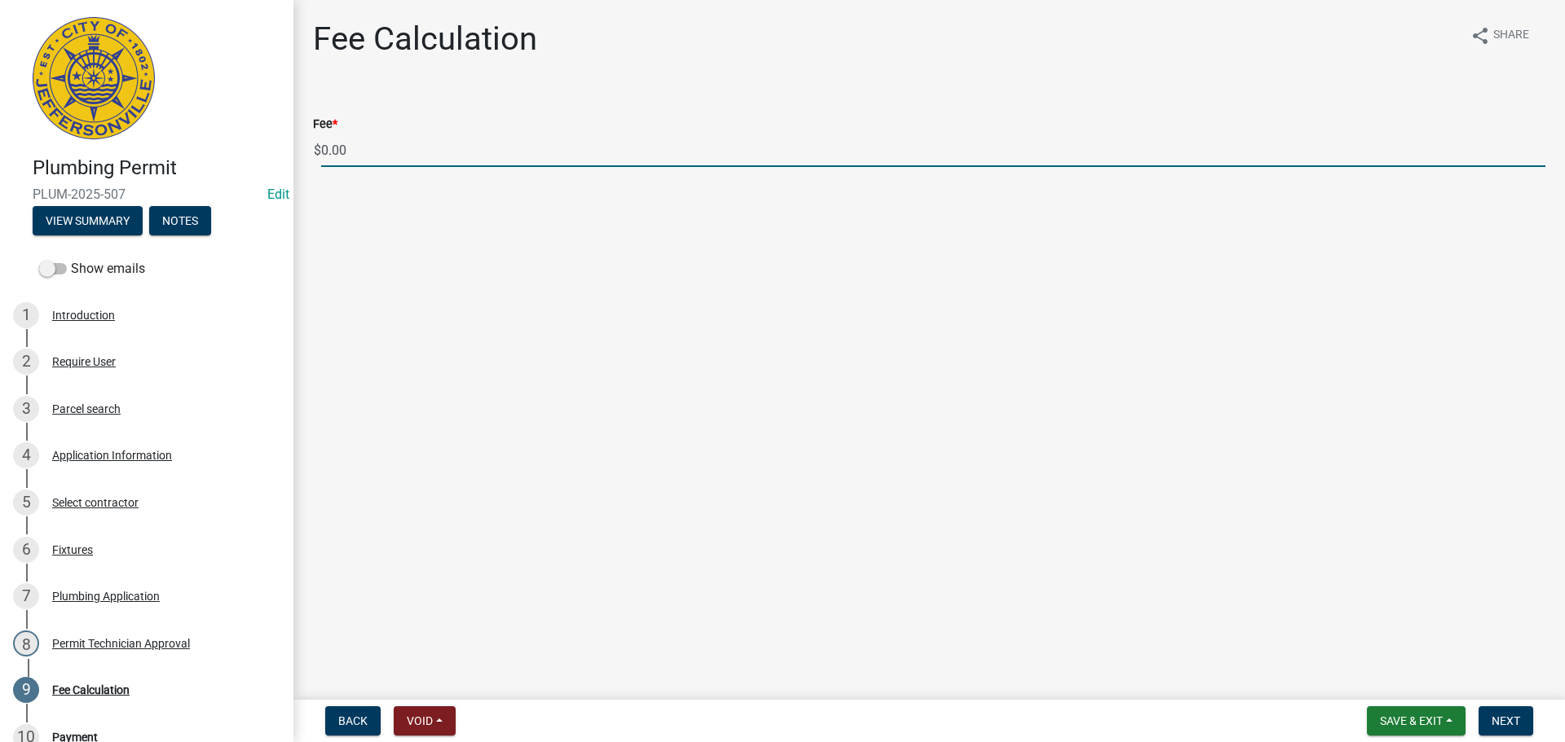
drag, startPoint x: 438, startPoint y: 144, endPoint x: 283, endPoint y: 146, distance: 154.8
click at [283, 146] on div "Plumbing Permit PLUM-2025-507 Edit View Summary Notes Show emails 1 Introductio…" at bounding box center [782, 371] width 1565 height 742
type input "35.00"
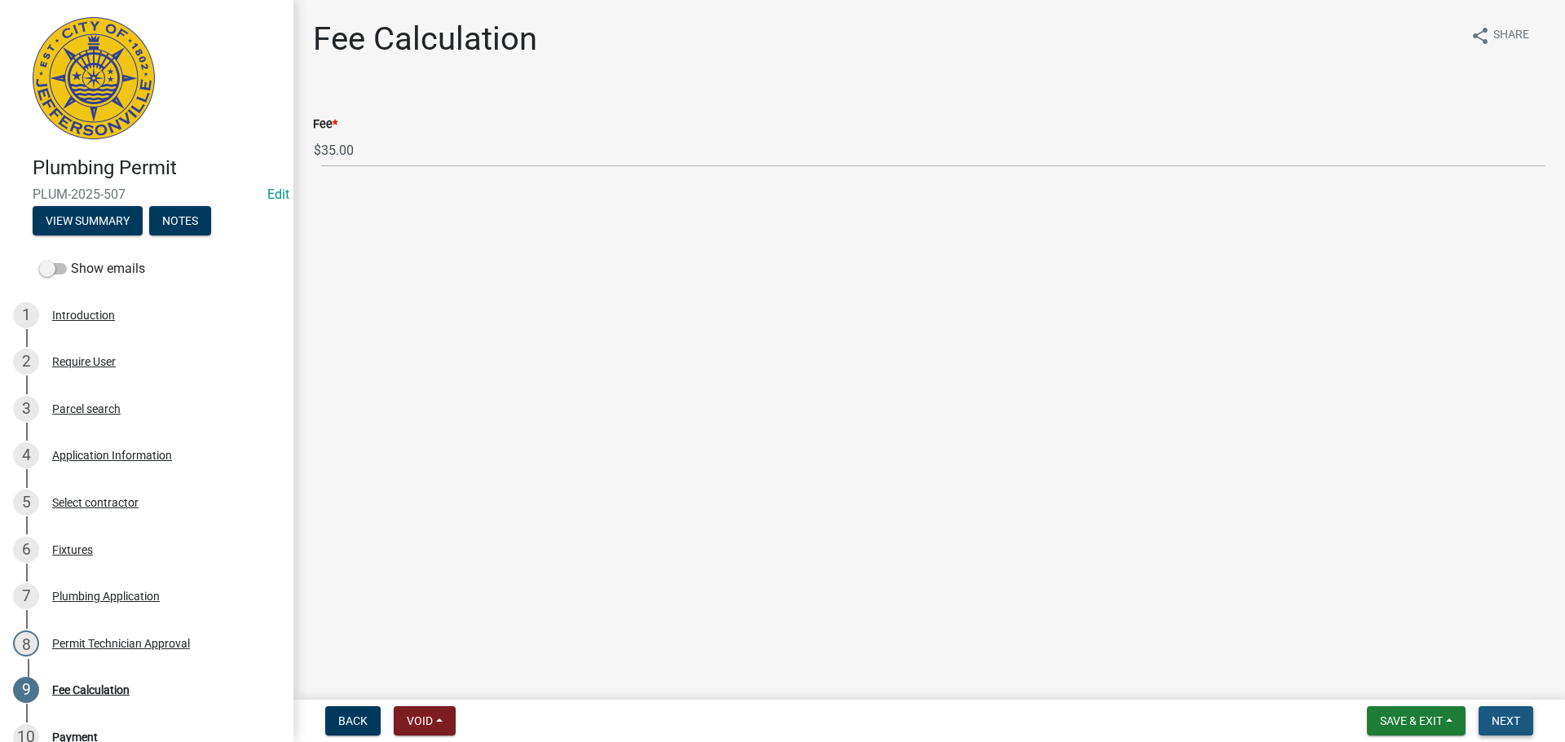
click at [1515, 722] on span "Next" at bounding box center [1505, 721] width 29 height 13
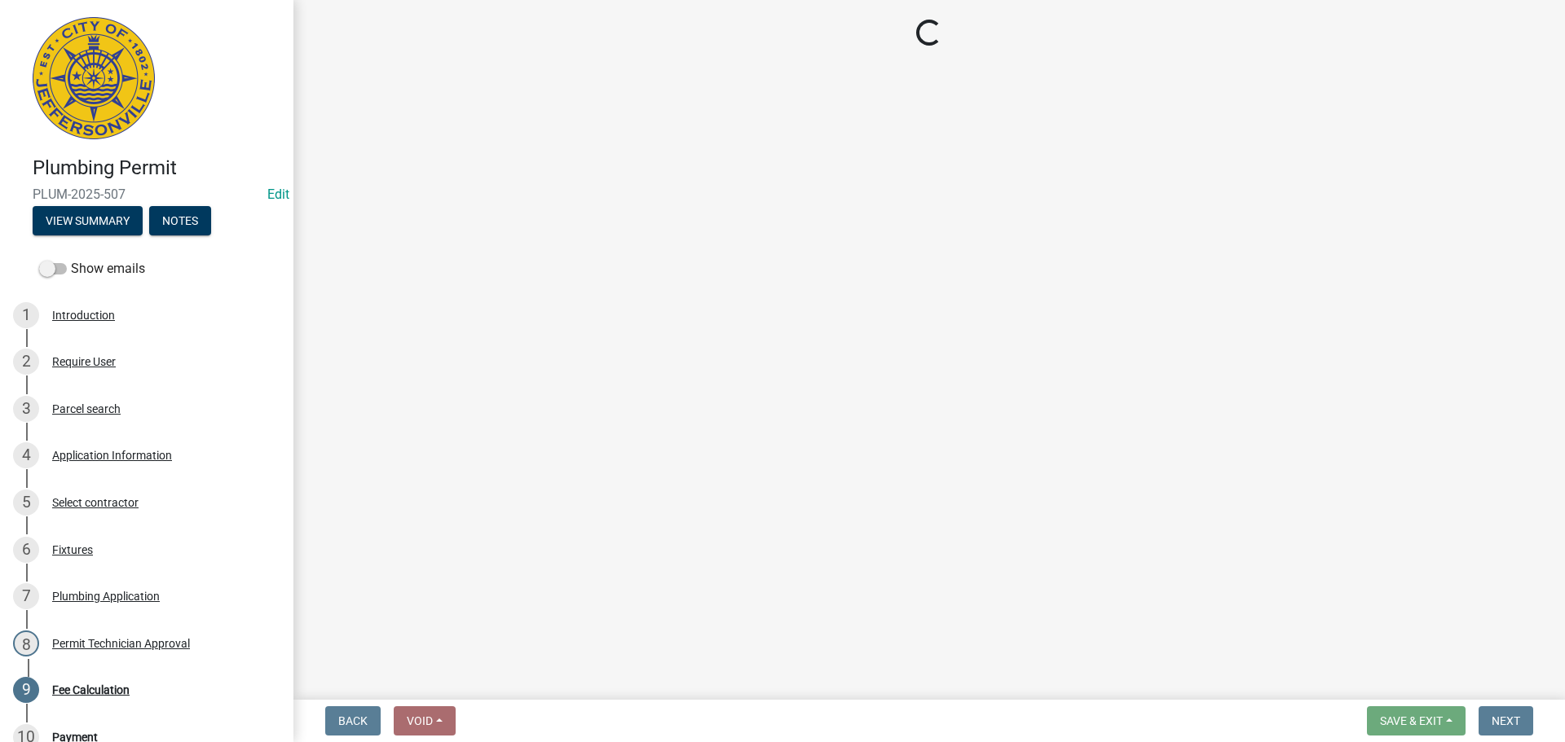
select select "3: 3"
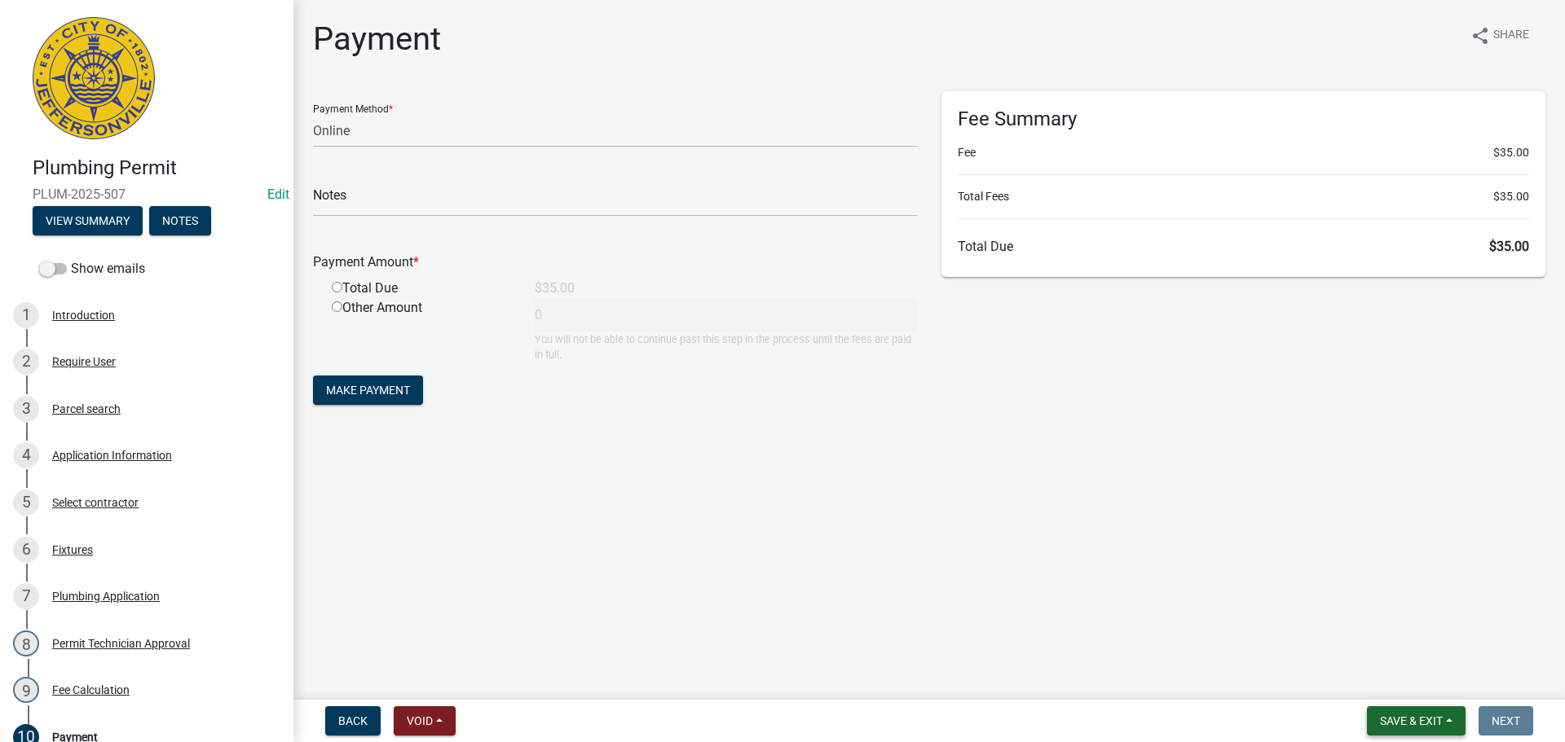
click at [1425, 718] on span "Save & Exit" at bounding box center [1411, 721] width 63 height 13
click at [1422, 677] on button "Save & Exit" at bounding box center [1400, 678] width 130 height 39
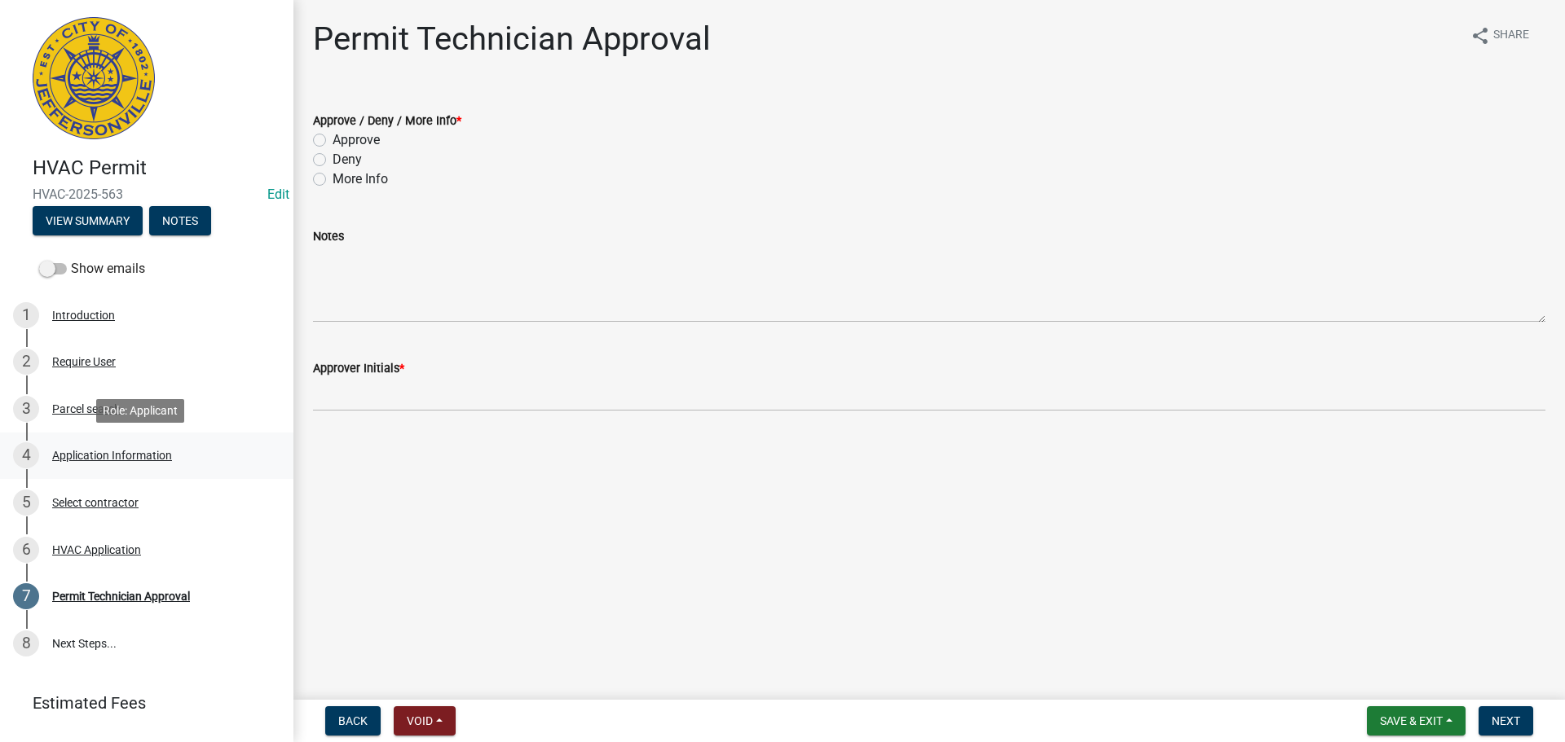
click at [108, 463] on div "4 Application Information" at bounding box center [140, 456] width 254 height 26
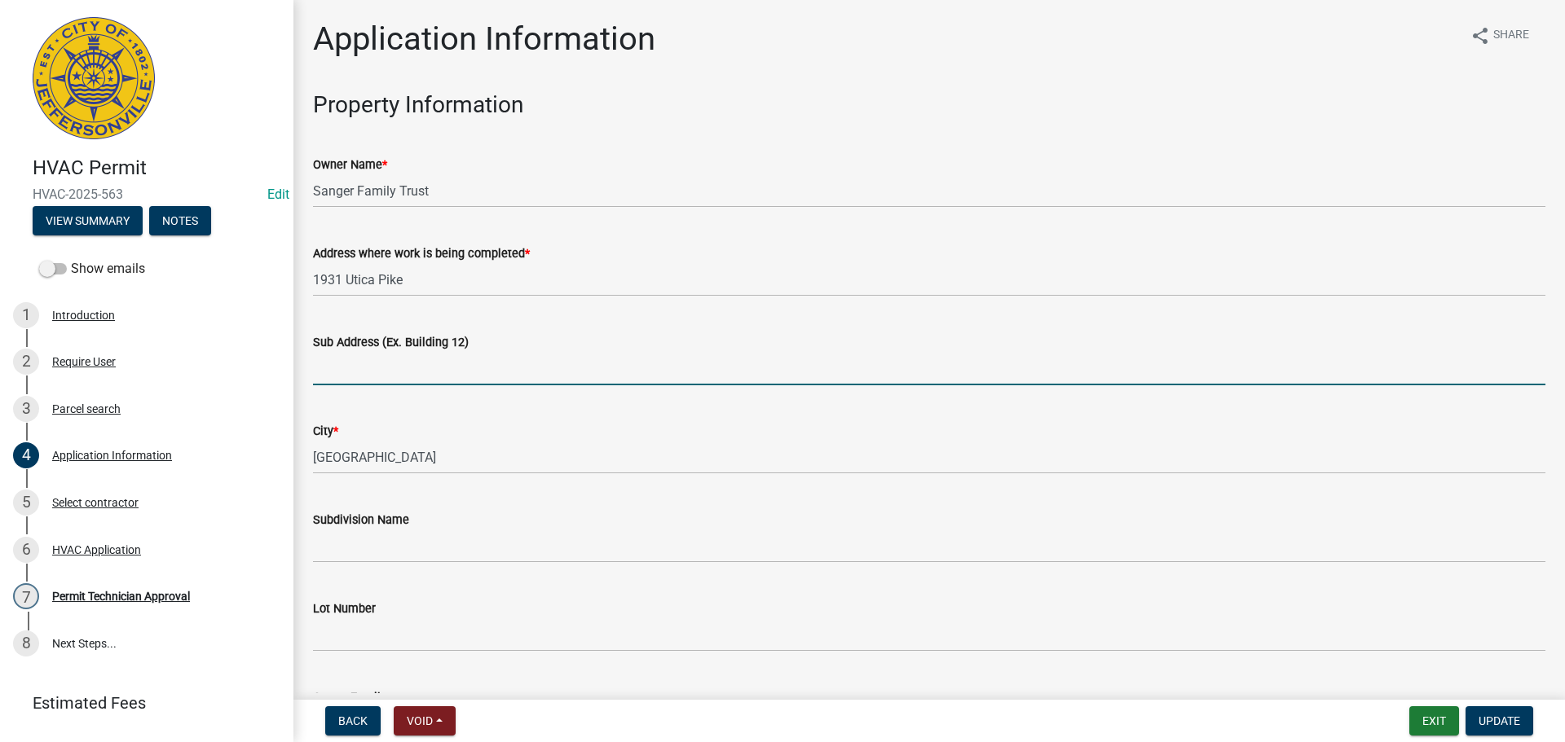
click at [509, 360] on input "Sub Address (Ex. Building 12)" at bounding box center [929, 368] width 1232 height 33
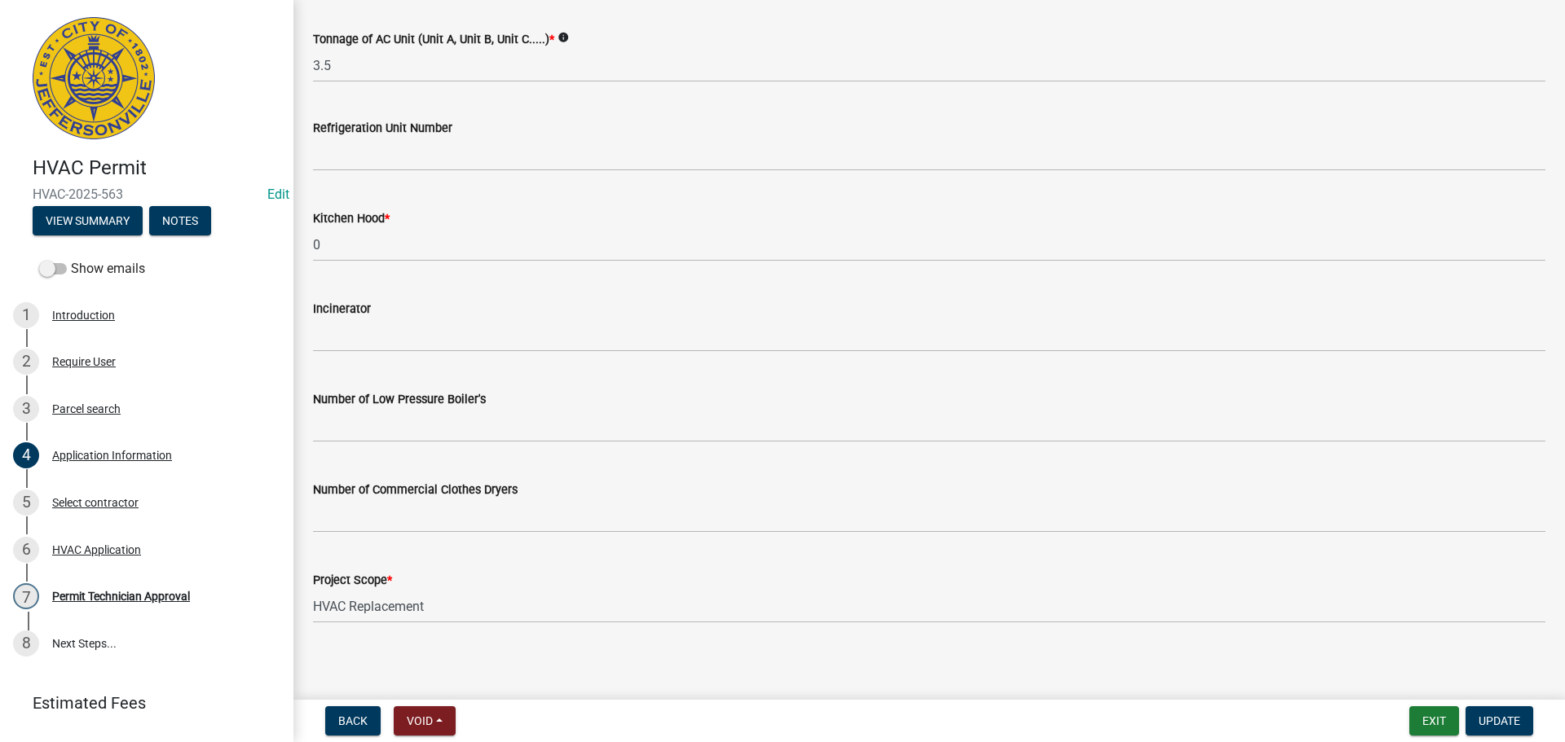
scroll to position [1097, 0]
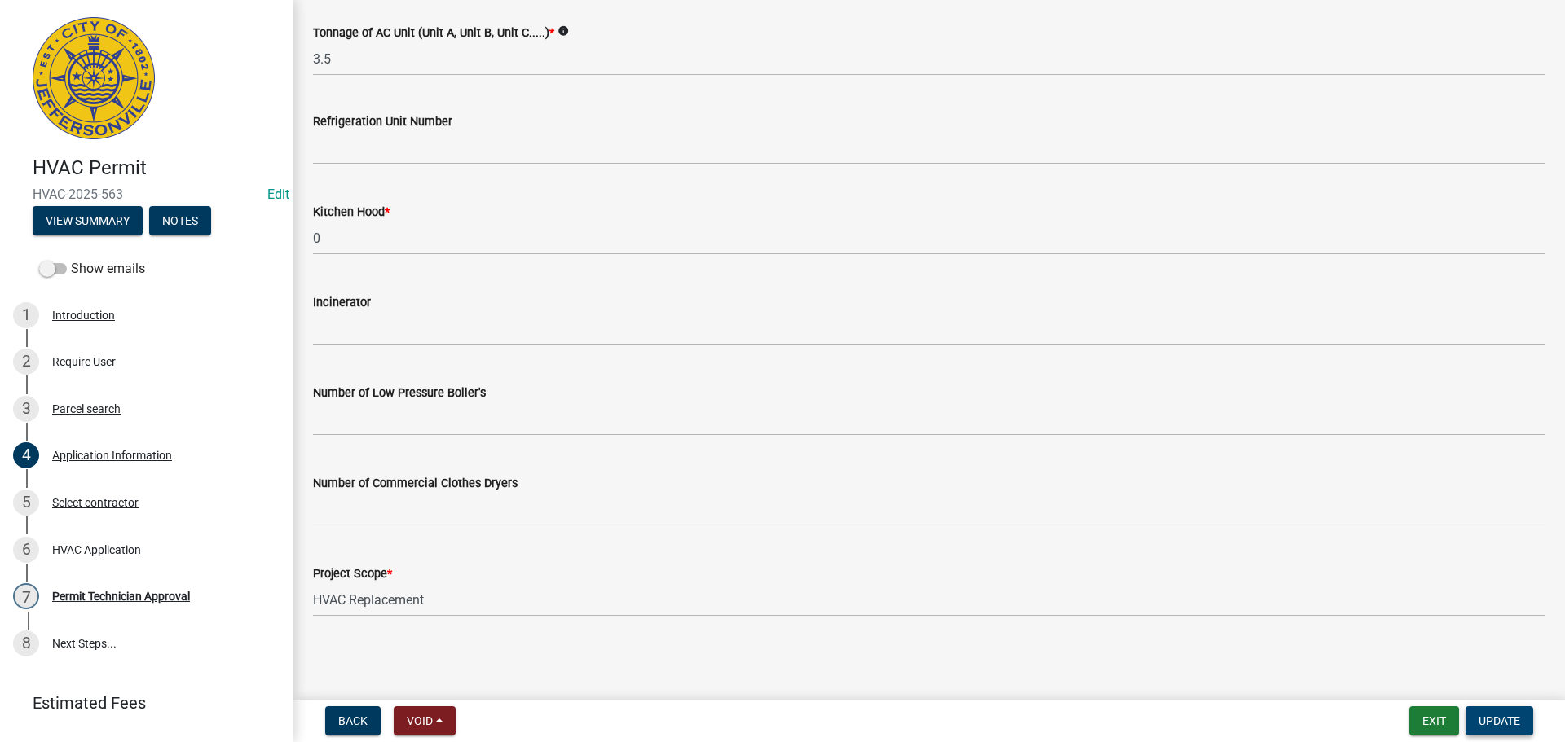
type input "1931 Utica Pike"
click at [1481, 715] on span "Update" at bounding box center [1499, 721] width 42 height 13
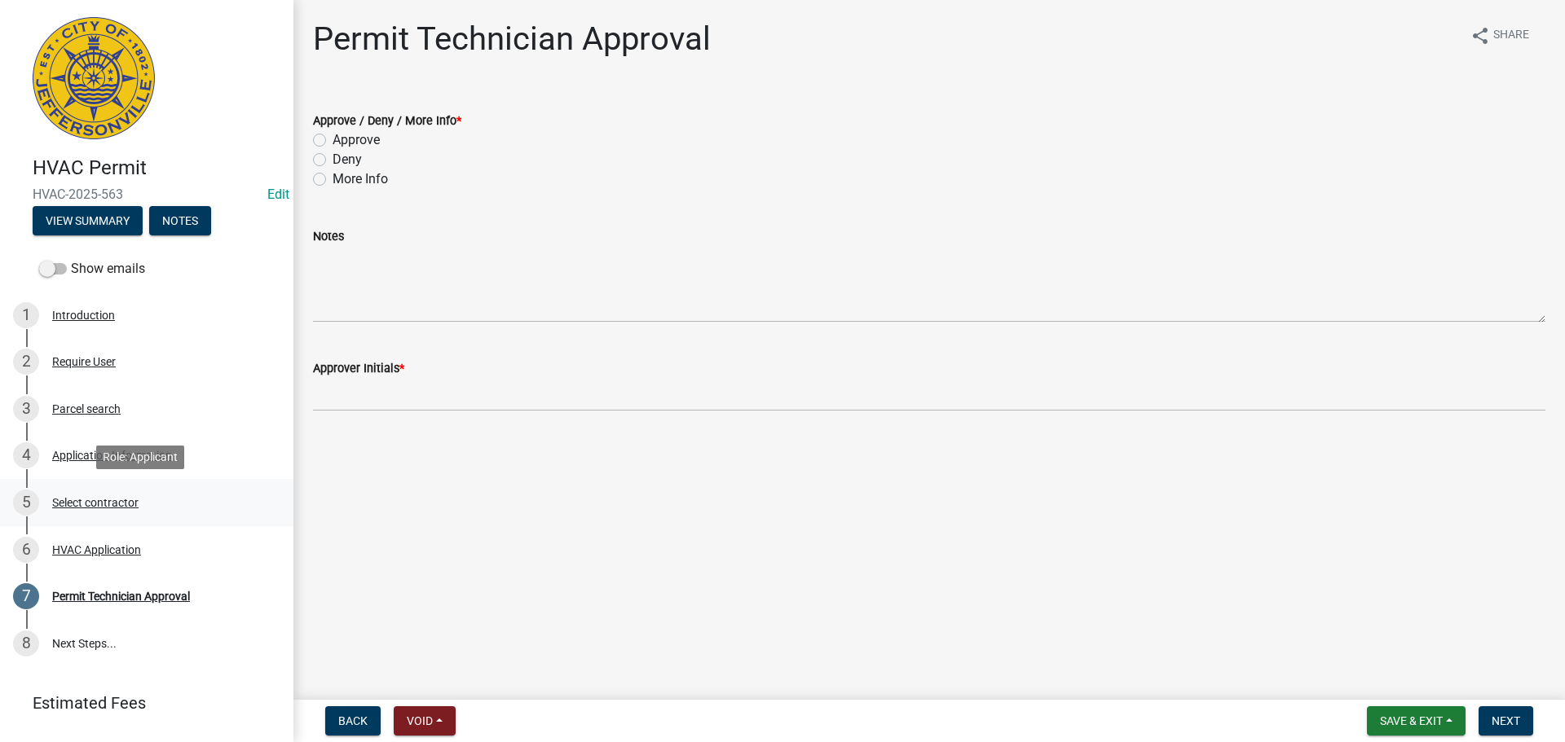
click at [90, 500] on div "Select contractor" at bounding box center [95, 502] width 86 height 11
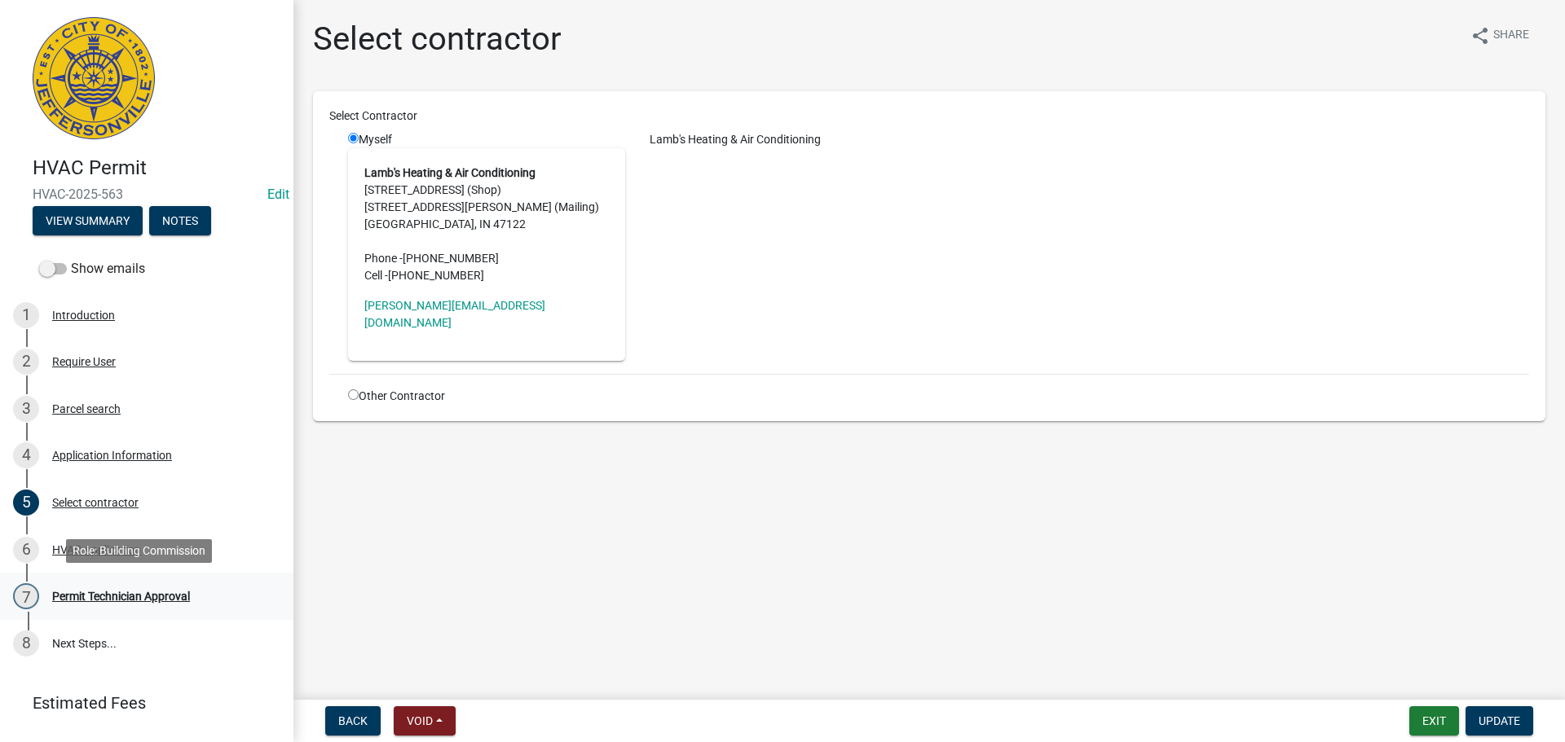
click at [86, 597] on div "Permit Technician Approval" at bounding box center [121, 596] width 138 height 11
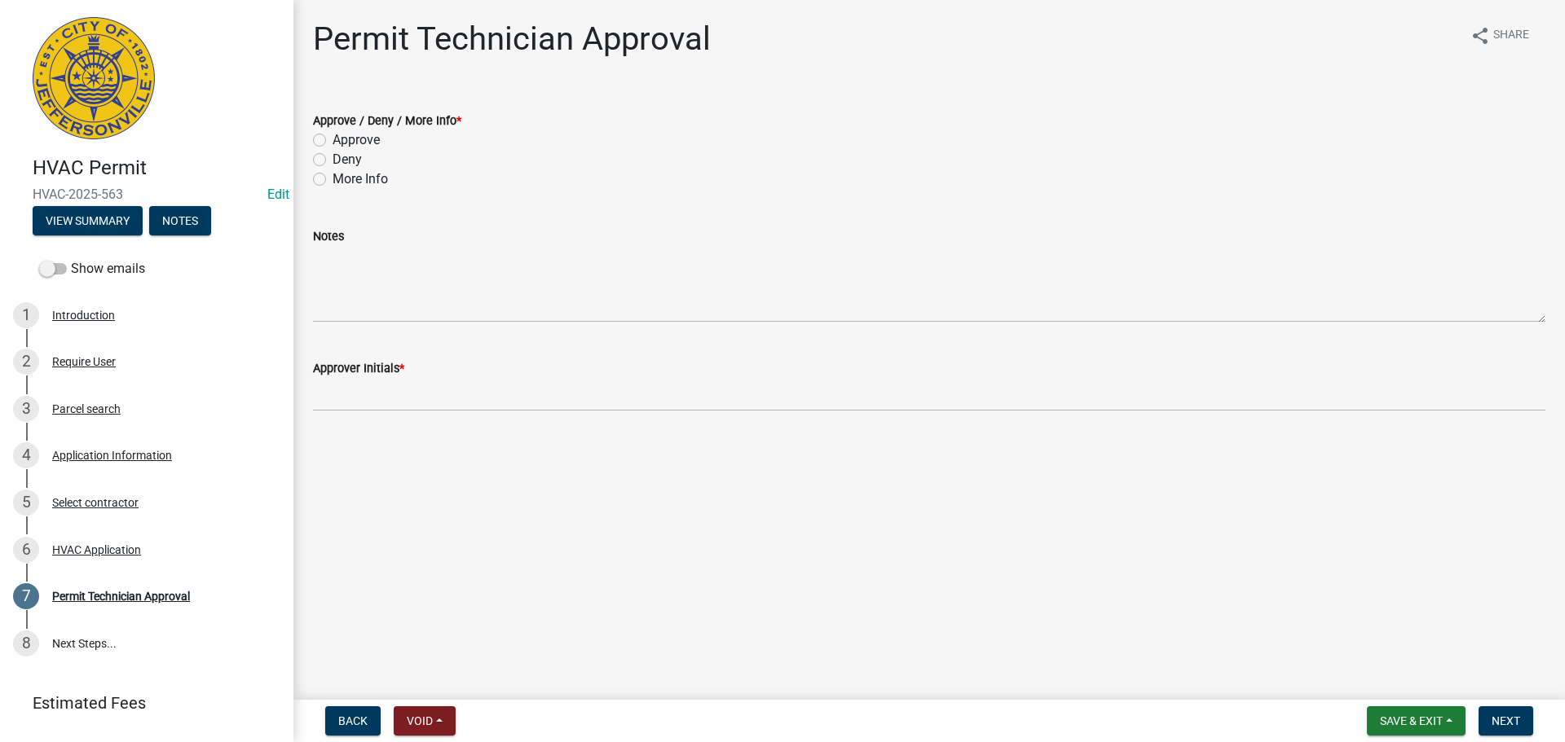
click at [362, 143] on label "Approve" at bounding box center [355, 140] width 47 height 20
click at [343, 141] on input "Approve" at bounding box center [337, 135] width 11 height 11
radio input "true"
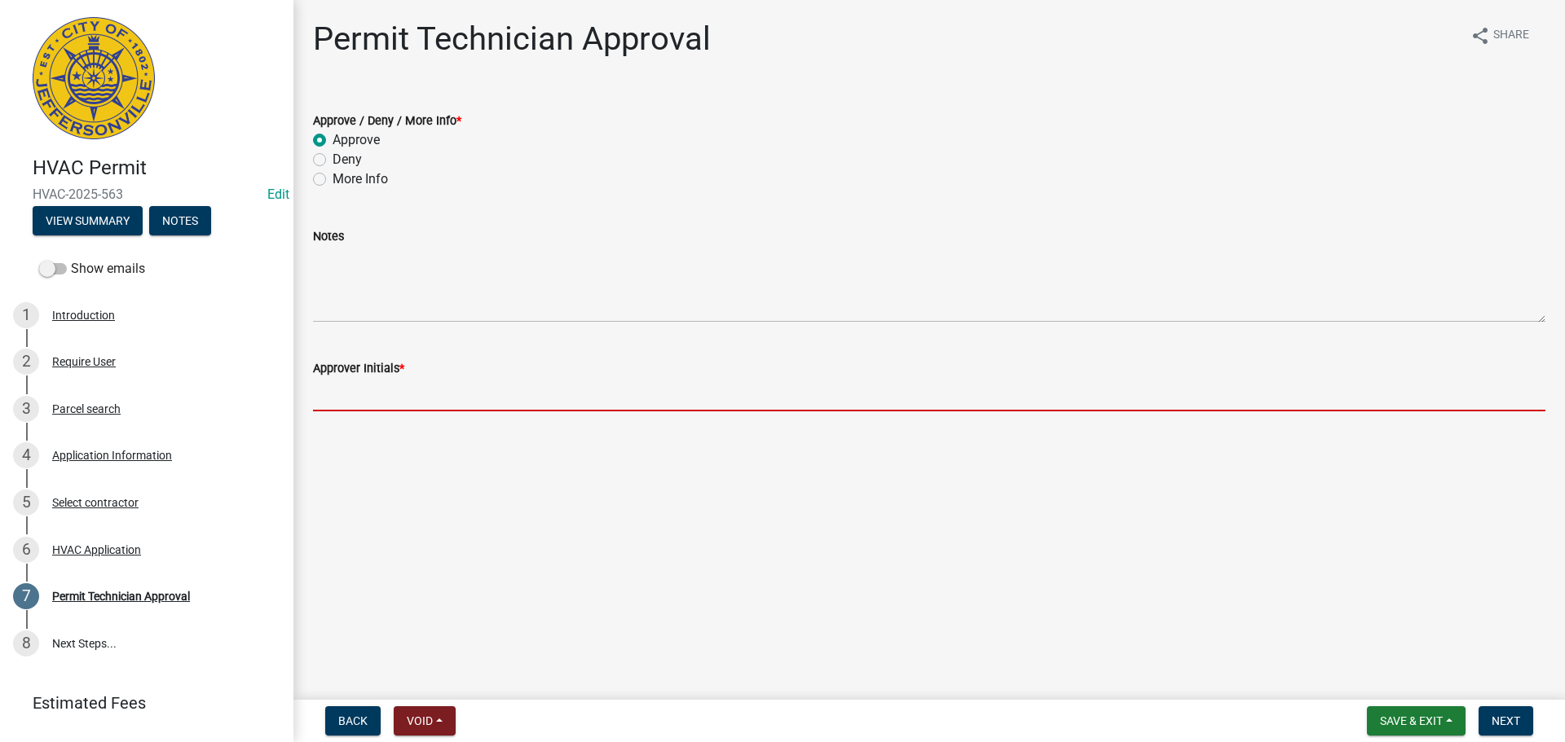
click at [374, 391] on input "Approver Initials *" at bounding box center [929, 394] width 1232 height 33
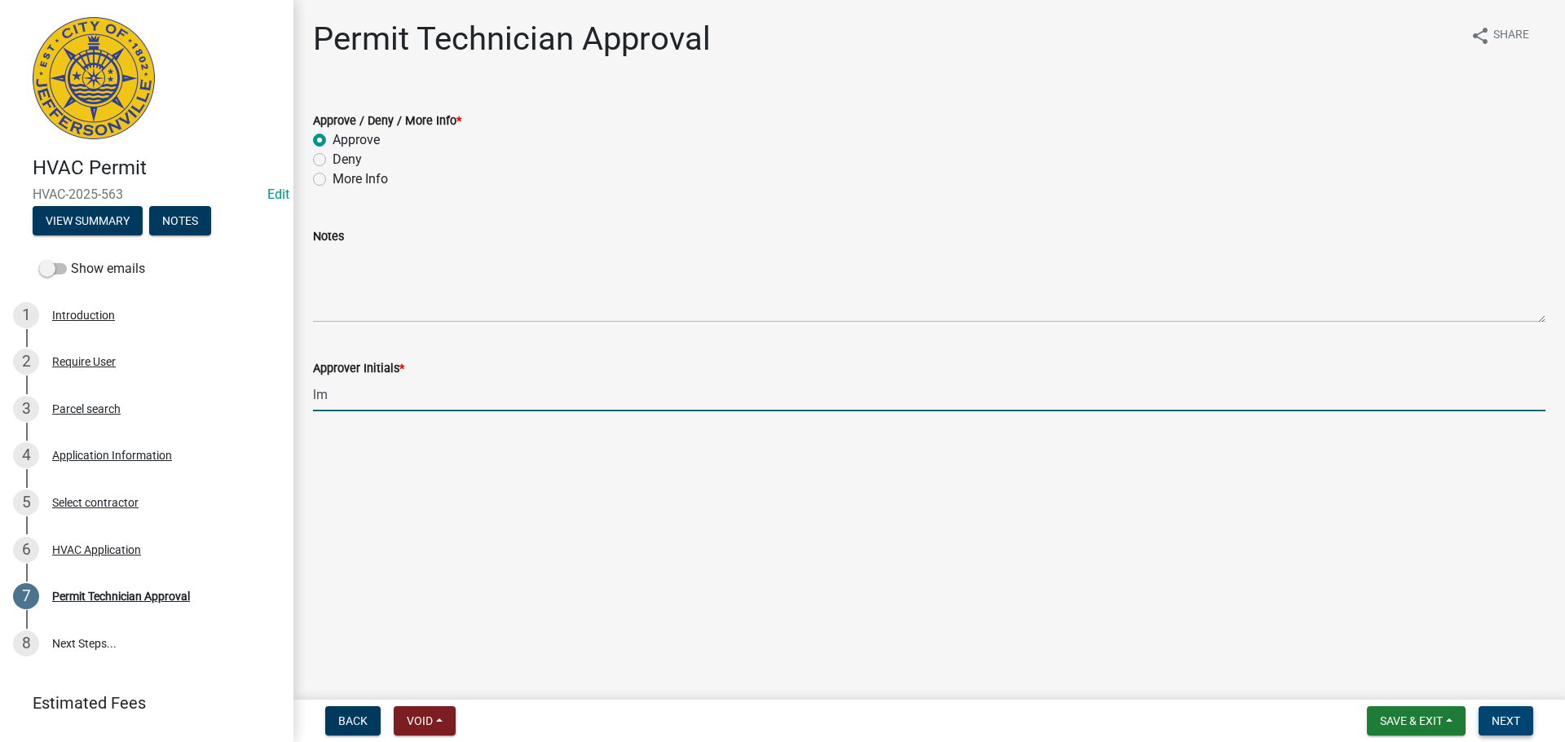
type input "lm"
click at [1504, 721] on span "Next" at bounding box center [1505, 721] width 29 height 13
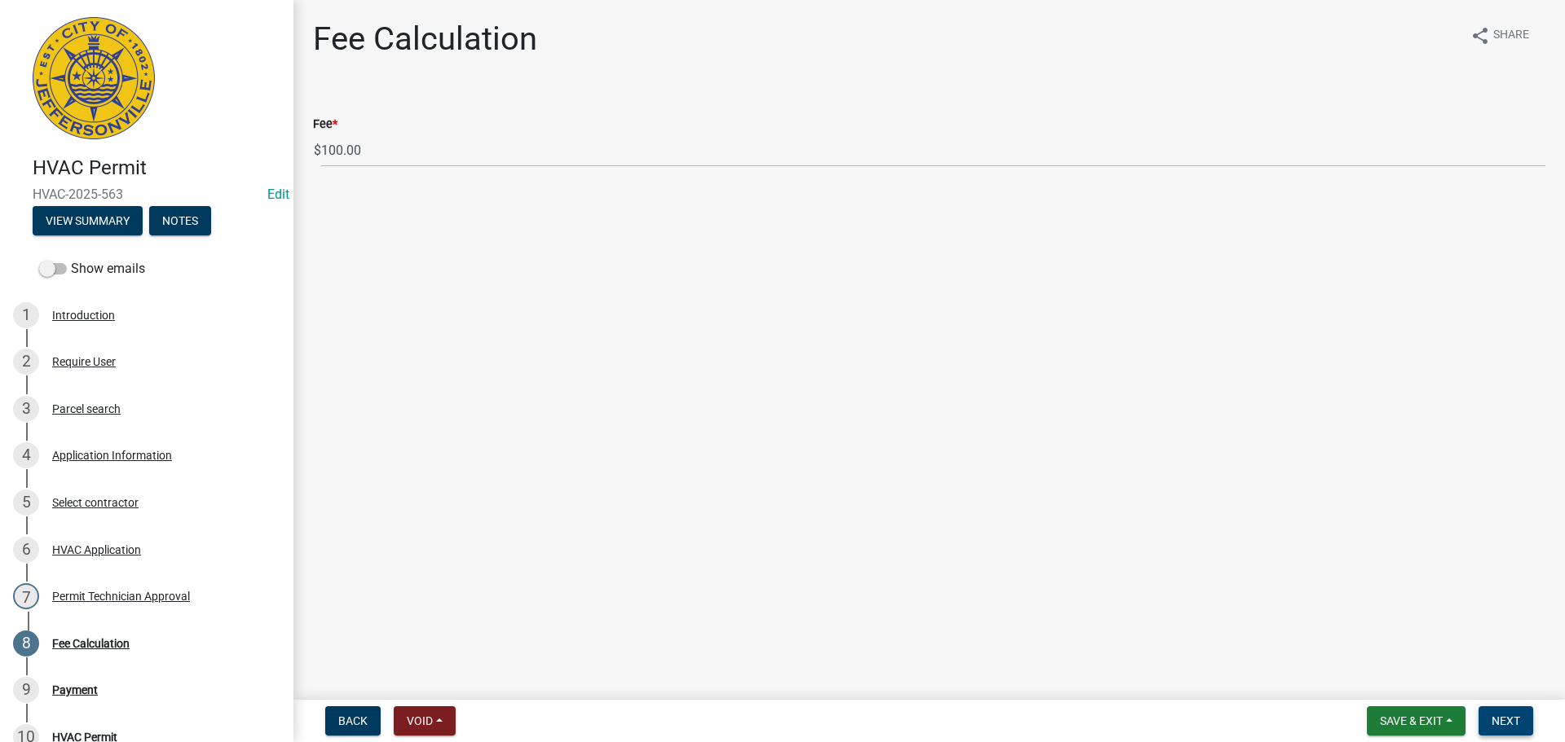
click at [1504, 721] on span "Next" at bounding box center [1505, 721] width 29 height 13
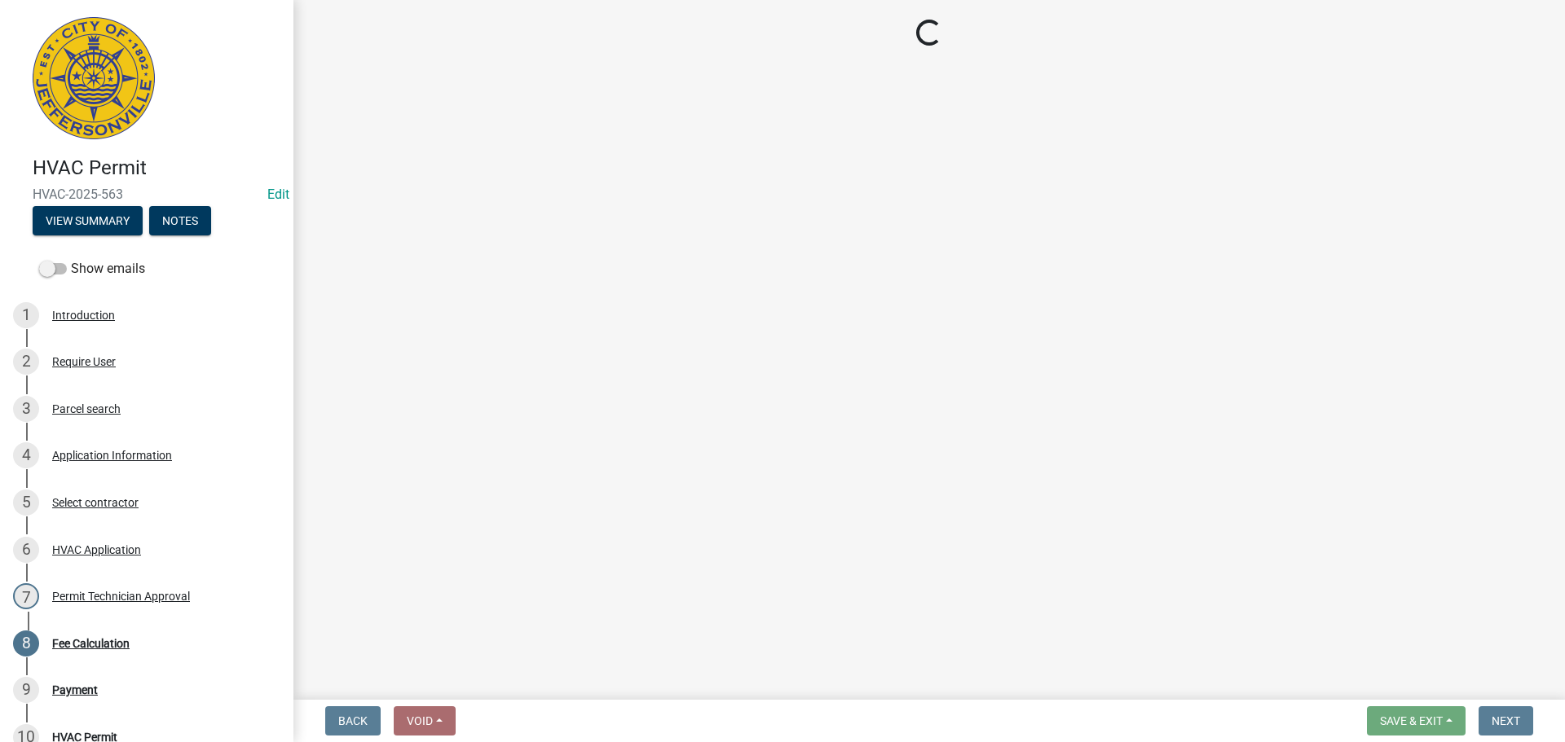
select select "3: 3"
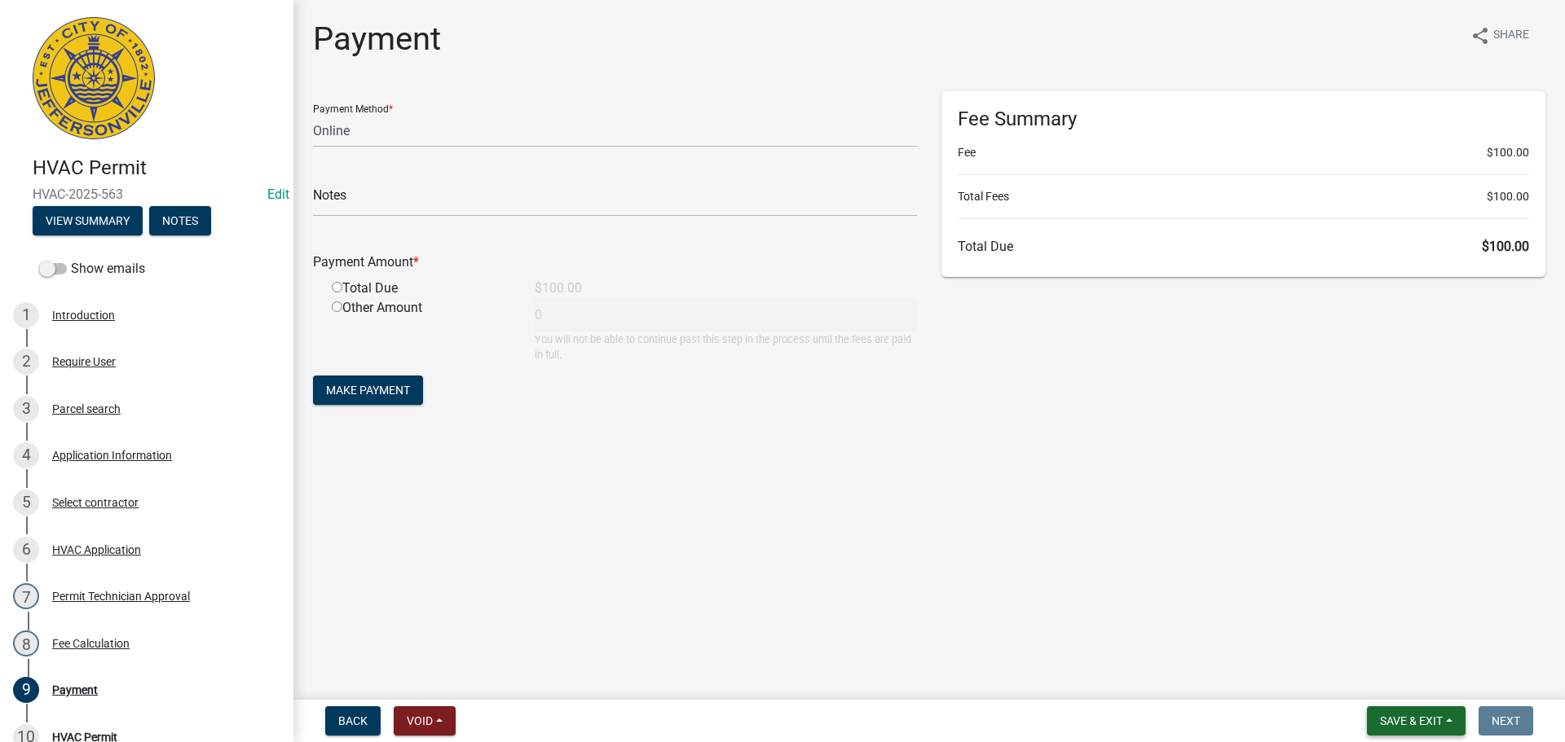
click at [1410, 711] on button "Save & Exit" at bounding box center [1416, 721] width 99 height 29
click at [1411, 684] on button "Save & Exit" at bounding box center [1400, 678] width 130 height 39
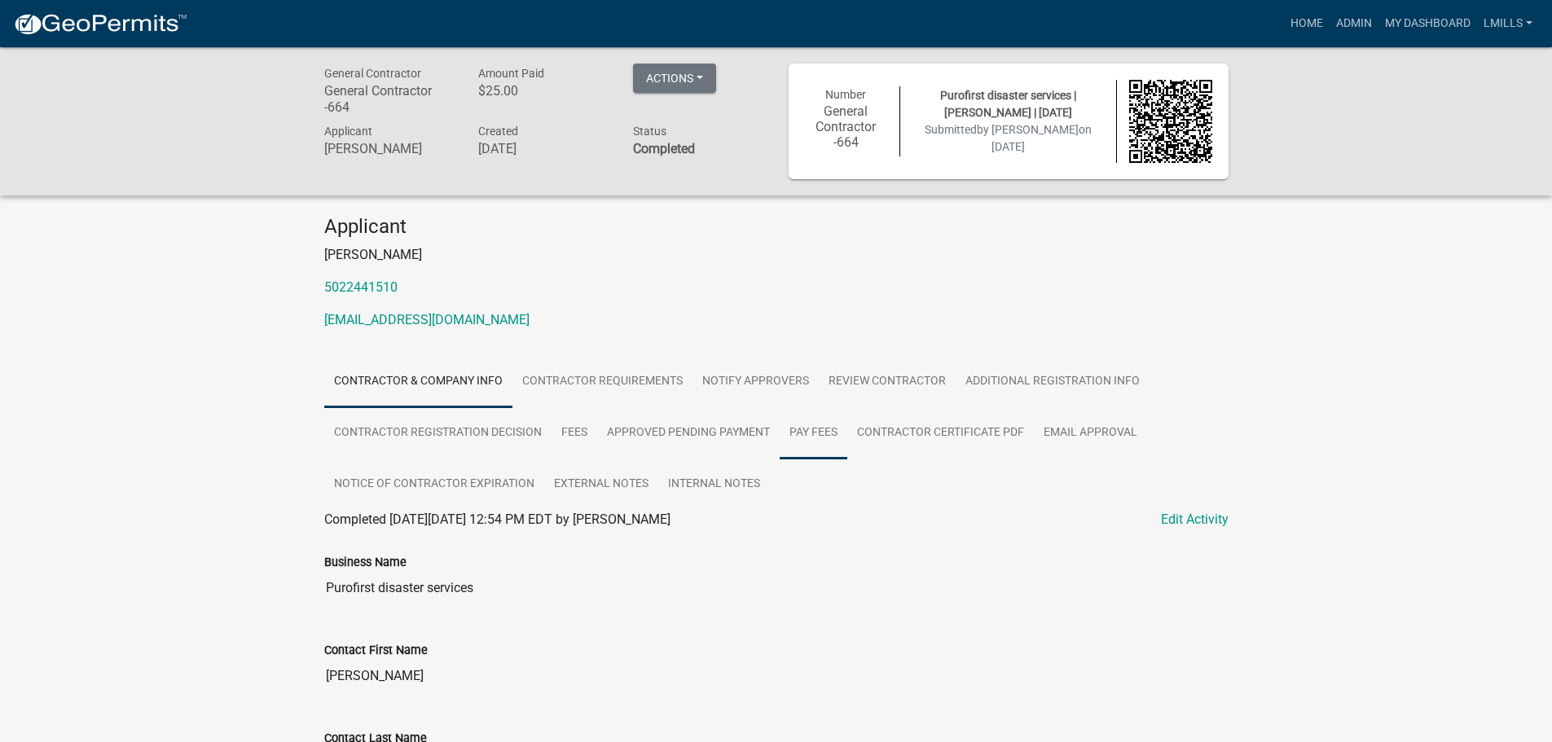
click at [812, 430] on link "Pay Fees" at bounding box center [814, 433] width 68 height 52
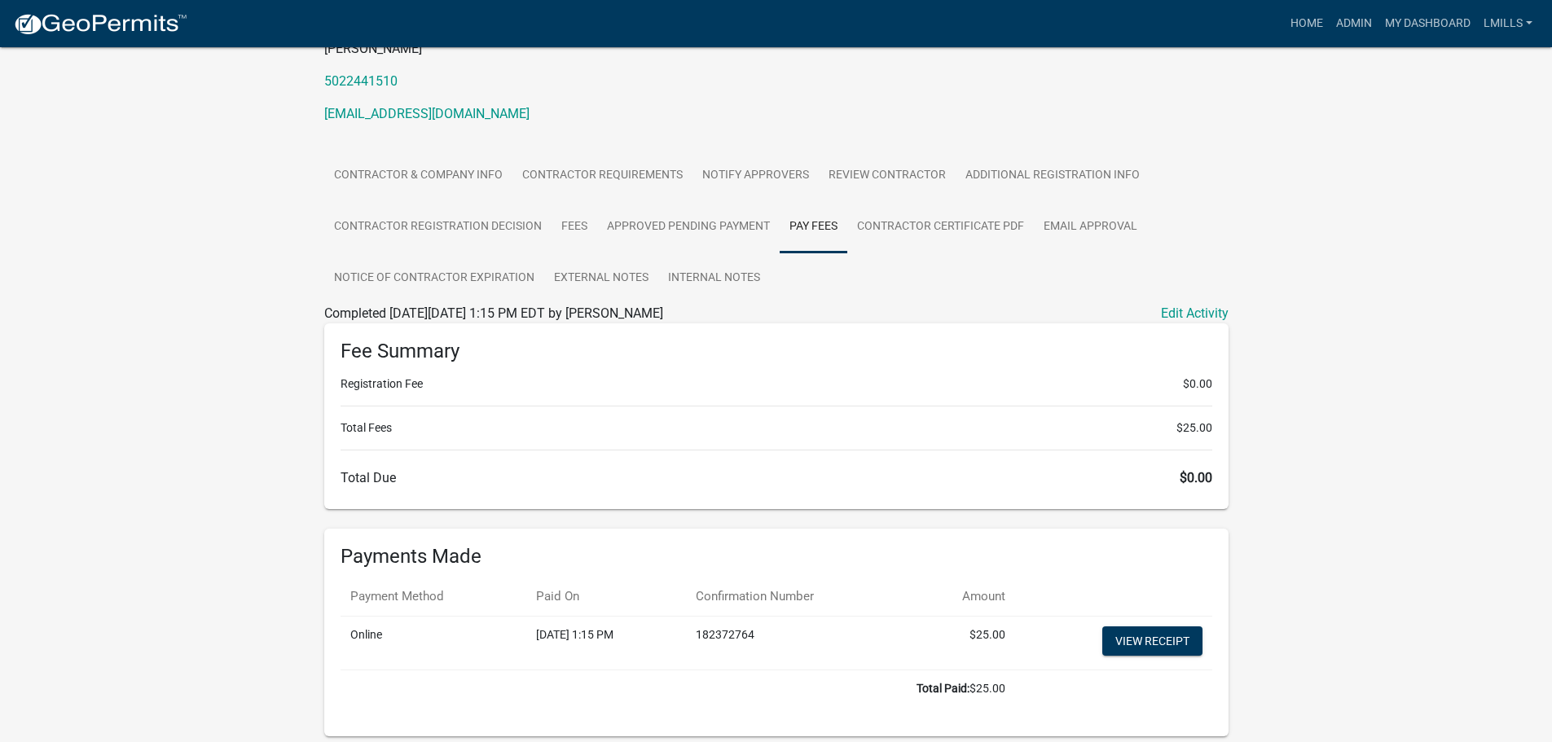
scroll to position [187, 0]
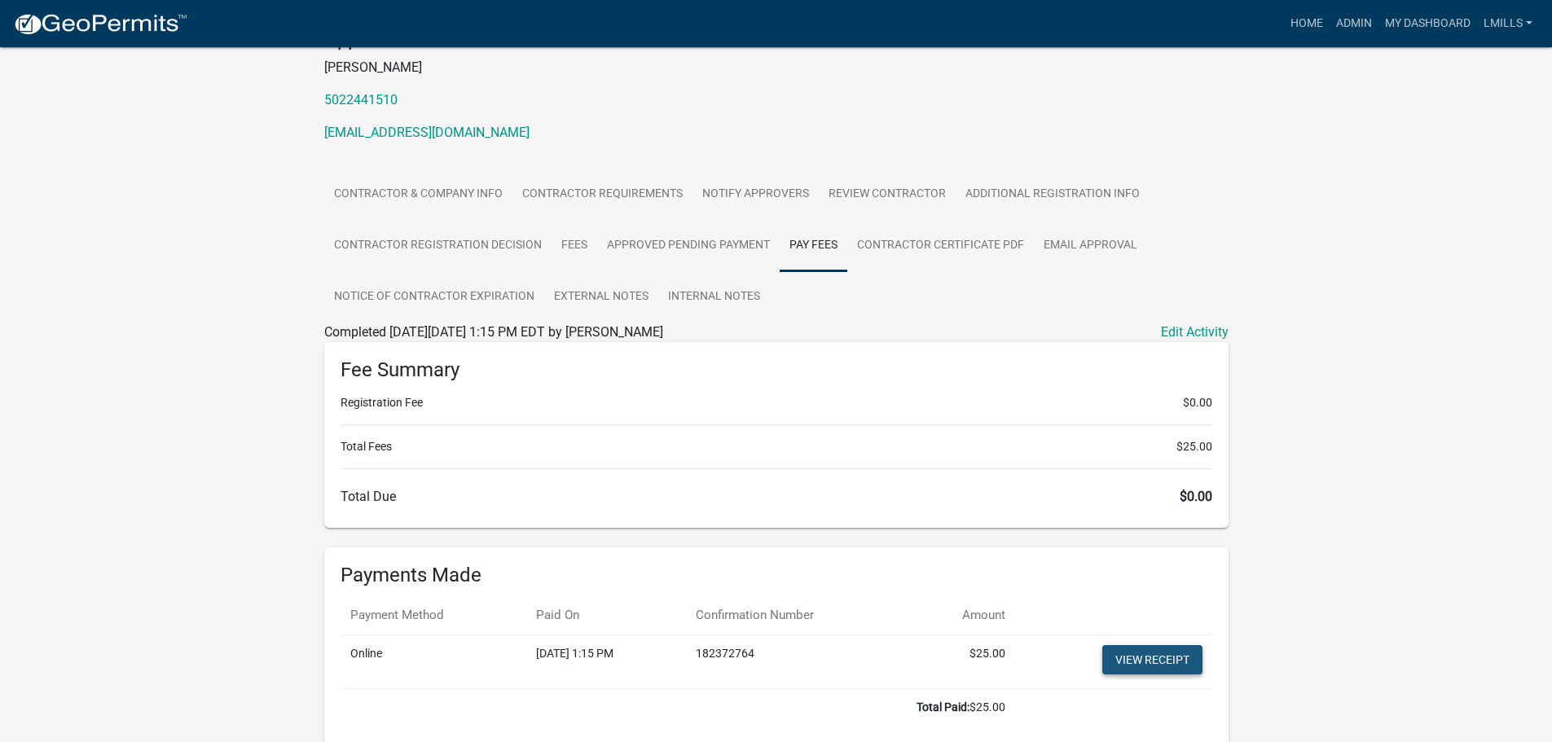
click at [1150, 658] on link "View receipt" at bounding box center [1153, 659] width 100 height 29
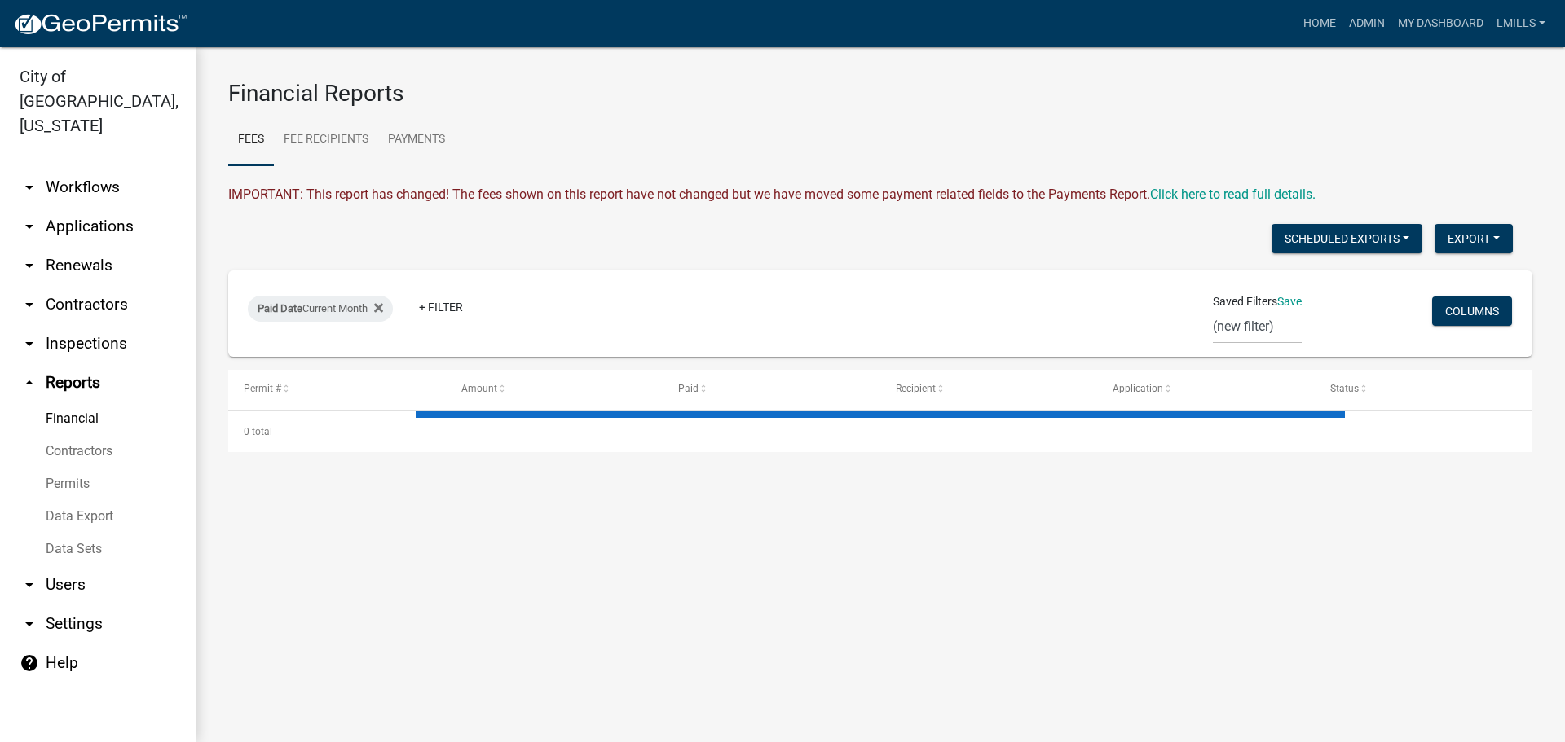
select select "0: null"
click at [319, 140] on link "Fee Recipients" at bounding box center [326, 140] width 104 height 52
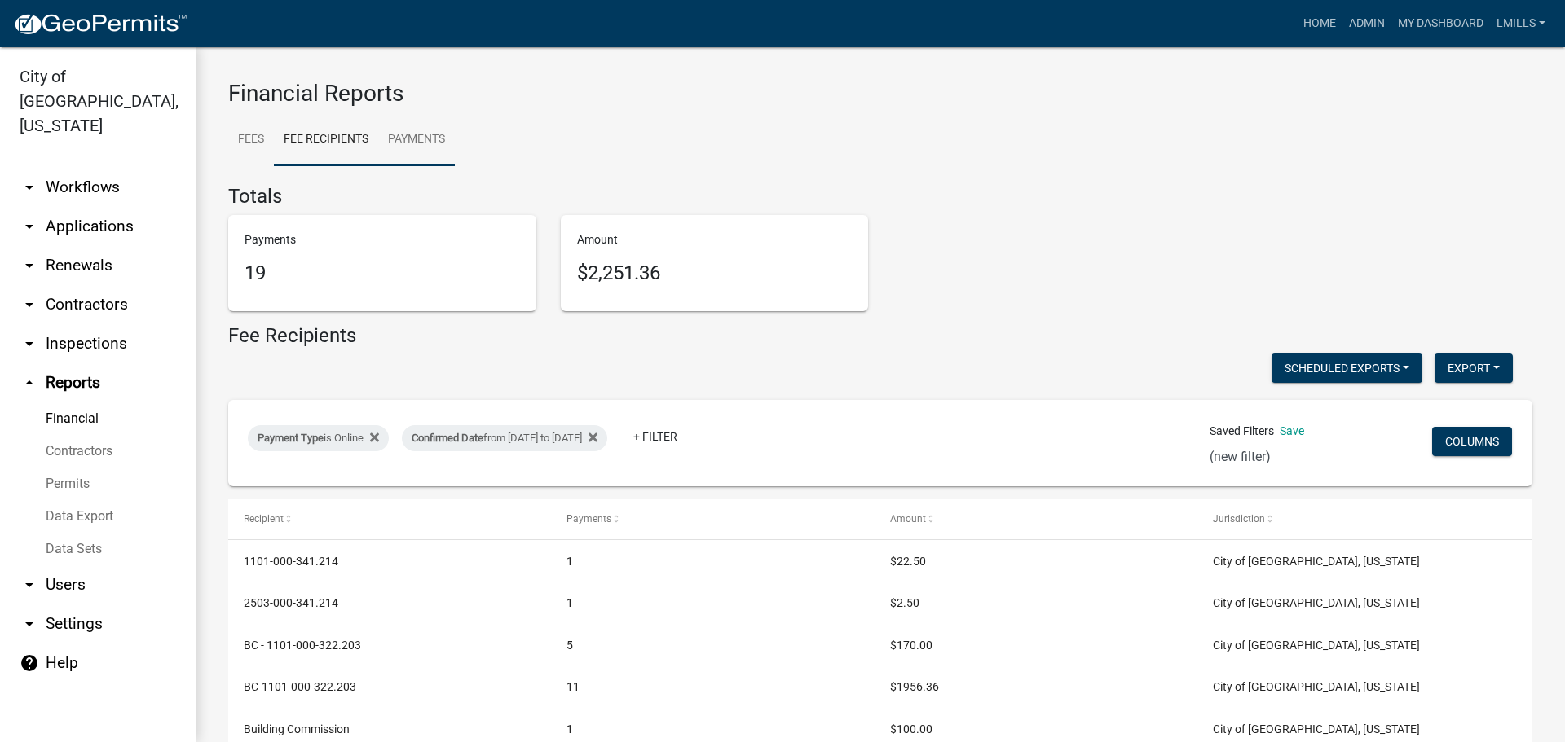
click at [402, 145] on link "Payments" at bounding box center [416, 140] width 77 height 52
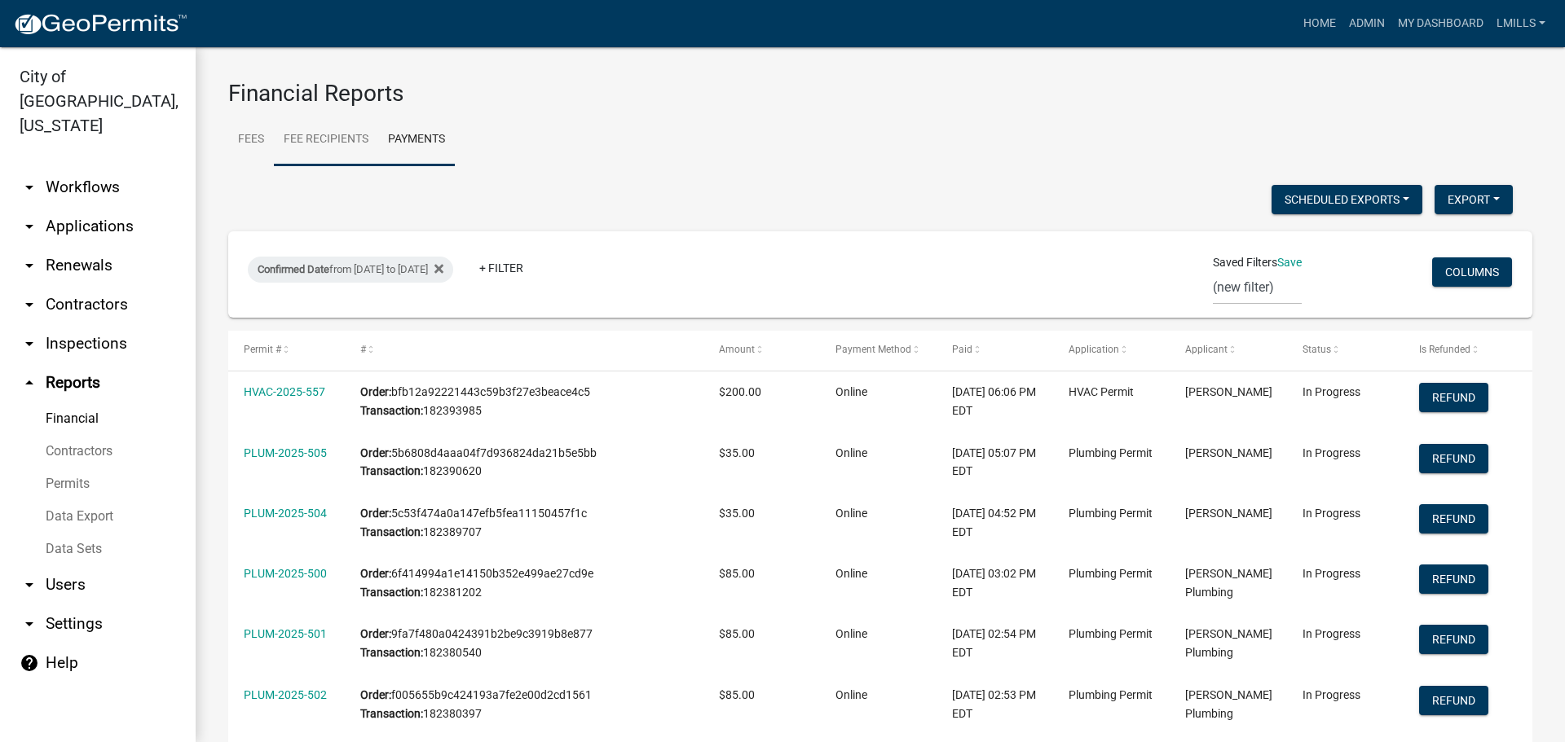
click at [301, 134] on link "Fee Recipients" at bounding box center [326, 140] width 104 height 52
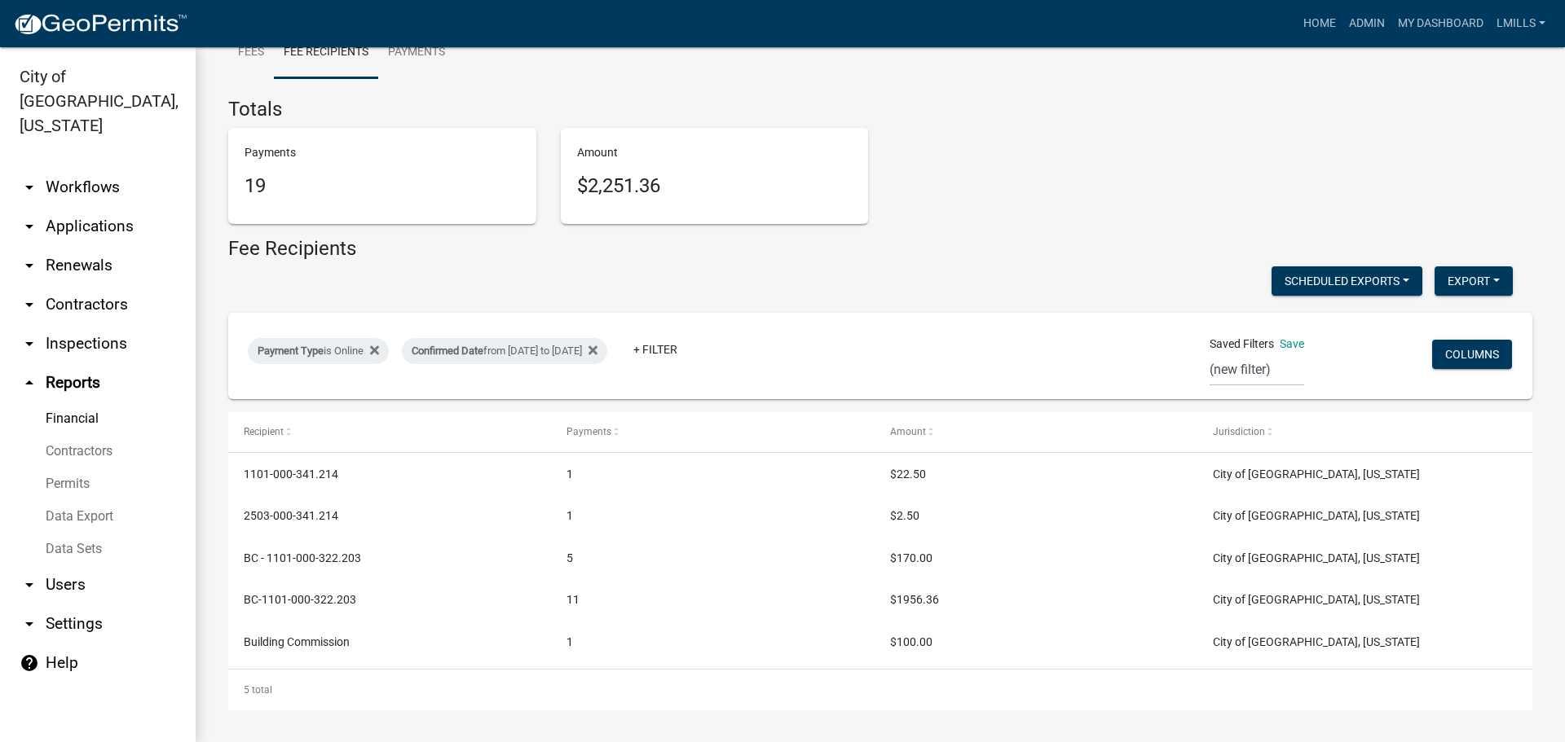
scroll to position [88, 0]
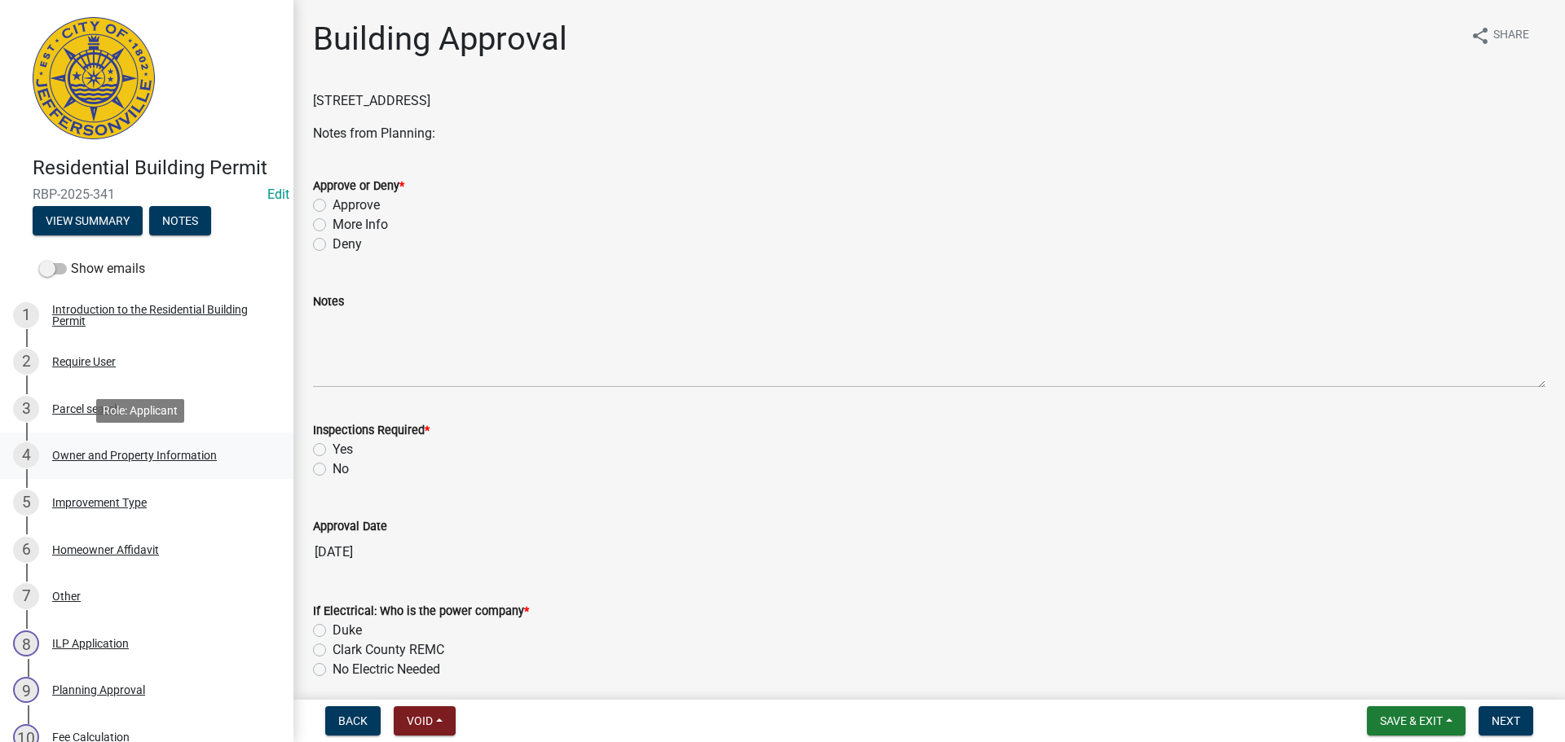
click at [135, 458] on div "Owner and Property Information" at bounding box center [134, 455] width 165 height 11
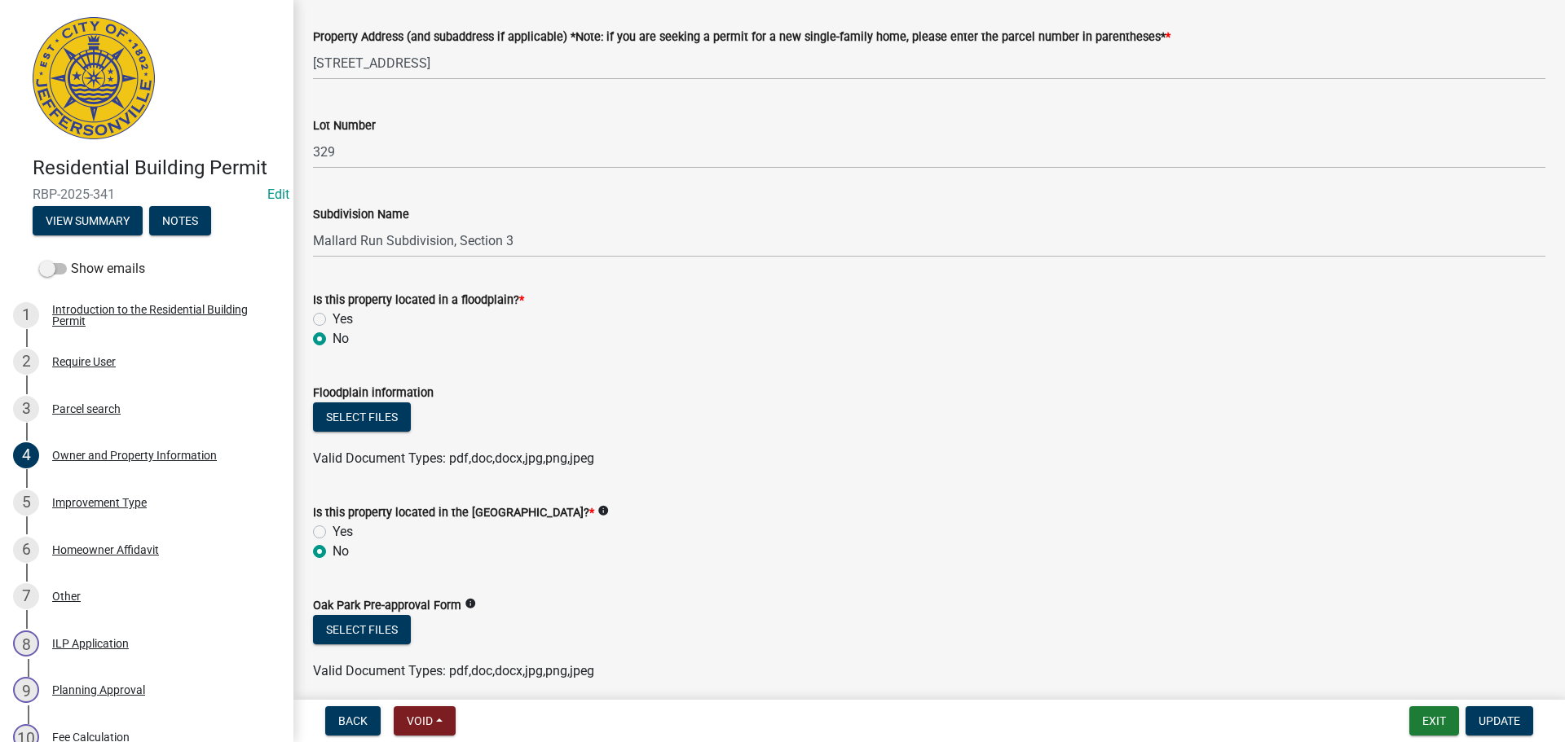
scroll to position [896, 0]
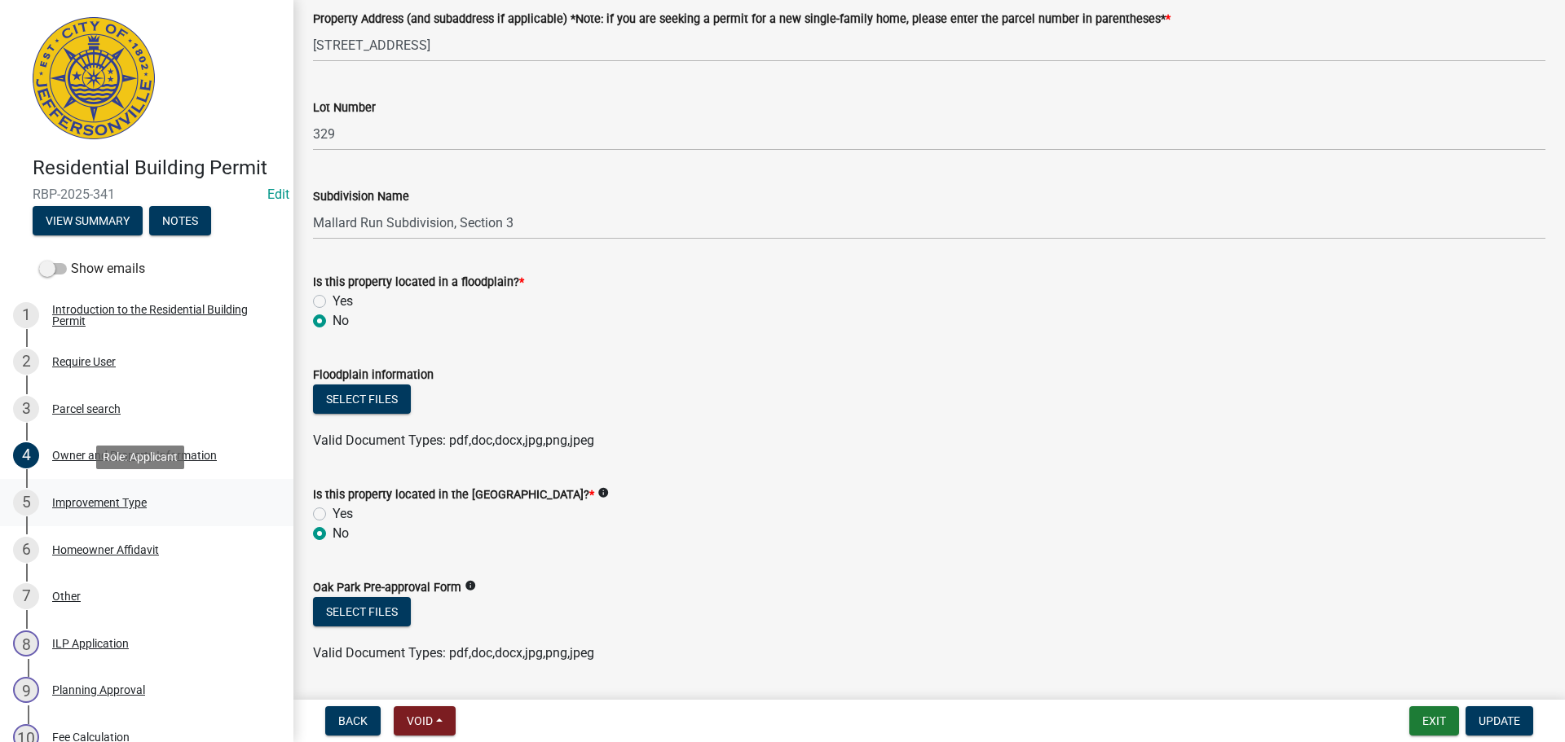
click at [103, 501] on div "Improvement Type" at bounding box center [99, 502] width 95 height 11
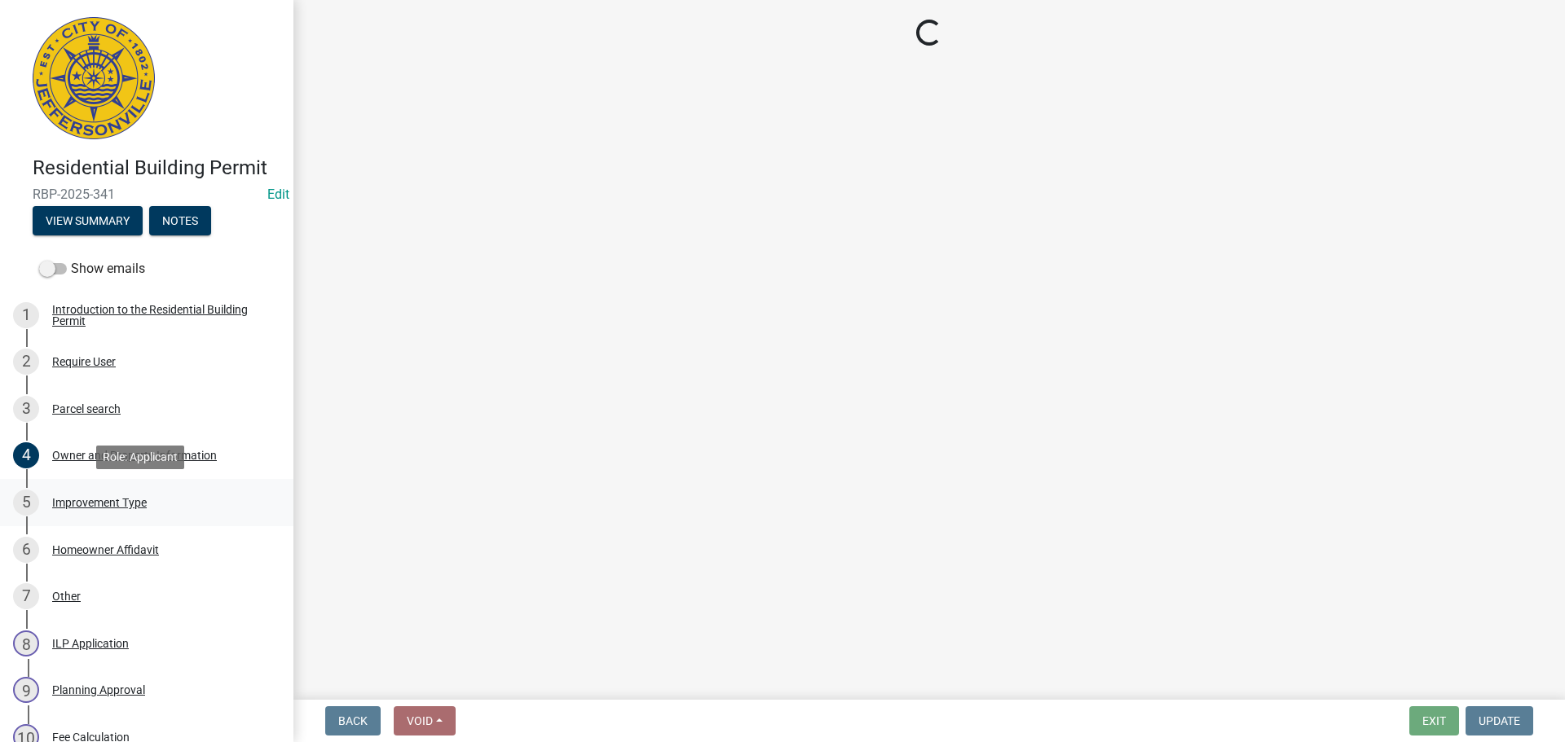
scroll to position [0, 0]
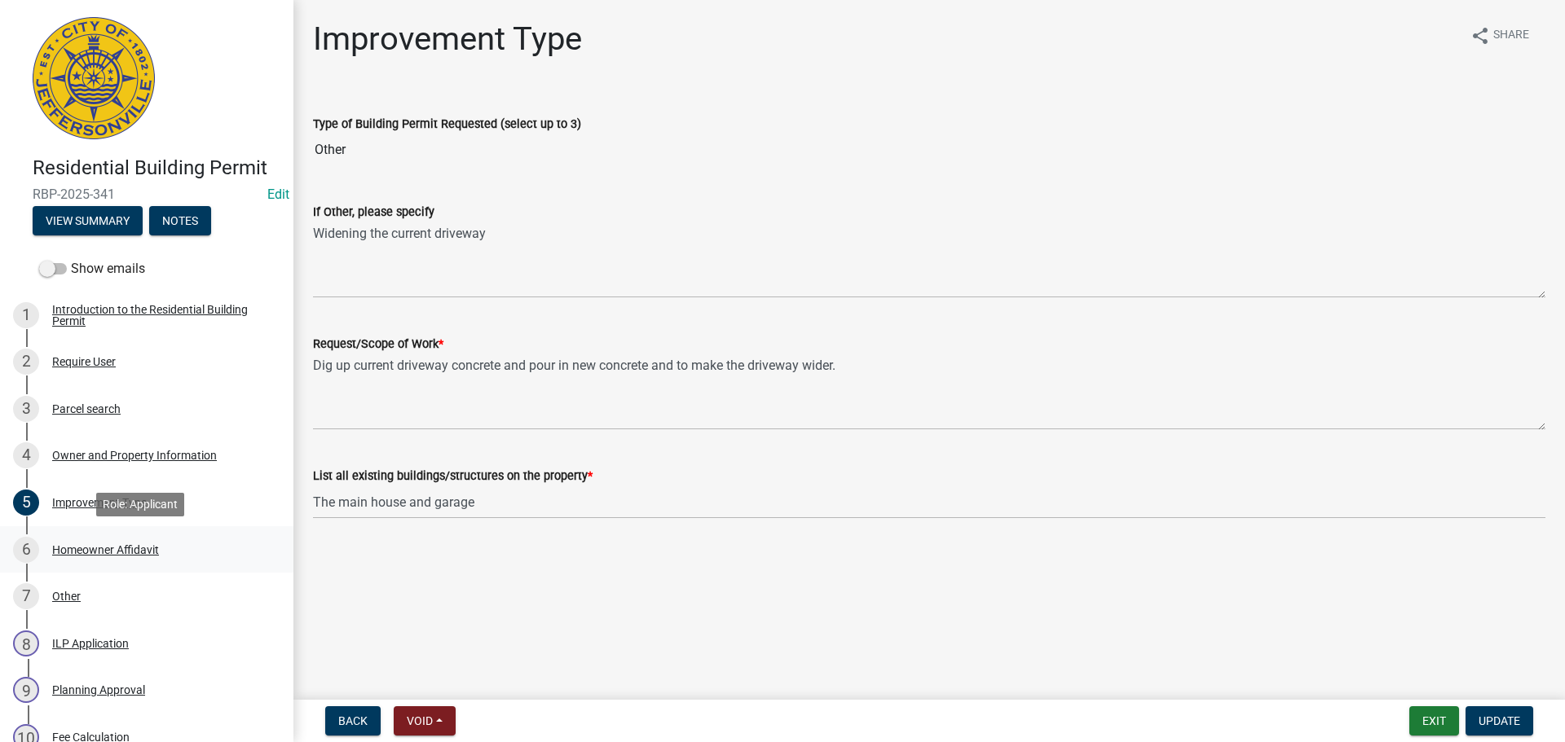
click at [94, 548] on div "Homeowner Affidavit" at bounding box center [105, 549] width 107 height 11
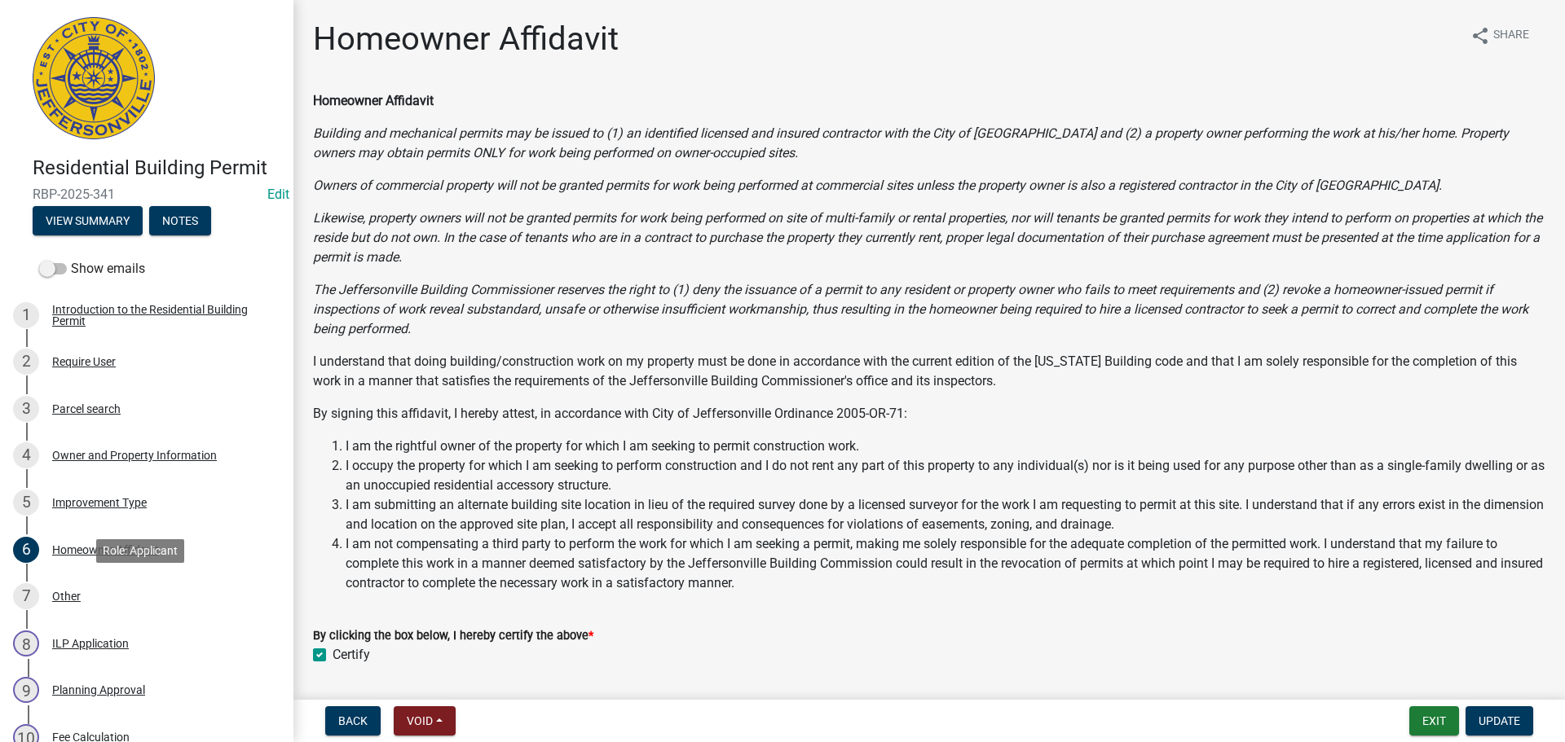
click at [66, 599] on div "Other" at bounding box center [66, 596] width 29 height 11
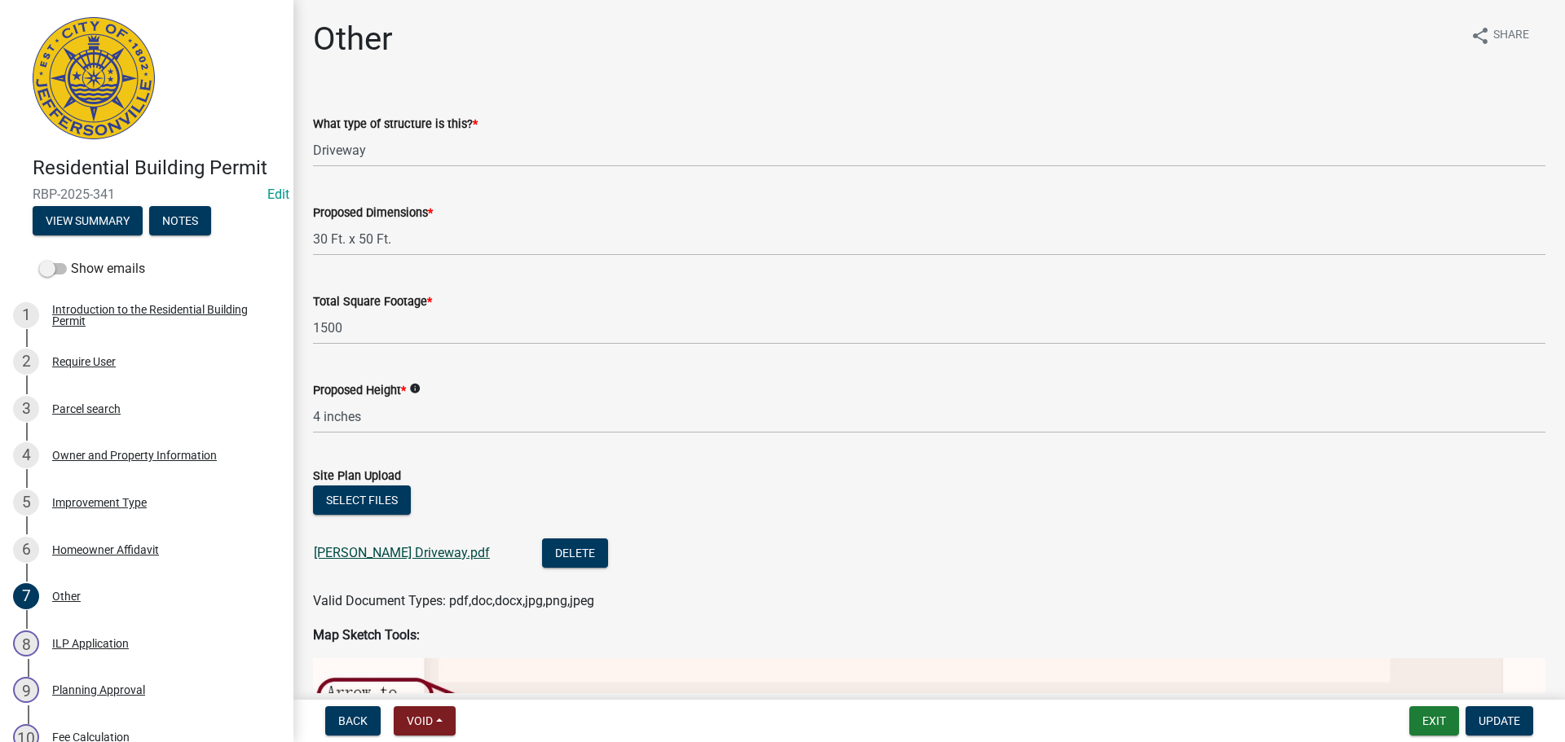
click at [391, 555] on link "[PERSON_NAME] Driveway.pdf" at bounding box center [402, 552] width 176 height 15
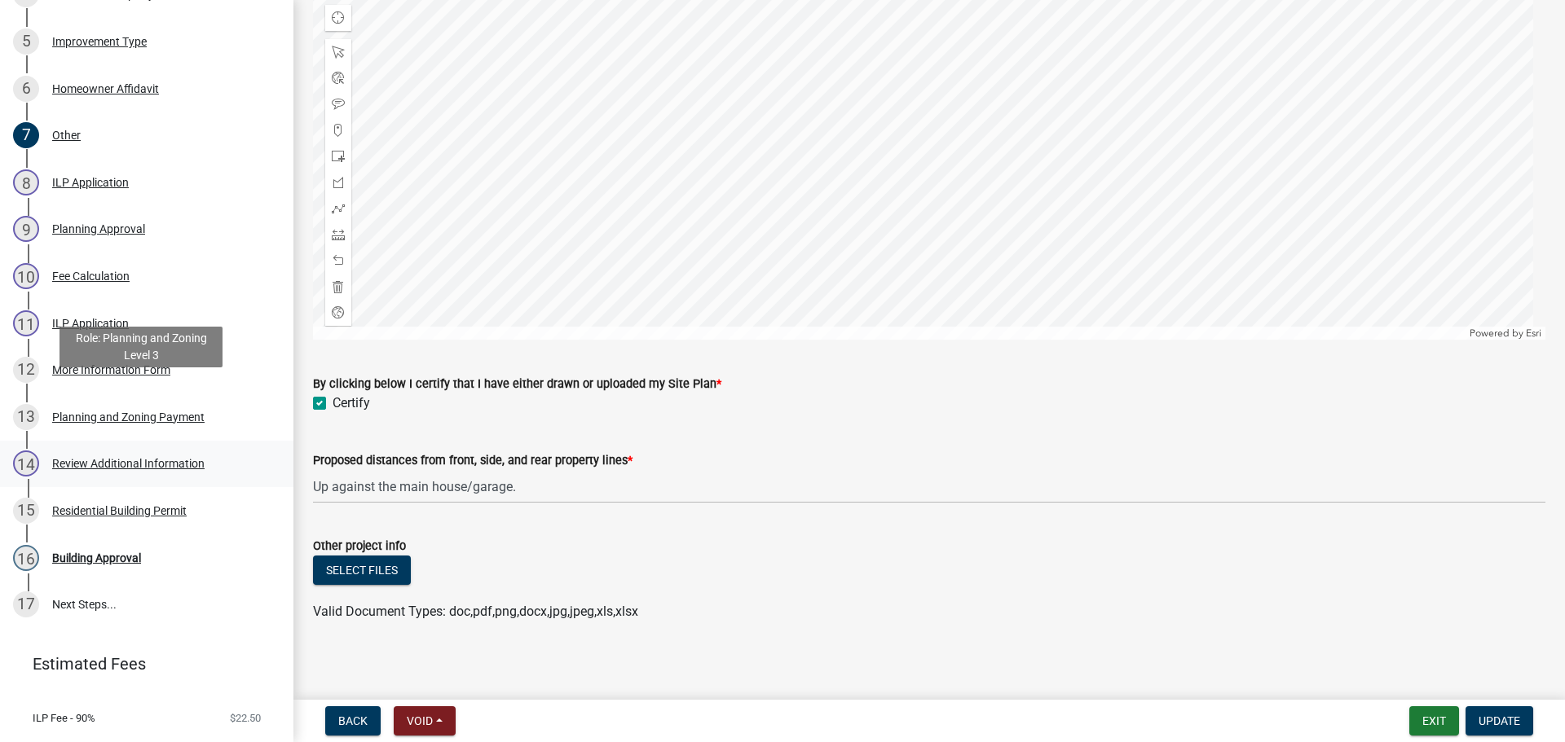
scroll to position [535, 0]
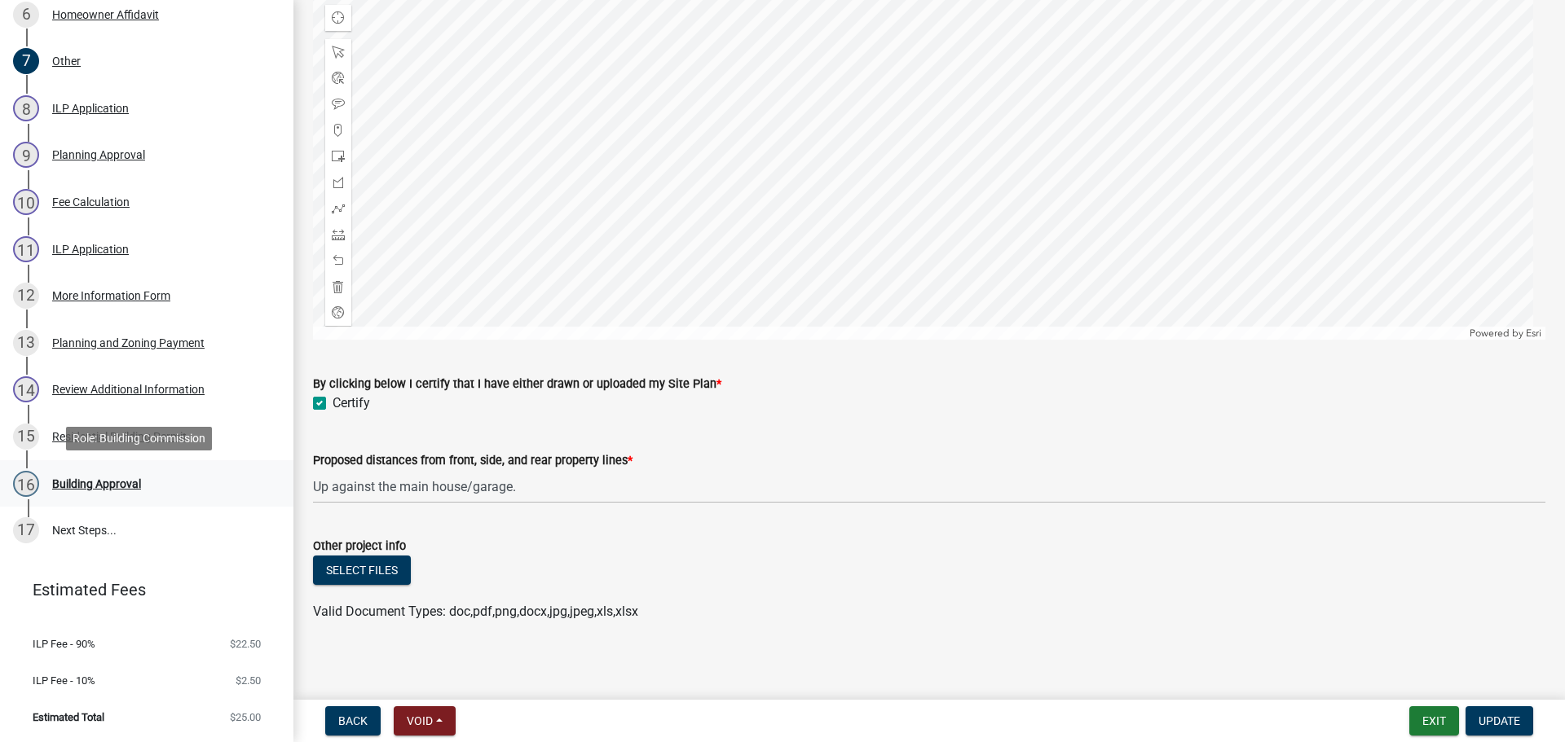
click at [105, 488] on div "Building Approval" at bounding box center [96, 483] width 89 height 11
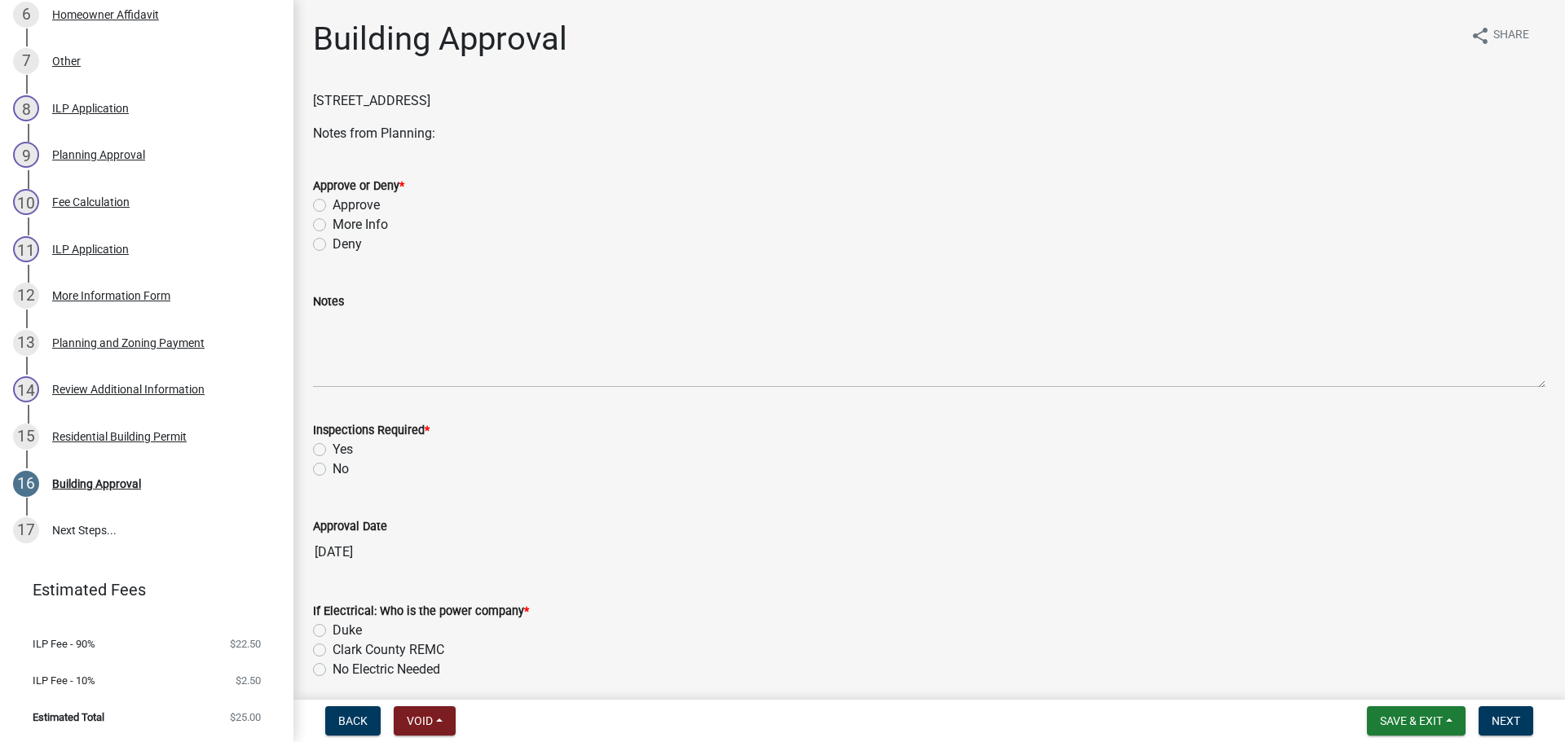
click at [359, 203] on label "Approve" at bounding box center [355, 206] width 47 height 20
click at [343, 203] on input "Approve" at bounding box center [337, 201] width 11 height 11
radio input "true"
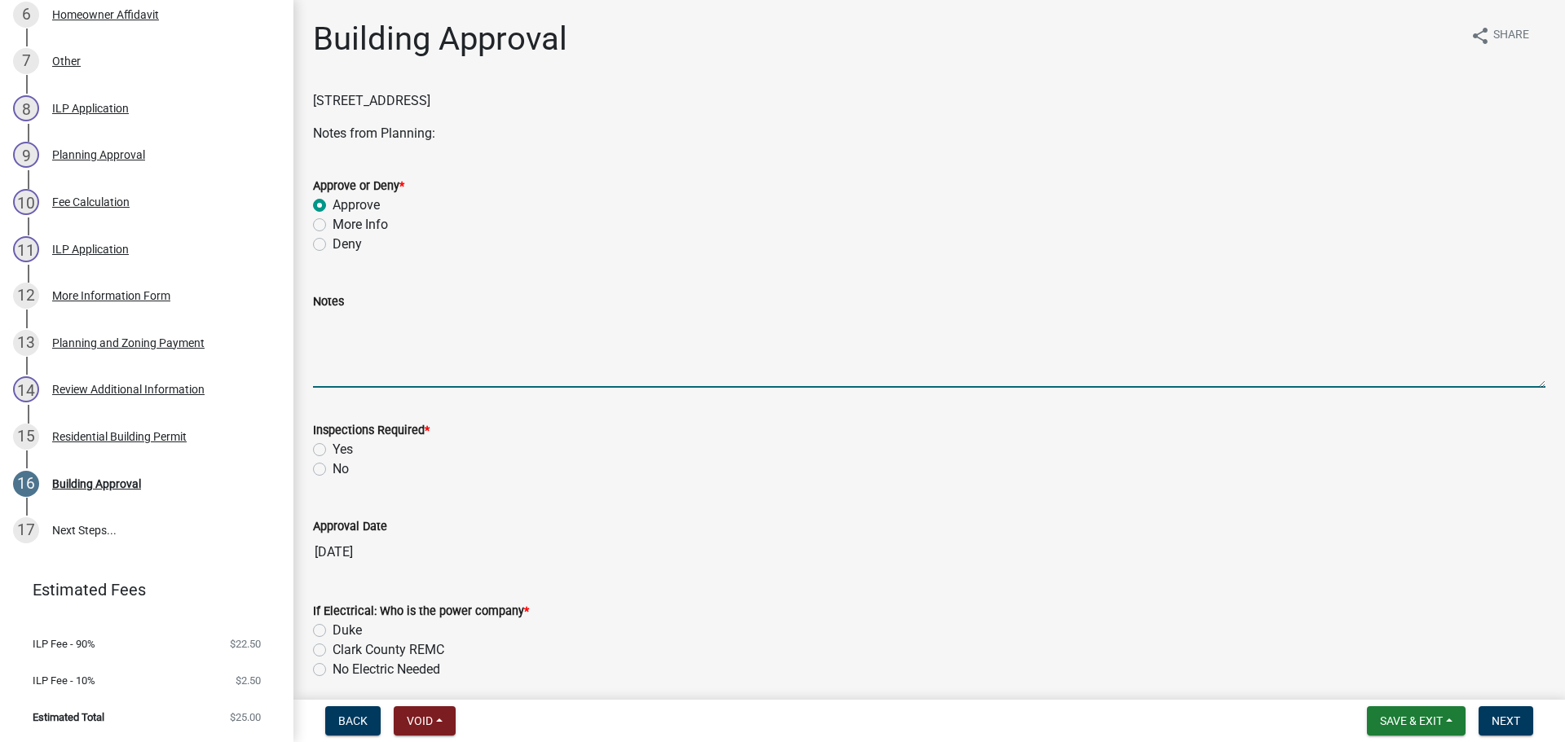
click at [372, 354] on textarea "Notes" at bounding box center [929, 349] width 1232 height 77
type textarea "The Building Department does not require a permit for a driveway, only Zoning a…"
click at [330, 471] on div "No" at bounding box center [929, 470] width 1232 height 20
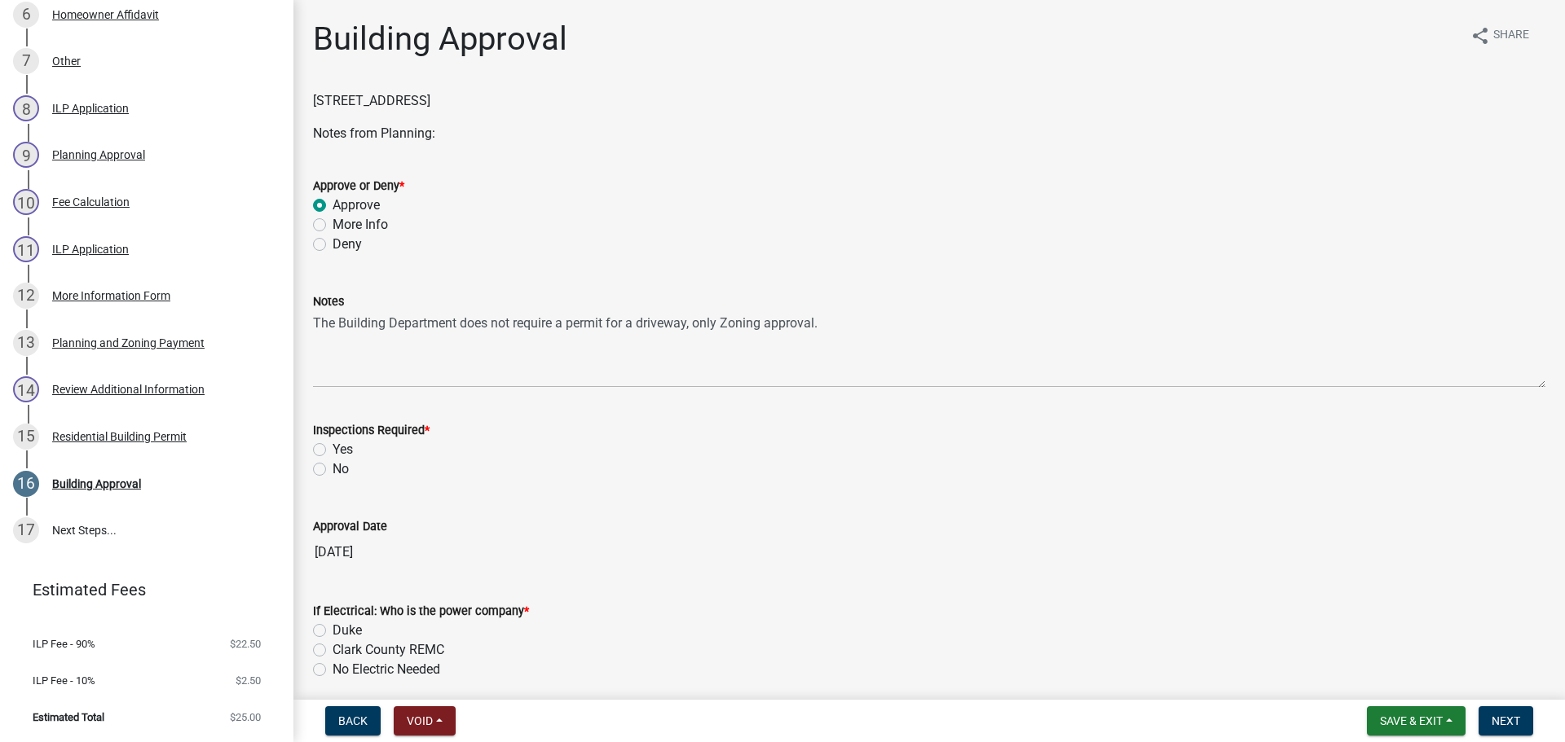
click at [332, 469] on label "No" at bounding box center [340, 470] width 16 height 20
click at [332, 469] on input "No" at bounding box center [337, 465] width 11 height 11
radio input "true"
click at [365, 665] on label "No Electric Needed" at bounding box center [386, 670] width 108 height 20
click at [343, 665] on input "No Electric Needed" at bounding box center [337, 665] width 11 height 11
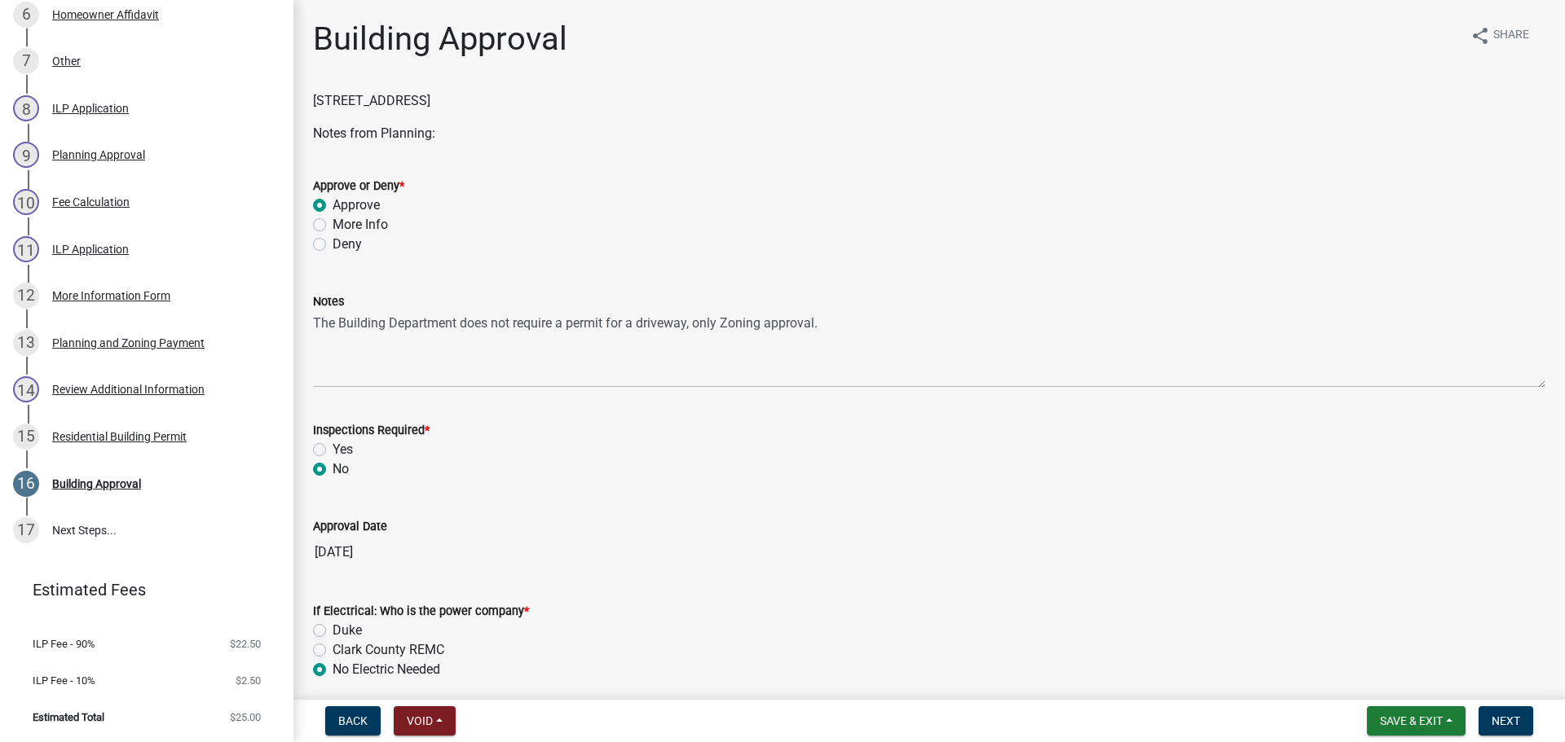
radio input "true"
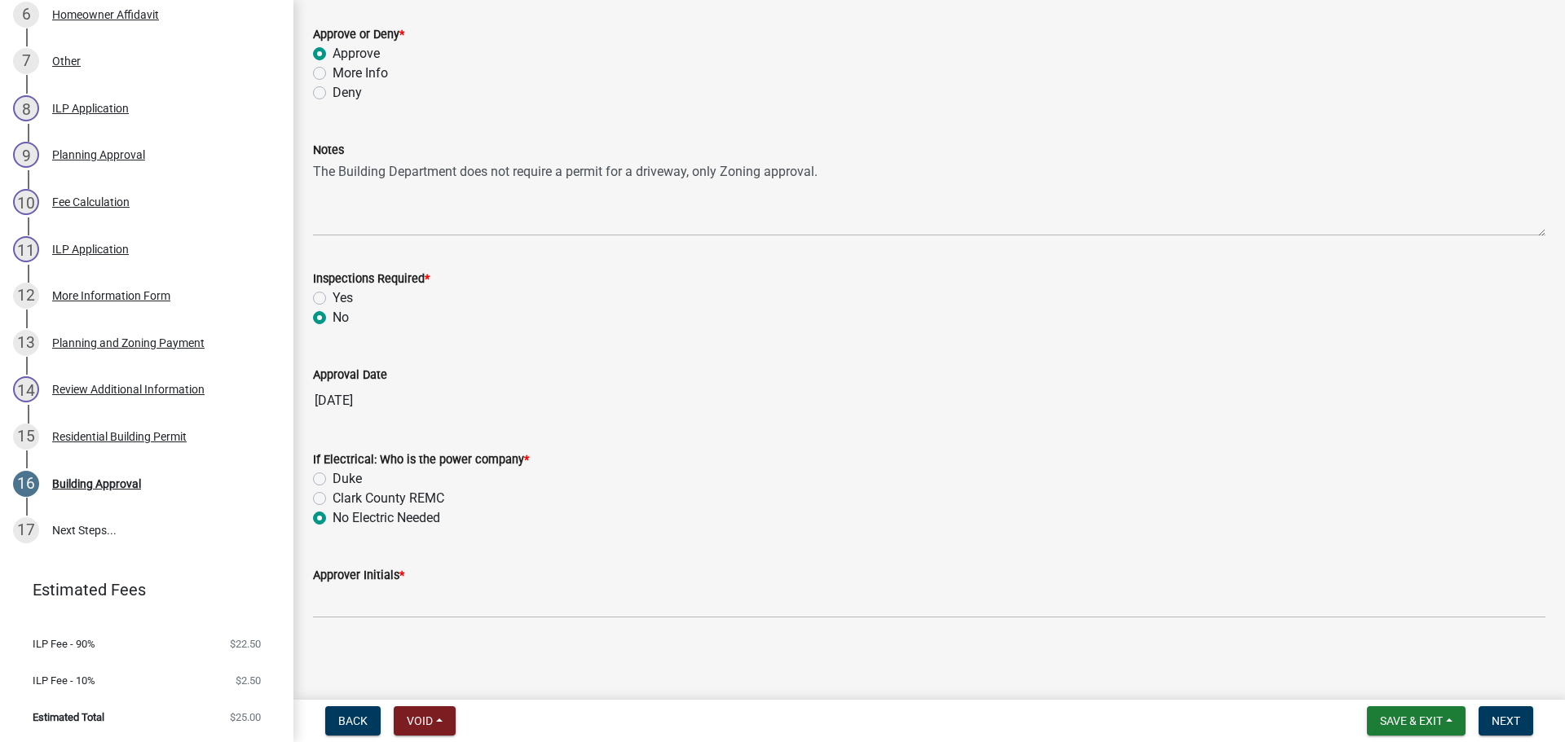
scroll to position [153, 0]
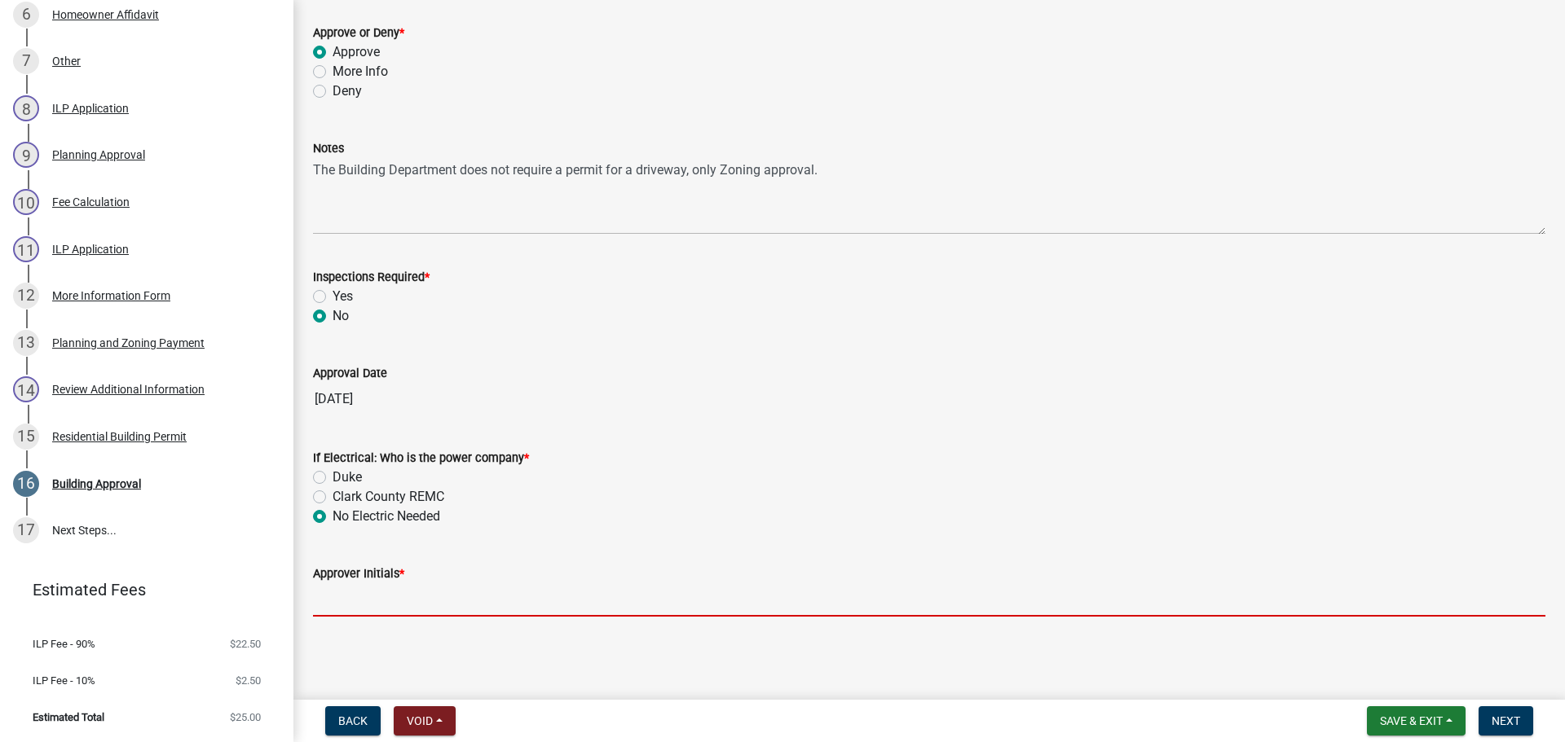
click at [387, 614] on input "Approver Initials *" at bounding box center [929, 599] width 1232 height 33
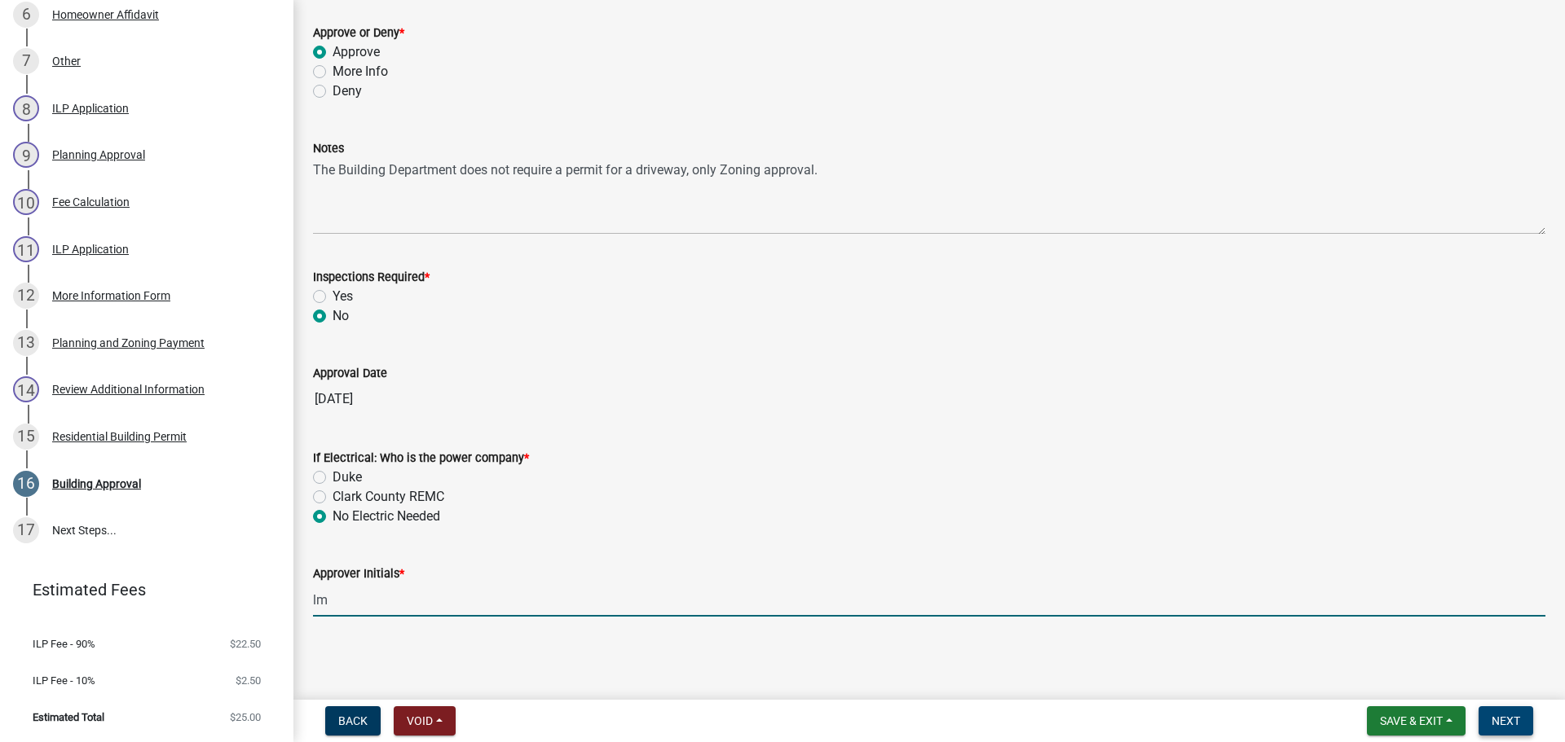
type input "lm"
click at [1508, 718] on span "Next" at bounding box center [1505, 721] width 29 height 13
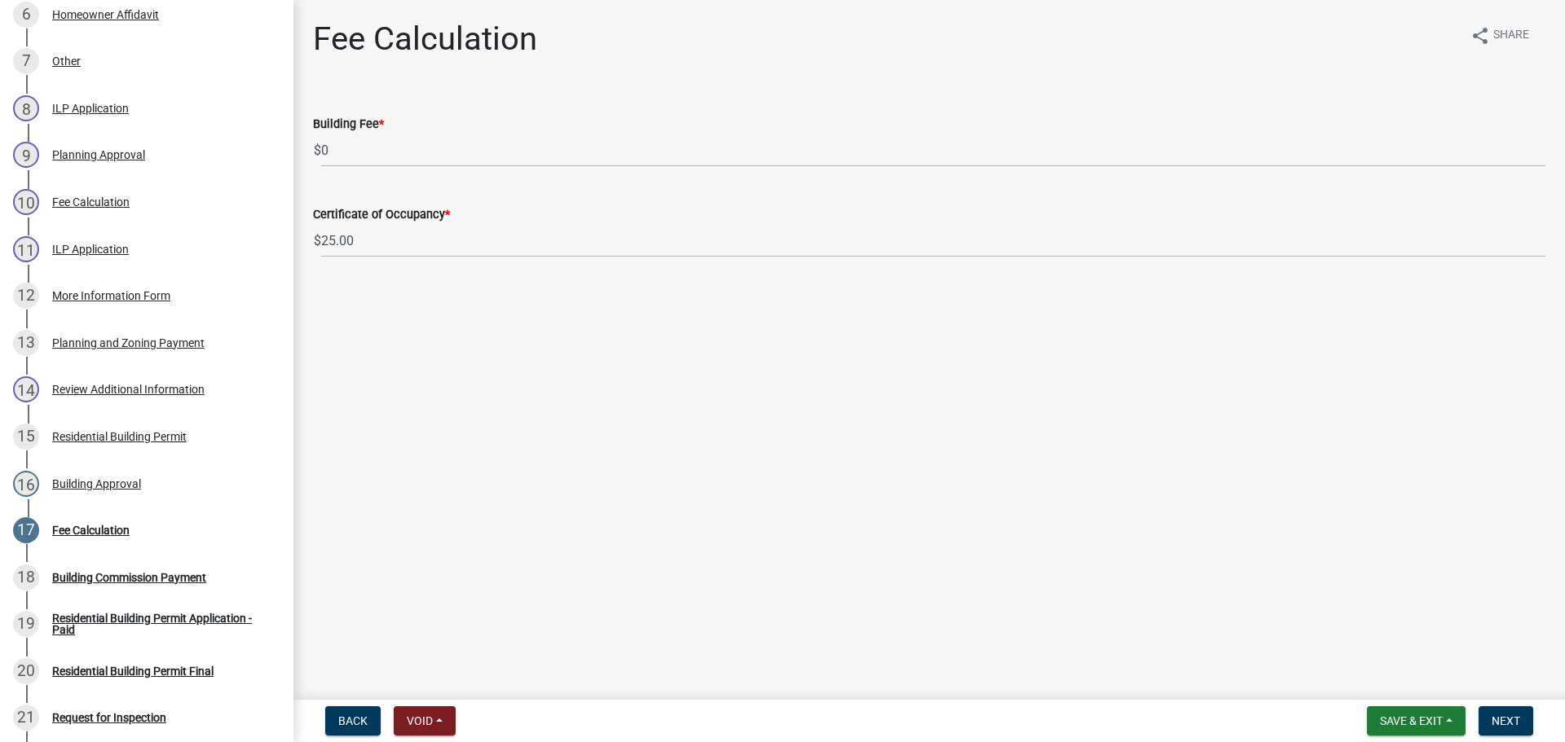
scroll to position [864, 0]
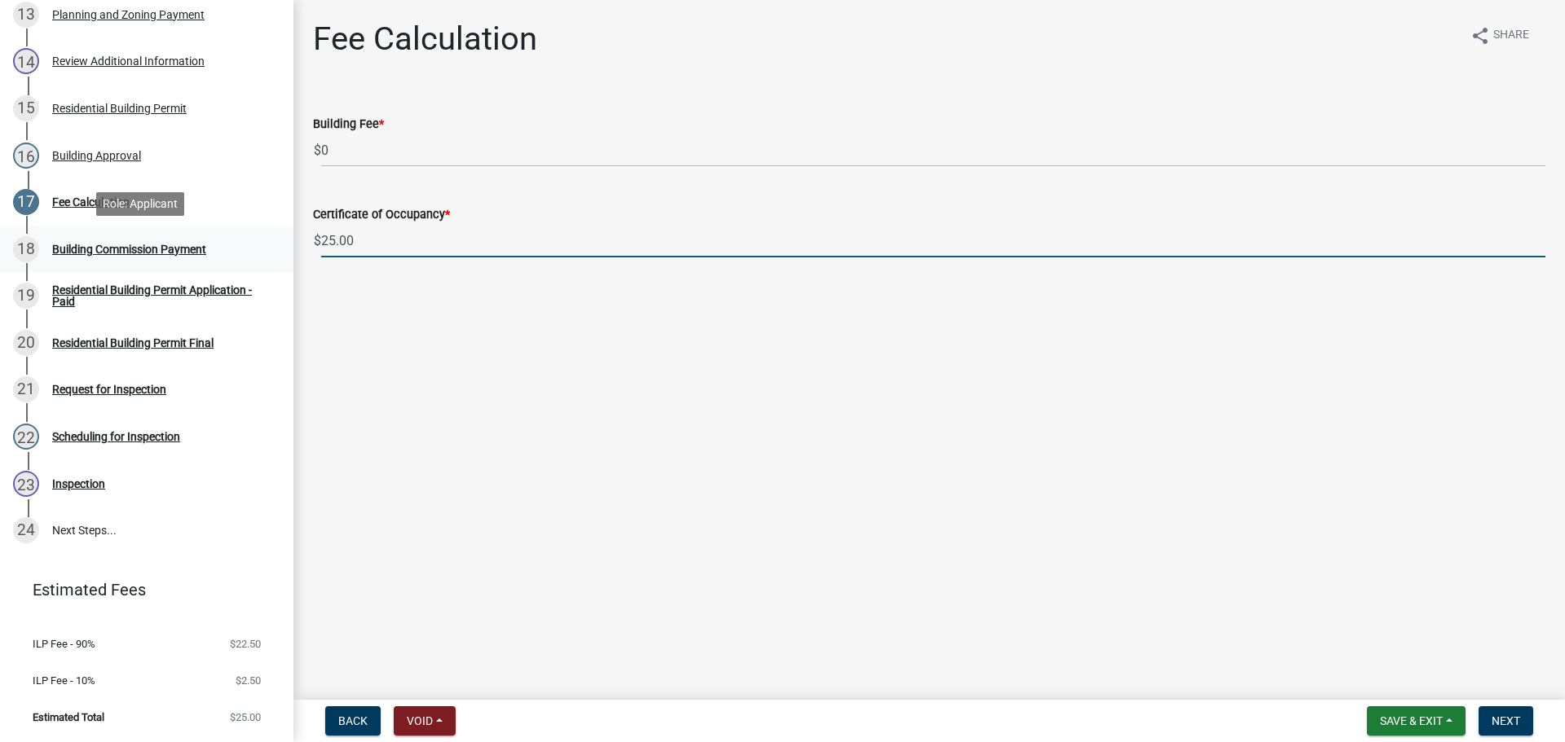
drag, startPoint x: 349, startPoint y: 240, endPoint x: 270, endPoint y: 238, distance: 79.1
click at [270, 238] on div "Residential Building Permit RBP-2025-341 Edit View Summary Notes Show emails 1 …" at bounding box center [782, 371] width 1565 height 742
type input "0.00"
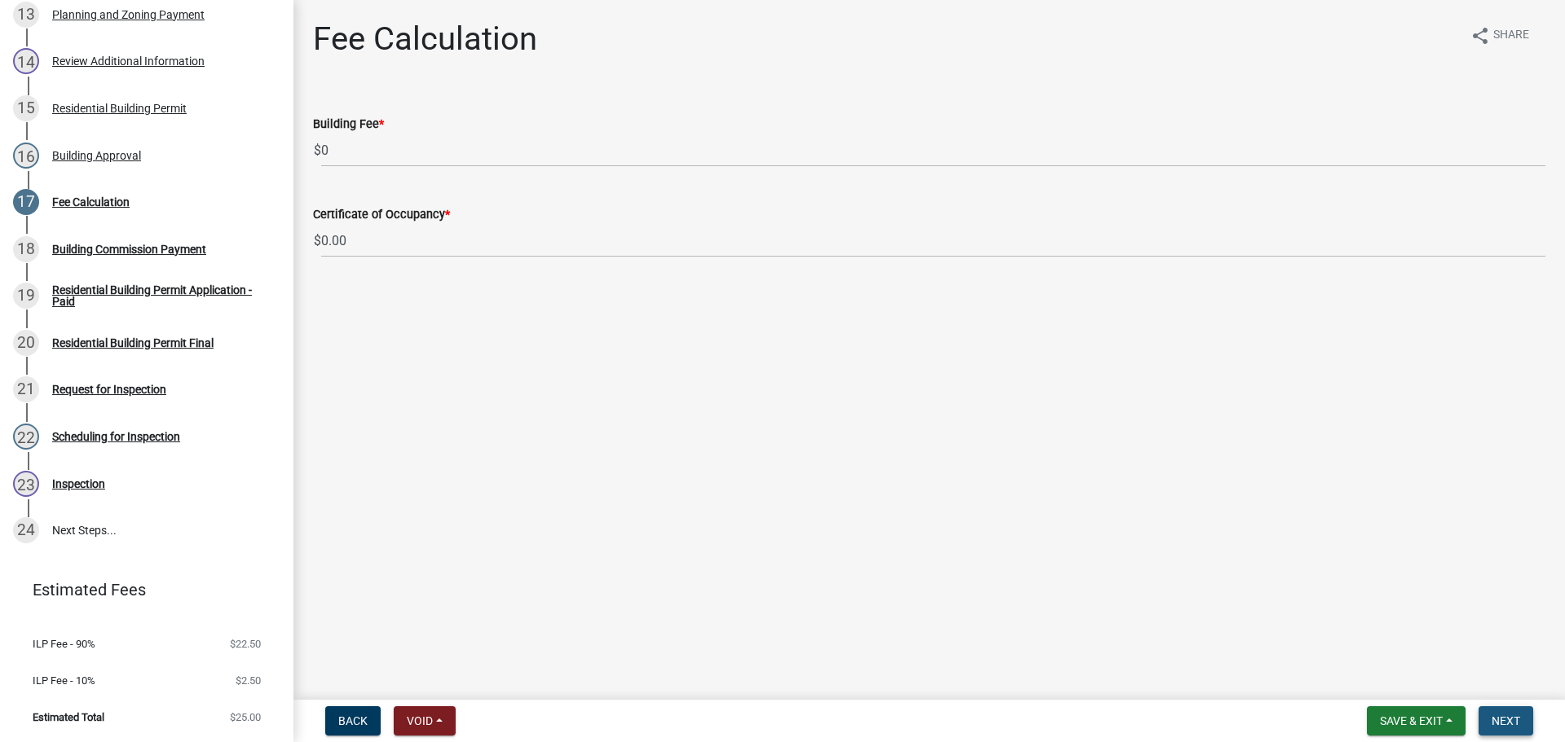
click at [1508, 721] on span "Next" at bounding box center [1505, 721] width 29 height 13
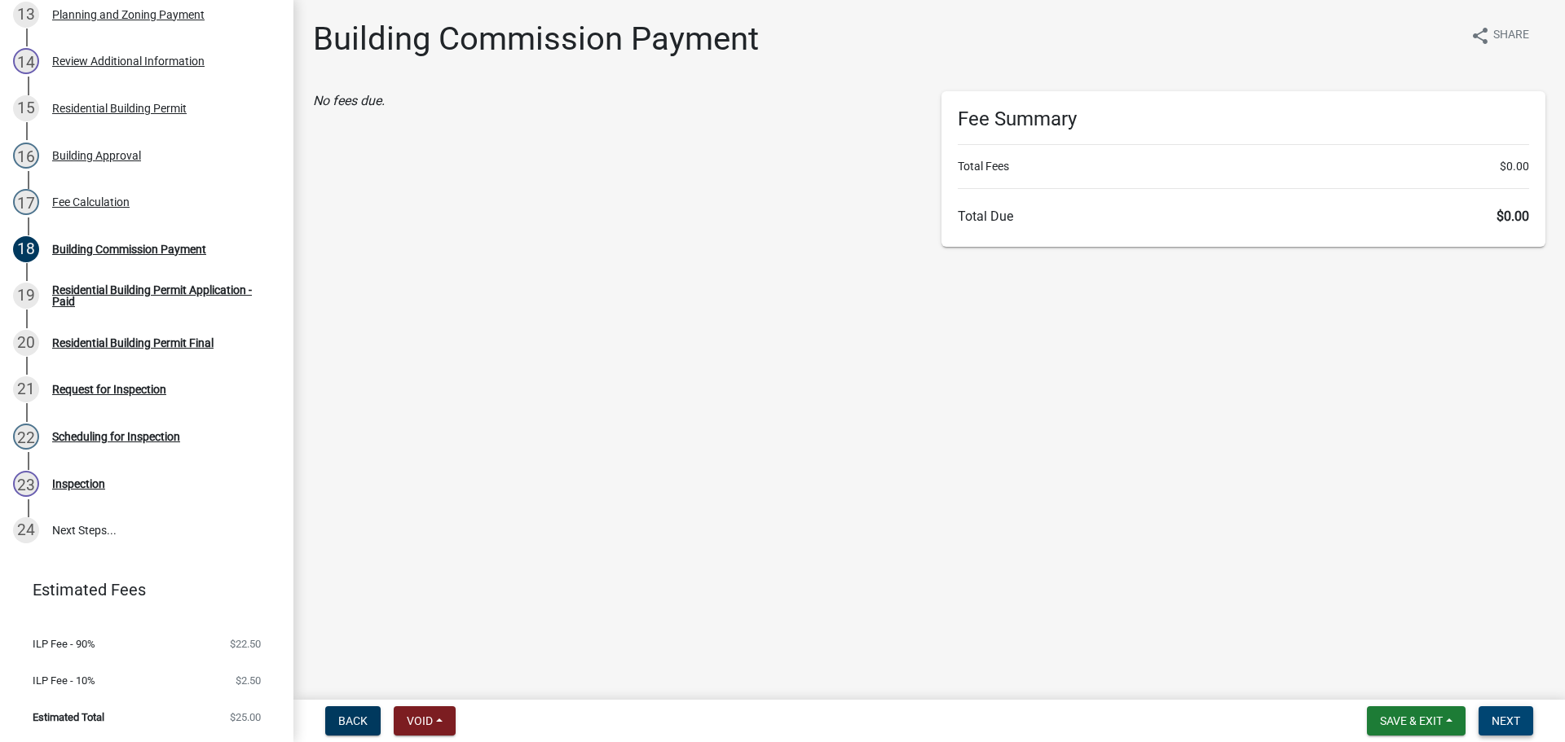
click at [1508, 721] on span "Next" at bounding box center [1505, 721] width 29 height 13
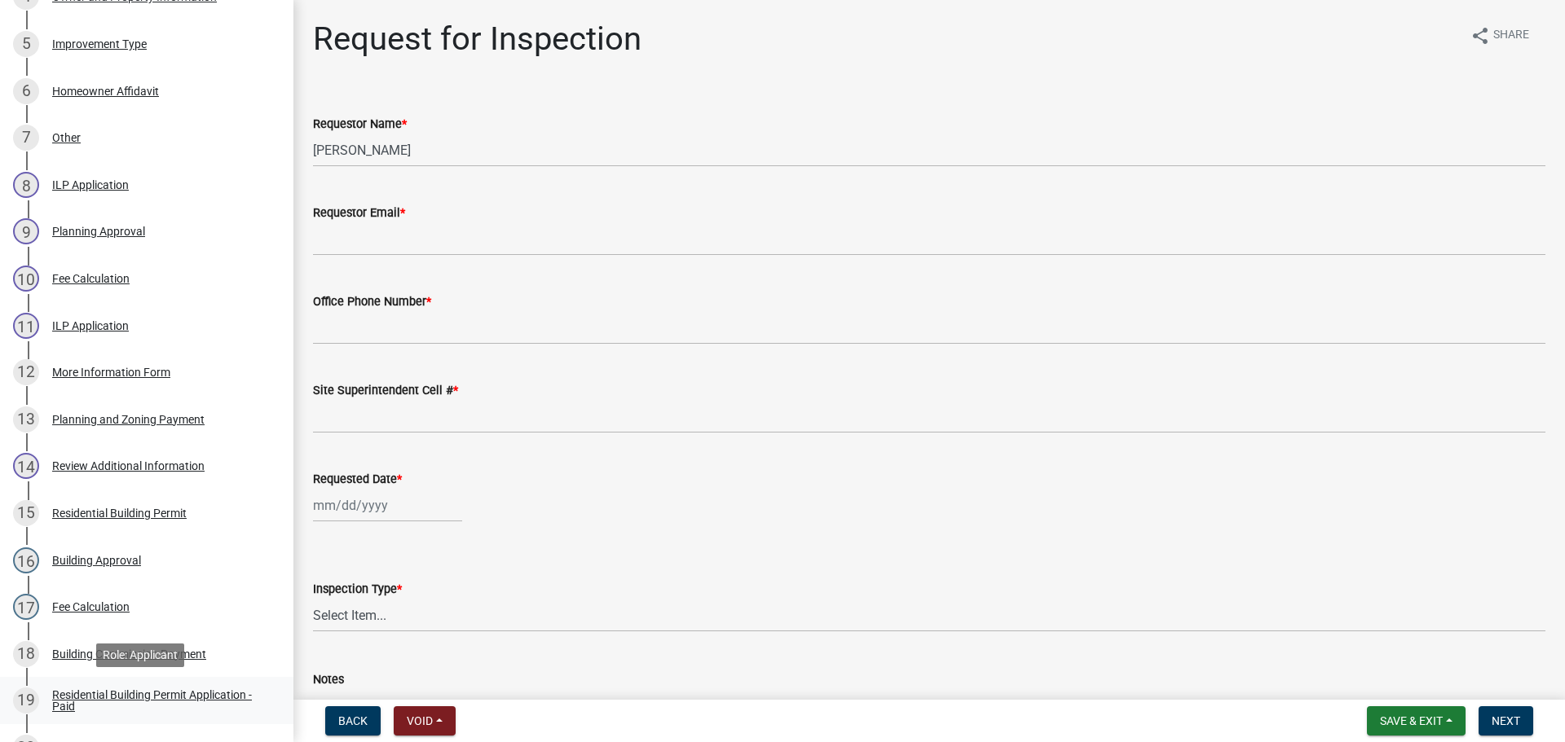
scroll to position [456, 0]
